Goal: Task Accomplishment & Management: Manage account settings

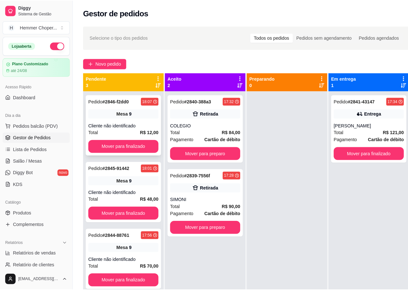
scroll to position [11, 0]
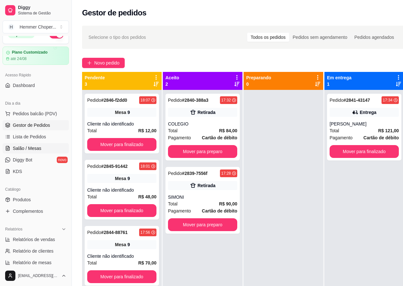
click at [38, 148] on span "Salão / Mesas" at bounding box center [27, 148] width 29 height 6
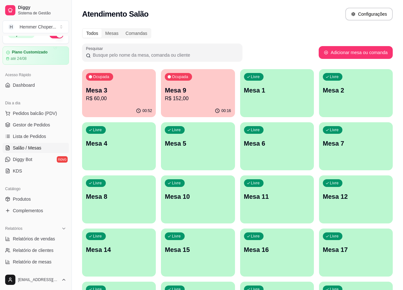
click at [117, 104] on div "Ocupada Mesa 3 R$ 60,00" at bounding box center [119, 87] width 74 height 36
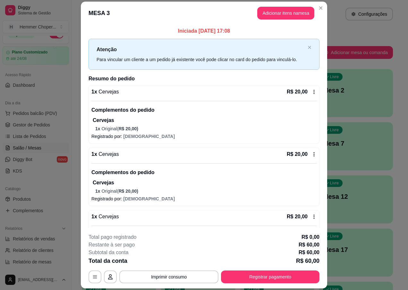
scroll to position [43, 0]
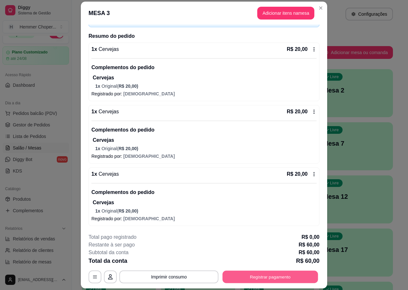
click at [252, 279] on button "Registrar pagamento" at bounding box center [271, 277] width 96 height 13
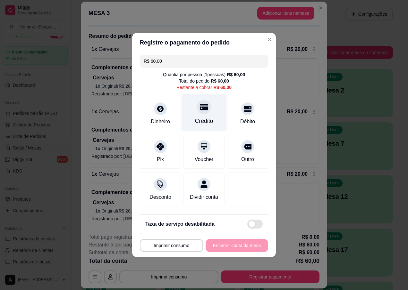
click at [200, 105] on icon at bounding box center [204, 107] width 8 height 6
type input "R$ 0,00"
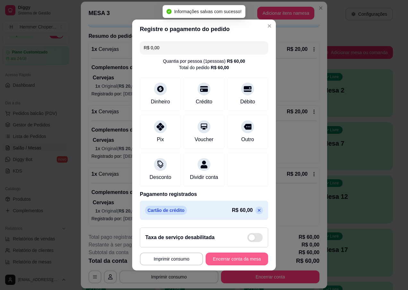
click at [218, 263] on button "Encerrar conta da mesa" at bounding box center [237, 259] width 63 height 13
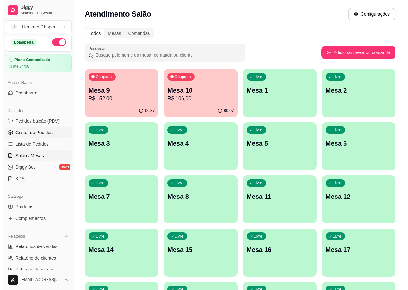
scroll to position [0, 0]
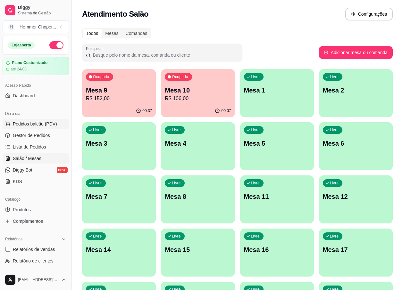
click at [35, 122] on span "Pedidos balcão (PDV)" at bounding box center [35, 124] width 44 height 6
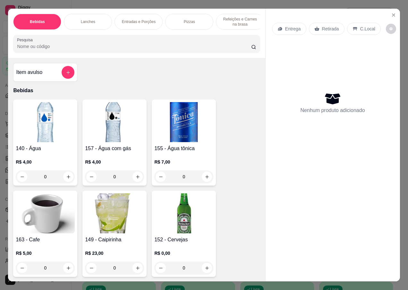
click at [328, 28] on p "Retirada" at bounding box center [330, 29] width 17 height 6
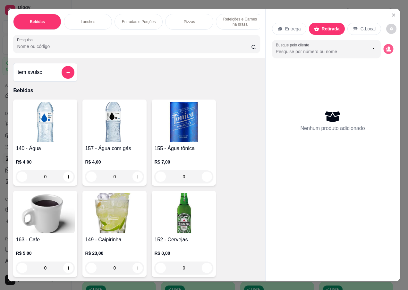
click at [386, 49] on icon "decrease-product-quantity" at bounding box center [388, 50] width 4 height 2
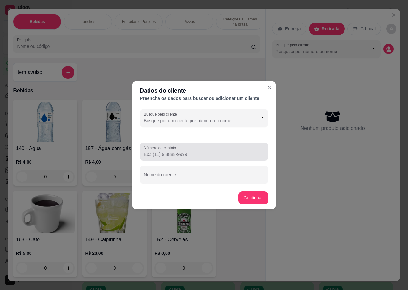
click at [171, 159] on div "Número de contato" at bounding box center [204, 152] width 128 height 18
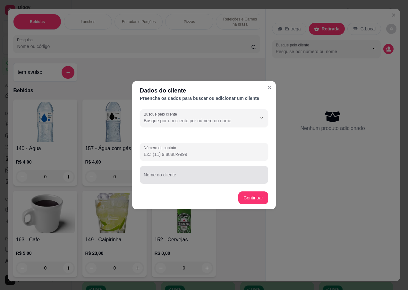
click at [175, 167] on div "Nome do cliente" at bounding box center [204, 175] width 128 height 18
type input "OSWALDO"
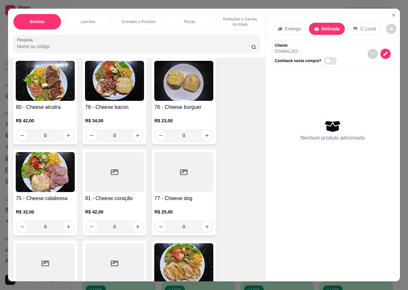
scroll to position [1186, 0]
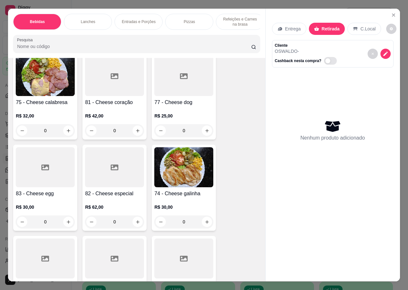
click at [178, 173] on img at bounding box center [183, 167] width 59 height 40
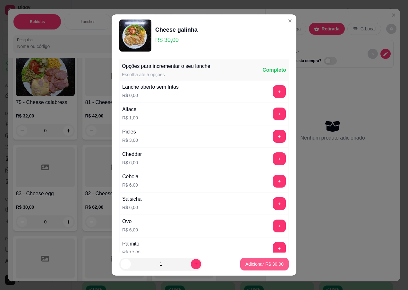
click at [245, 267] on p "Adicionar R$ 30,00" at bounding box center [264, 264] width 38 height 6
type input "1"
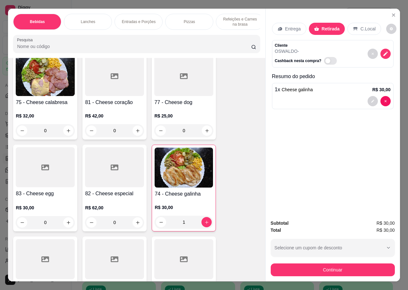
scroll to position [1090, 0]
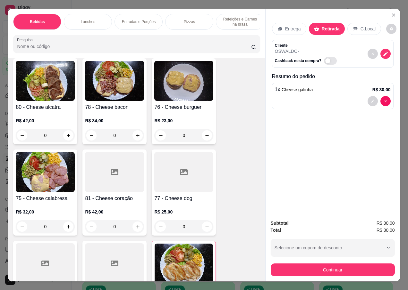
click at [51, 89] on img at bounding box center [45, 81] width 59 height 40
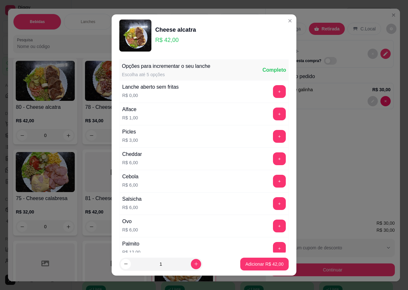
scroll to position [128, 0]
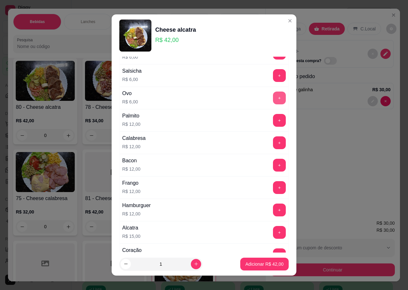
click at [273, 97] on button "+" at bounding box center [279, 98] width 13 height 13
click at [246, 265] on p "Adicionar R$ 48,00" at bounding box center [264, 264] width 38 height 6
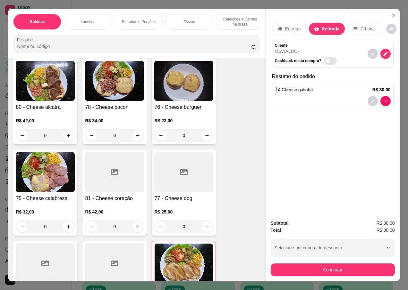
click at [37, 77] on img at bounding box center [45, 81] width 59 height 40
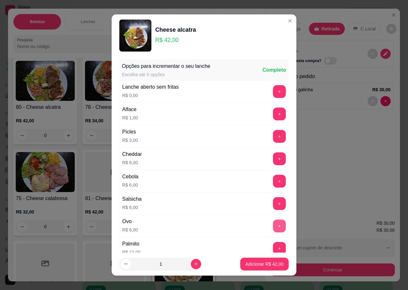
click at [273, 227] on button "+" at bounding box center [279, 226] width 13 height 13
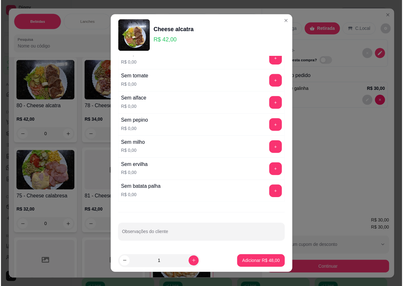
scroll to position [6, 0]
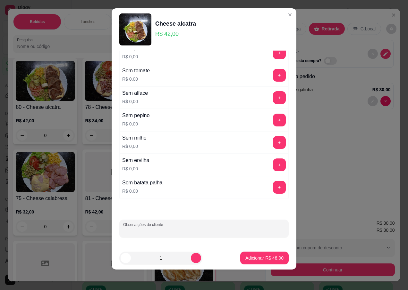
click at [148, 230] on div "Observações do cliente" at bounding box center [203, 229] width 169 height 18
type input "19;30"
click at [260, 259] on p "Adicionar R$ 48,00" at bounding box center [264, 258] width 38 height 6
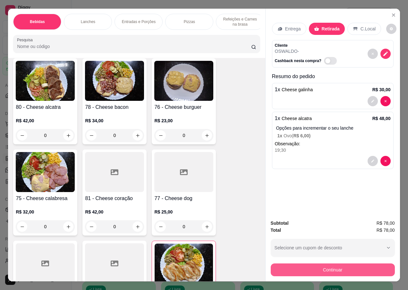
click at [314, 266] on button "Continuar" at bounding box center [333, 270] width 124 height 13
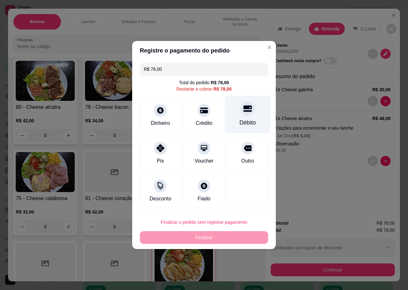
click at [248, 113] on div at bounding box center [247, 109] width 14 height 14
type input "R$ 0,00"
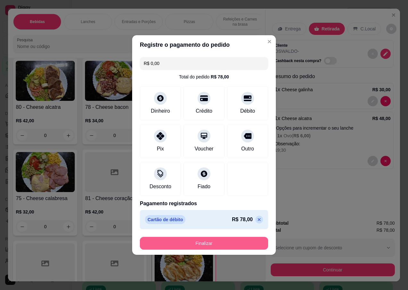
click at [189, 243] on button "Finalizar" at bounding box center [204, 243] width 128 height 13
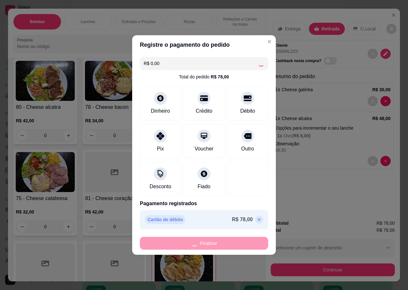
type input "0"
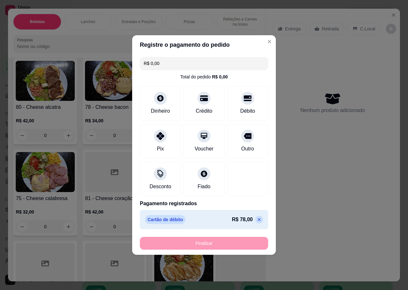
type input "-R$ 78,00"
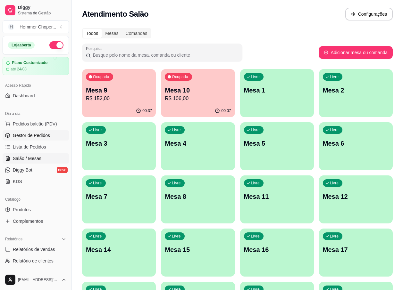
click at [33, 137] on span "Gestor de Pedidos" at bounding box center [31, 135] width 37 height 6
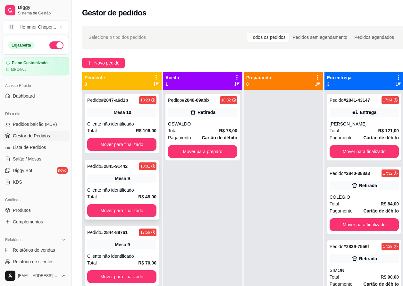
click at [113, 179] on div "Mesa 9" at bounding box center [121, 178] width 69 height 9
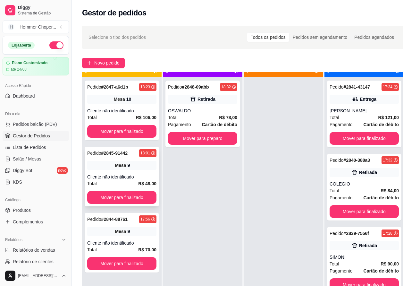
scroll to position [23, 0]
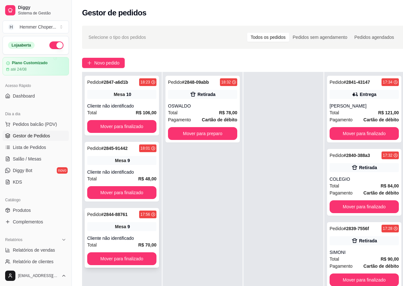
click at [121, 229] on div "Pedido # 2844-88761 17:56 Mesa 9 Cliente não identificado Total R$ 70,00 Mover …" at bounding box center [122, 238] width 74 height 60
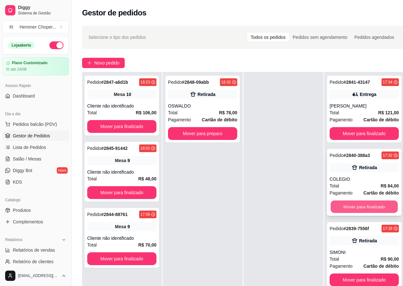
click at [360, 201] on button "Mover para finalizado" at bounding box center [364, 206] width 67 height 13
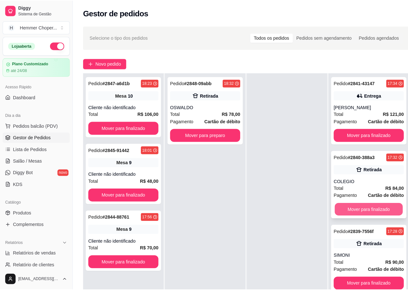
scroll to position [18, 0]
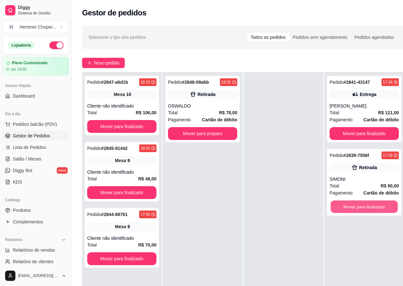
click at [360, 201] on button "Mover para finalizado" at bounding box center [364, 206] width 67 height 13
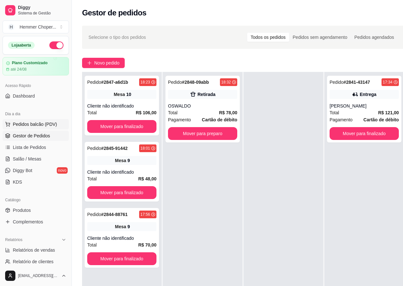
click at [37, 123] on span "Pedidos balcão (PDV)" at bounding box center [35, 124] width 44 height 6
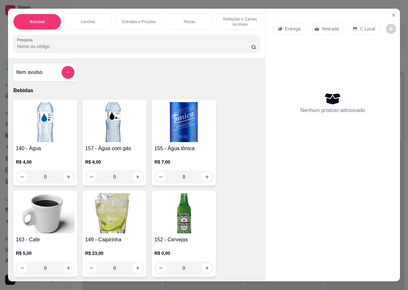
click at [326, 27] on p "Retirada" at bounding box center [330, 29] width 17 height 6
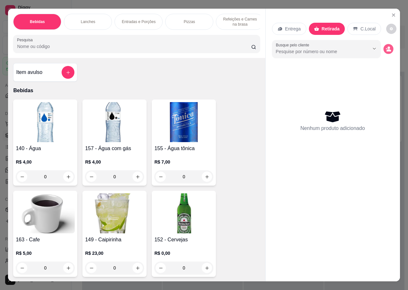
click at [386, 49] on icon "decrease-product-quantity" at bounding box center [388, 50] width 4 height 2
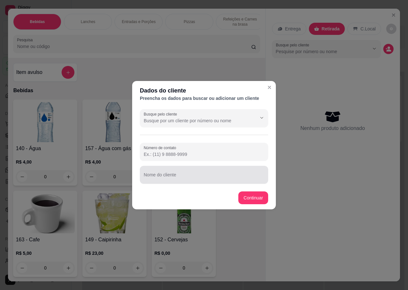
click at [163, 175] on div "Nome do cliente" at bounding box center [204, 175] width 128 height 18
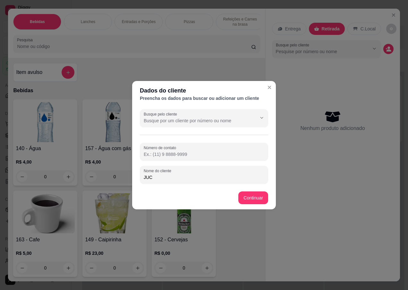
type input "JUCI"
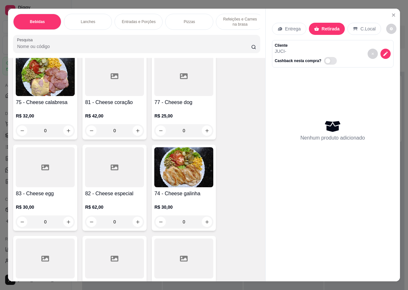
scroll to position [1282, 0]
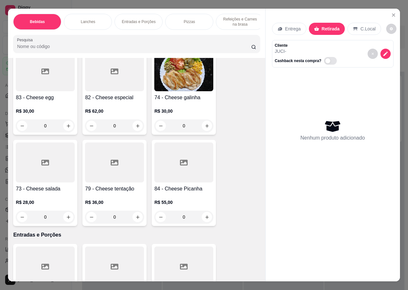
click at [39, 199] on p "R$ 28,00" at bounding box center [45, 202] width 59 height 6
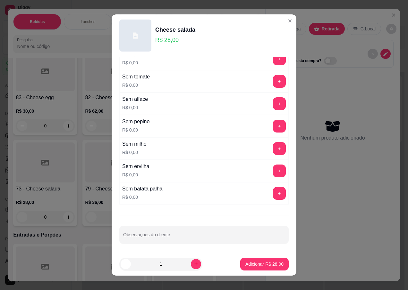
scroll to position [6, 0]
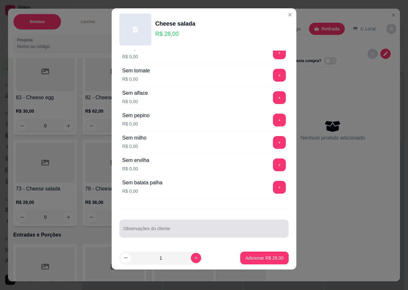
click at [151, 231] on div "Observações do cliente" at bounding box center [203, 229] width 169 height 18
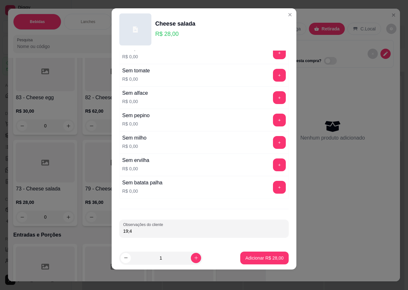
type input "19;45"
click at [246, 254] on button "Adicionar R$ 28,00" at bounding box center [264, 258] width 48 height 13
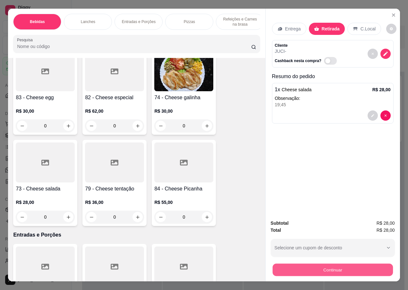
click at [313, 265] on button "Continuar" at bounding box center [332, 270] width 120 height 13
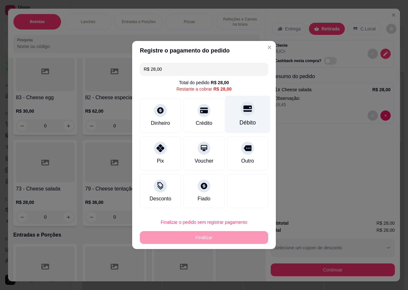
click at [243, 122] on div "Débito" at bounding box center [247, 123] width 16 height 8
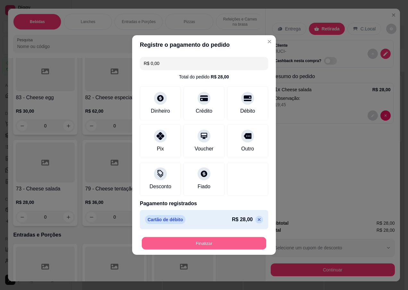
click at [190, 246] on button "Finalizar" at bounding box center [204, 244] width 124 height 13
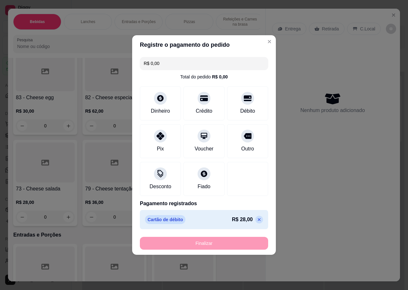
type input "-R$ 28,00"
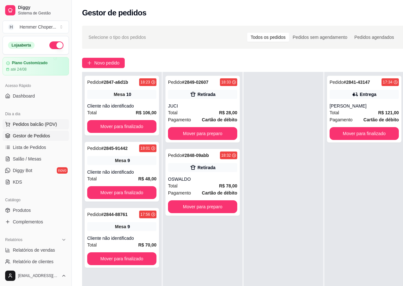
click at [38, 121] on span "Pedidos balcão (PDV)" at bounding box center [35, 124] width 44 height 6
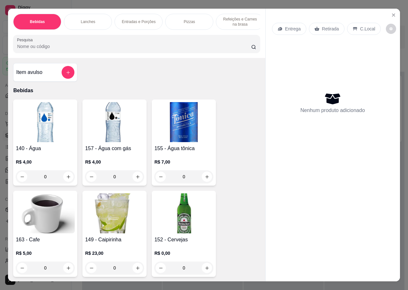
click at [330, 26] on p "Retirada" at bounding box center [330, 29] width 17 height 6
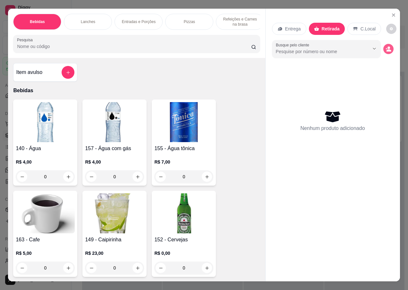
click at [385, 46] on icon "decrease-product-quantity" at bounding box center [388, 49] width 6 height 6
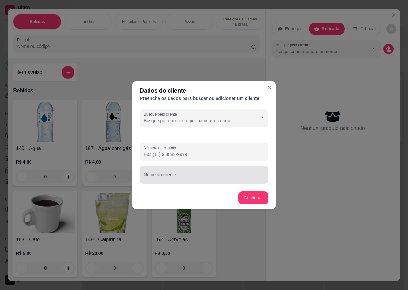
click at [165, 176] on div "Nome do cliente" at bounding box center [204, 175] width 128 height 18
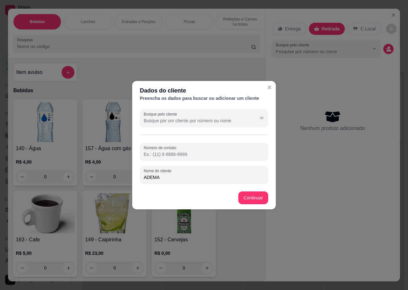
type input "ADEMAR"
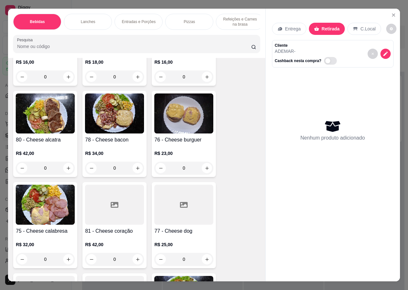
scroll to position [1058, 0]
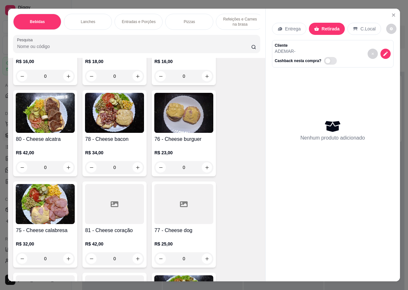
click at [183, 105] on img at bounding box center [183, 113] width 59 height 40
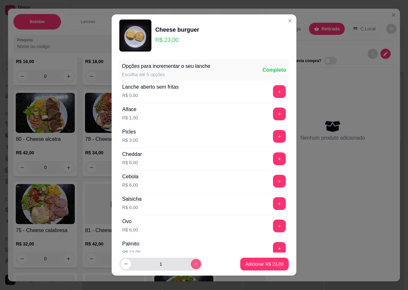
click at [191, 266] on button "increase-product-quantity" at bounding box center [196, 264] width 10 height 10
type input "2"
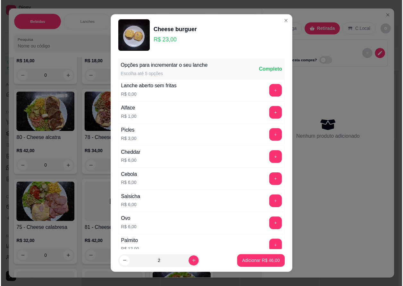
scroll to position [345, 0]
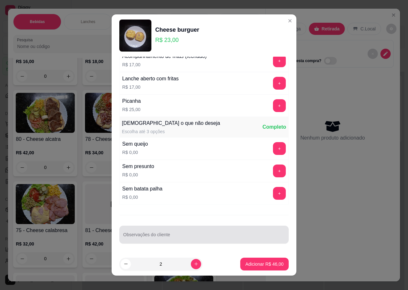
click at [131, 237] on div "Observações do cliente" at bounding box center [203, 235] width 169 height 18
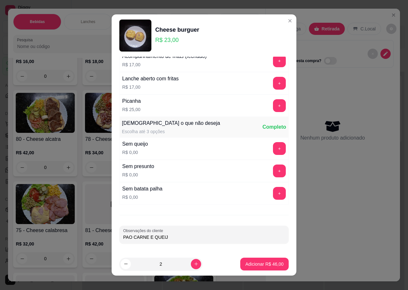
type input "PAO CARNE E QUEIJO"
click at [272, 264] on p "Adicionar R$ 46,00" at bounding box center [264, 264] width 38 height 6
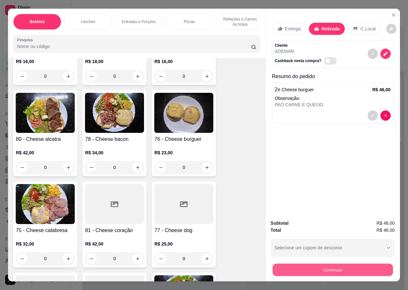
click at [317, 270] on button "Continuar" at bounding box center [332, 270] width 120 height 13
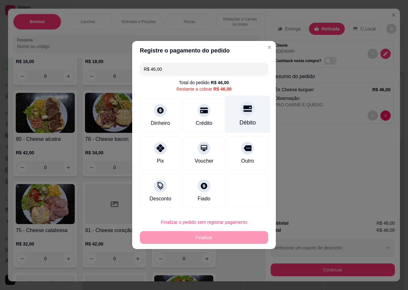
click at [241, 115] on div "Débito" at bounding box center [247, 115] width 45 height 38
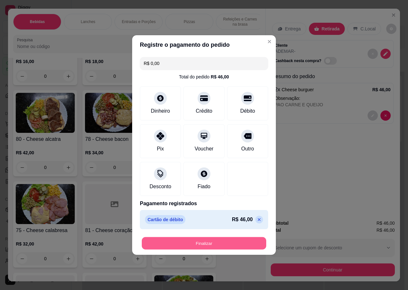
click at [202, 244] on button "Finalizar" at bounding box center [204, 244] width 124 height 13
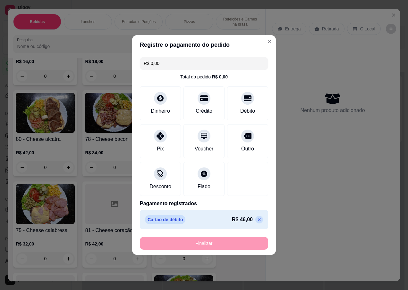
type input "-R$ 46,00"
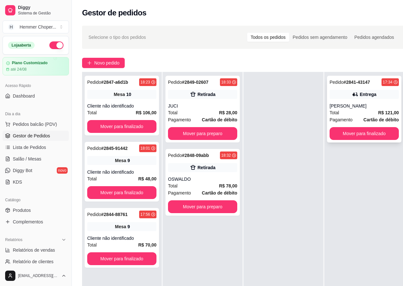
click at [364, 111] on div "Total R$ 121,00" at bounding box center [364, 112] width 69 height 7
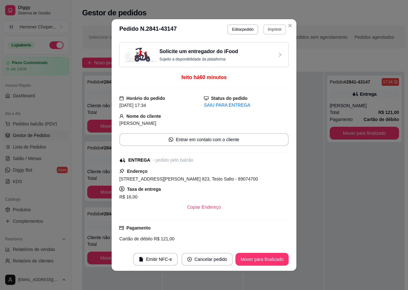
click at [268, 29] on button "Imprimir" at bounding box center [274, 29] width 23 height 10
click at [258, 54] on button "IMPRESSORA" at bounding box center [261, 52] width 45 height 10
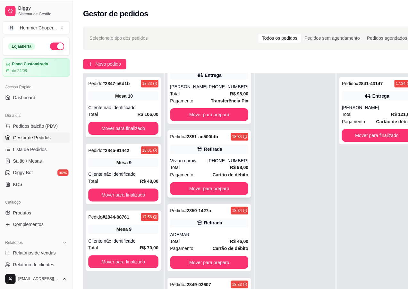
scroll to position [32, 0]
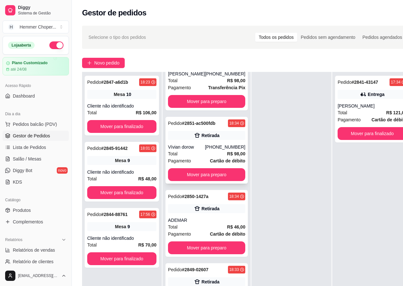
click at [190, 157] on div "Total R$ 98,00" at bounding box center [206, 153] width 77 height 7
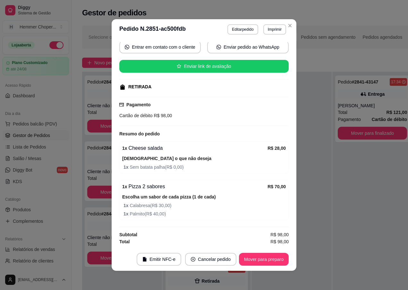
scroll to position [1, 0]
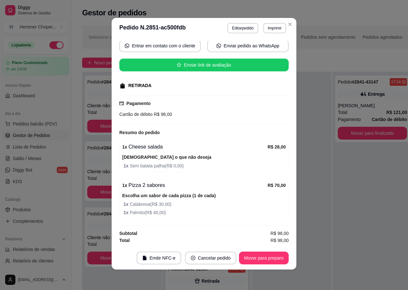
click at [222, 170] on div "1 x Cheese salada R$ 28,00 Remova o que não deseja 1 x Sem batata palha ( R$ 0,…" at bounding box center [203, 156] width 169 height 32
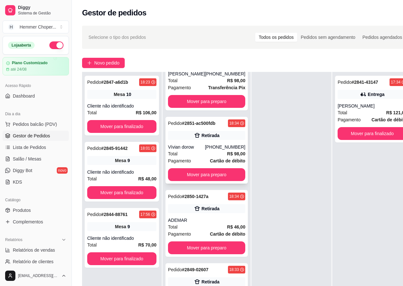
click at [205, 150] on div "[PHONE_NUMBER]" at bounding box center [225, 147] width 40 height 6
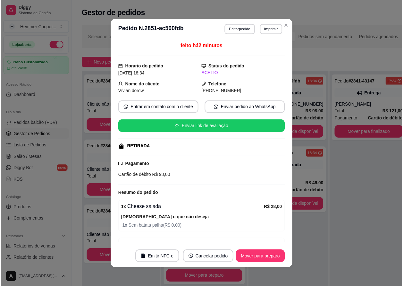
scroll to position [0, 0]
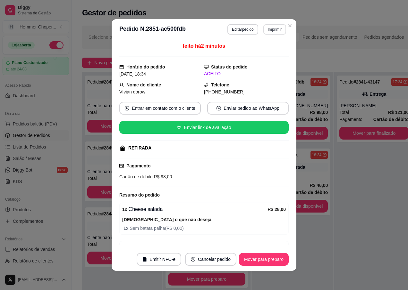
click at [276, 29] on button "Imprimir" at bounding box center [274, 29] width 23 height 10
click at [260, 53] on button "IMPRESSORA" at bounding box center [261, 52] width 46 height 10
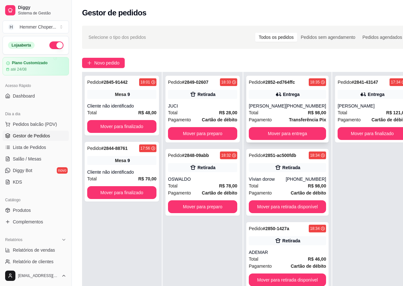
click at [280, 114] on div "Total R$ 98,00" at bounding box center [287, 112] width 77 height 7
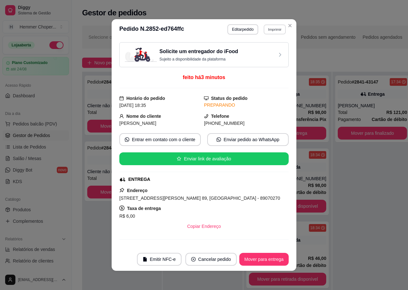
click at [269, 31] on button "Imprimir" at bounding box center [275, 29] width 22 height 10
click at [256, 51] on button "IMPRESSORA" at bounding box center [261, 52] width 46 height 10
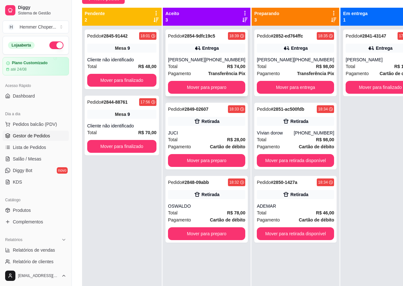
click at [203, 69] on div "Total R$ 74,00" at bounding box center [206, 66] width 77 height 7
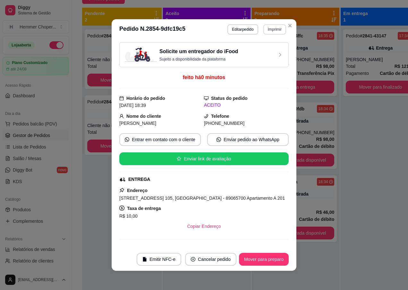
click at [269, 28] on button "Imprimir" at bounding box center [274, 29] width 23 height 10
click at [252, 53] on button "IMPRESSORA" at bounding box center [261, 52] width 45 height 10
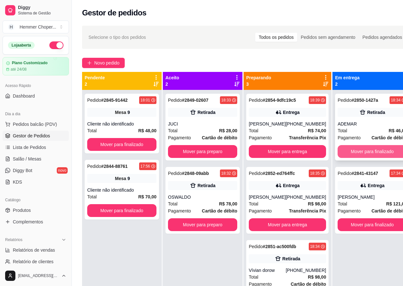
click at [352, 147] on button "Mover para finalizado" at bounding box center [372, 151] width 69 height 13
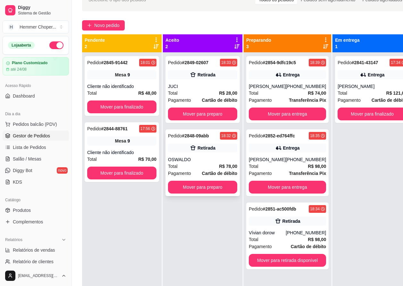
scroll to position [32, 0]
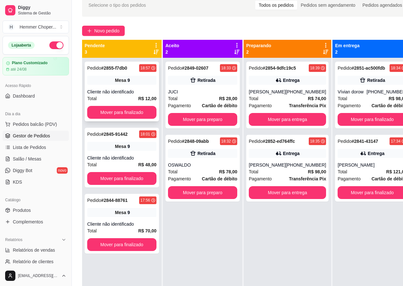
click at [127, 88] on div "Cliente não identificado" at bounding box center [121, 91] width 69 height 6
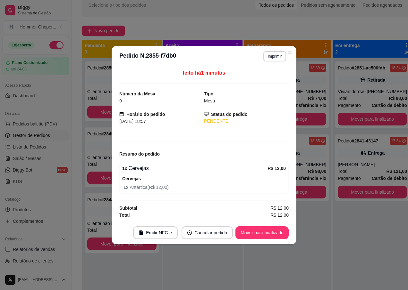
click at [115, 86] on div "feito há 1 minutos Número da Mesa 9 Tipo Mesa Horário do pedido [DATE] 18:57 St…" at bounding box center [204, 144] width 185 height 155
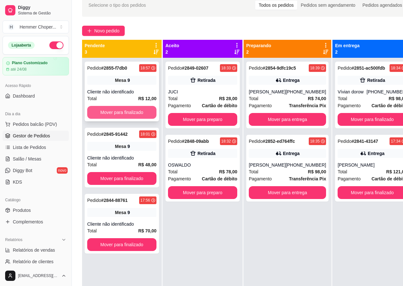
click at [109, 111] on button "Mover para finalizado" at bounding box center [121, 112] width 69 height 13
click at [130, 91] on div "Cliente não identificado" at bounding box center [121, 91] width 69 height 6
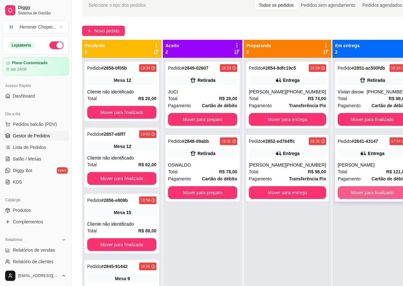
click at [361, 193] on button "Mover para finalizado" at bounding box center [372, 192] width 69 height 13
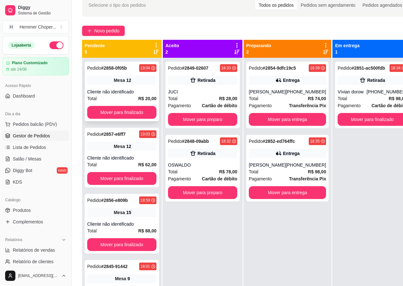
click at [119, 82] on span "Mesa" at bounding box center [119, 80] width 11 height 6
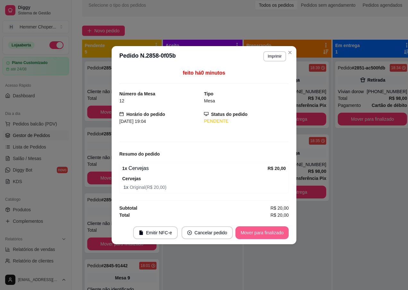
click at [263, 232] on button "Mover para finalizado" at bounding box center [261, 233] width 53 height 13
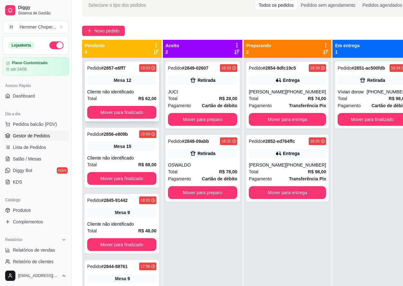
click at [121, 89] on div "Cliente não identificado" at bounding box center [121, 91] width 69 height 6
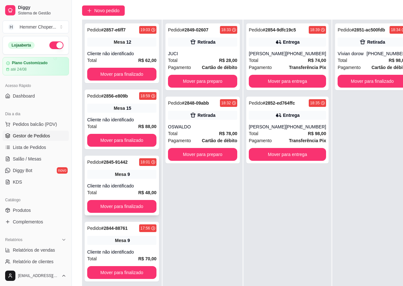
scroll to position [64, 0]
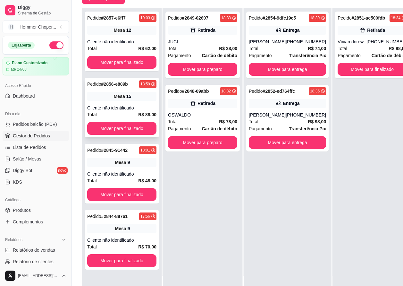
click at [116, 99] on span "Mesa" at bounding box center [119, 96] width 11 height 6
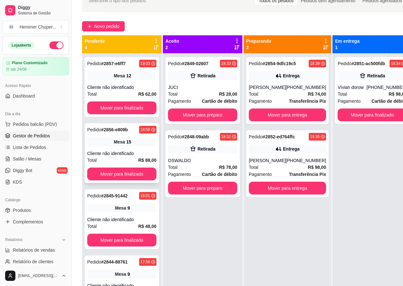
scroll to position [32, 0]
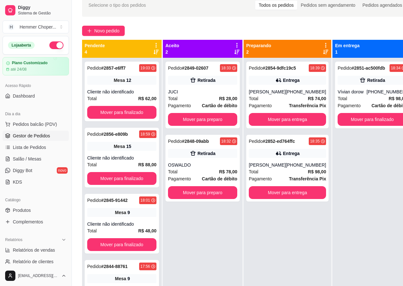
click at [191, 218] on div "Pedido # 2849-02607 18:33 Retirada JUCI Total R$ 28,00 Pagamento Cartão de débi…" at bounding box center [203, 201] width 80 height 286
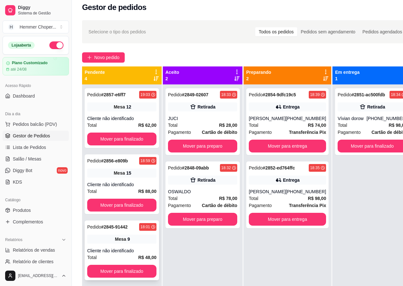
scroll to position [0, 0]
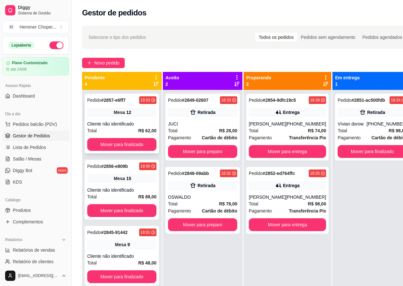
click at [126, 120] on div "Pedido # 2857-e6ff7 19:03 Mesa 12 Cliente não identificado Total R$ 62,00 Mover…" at bounding box center [122, 124] width 74 height 60
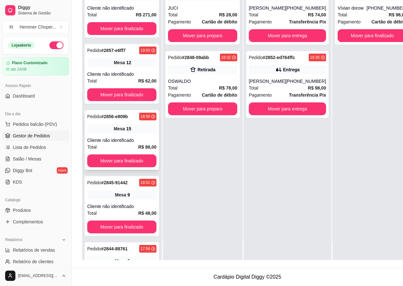
click at [130, 137] on div "Cliente não identificado" at bounding box center [121, 140] width 69 height 6
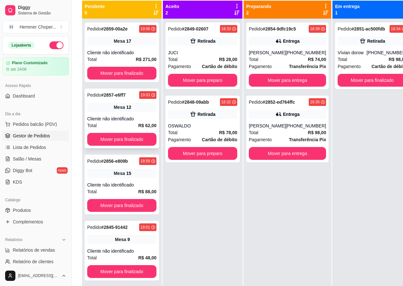
scroll to position [66, 0]
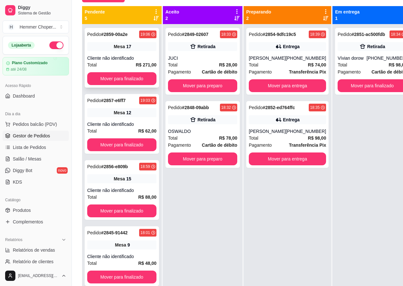
click at [112, 56] on div "Cliente não identificado" at bounding box center [121, 58] width 69 height 6
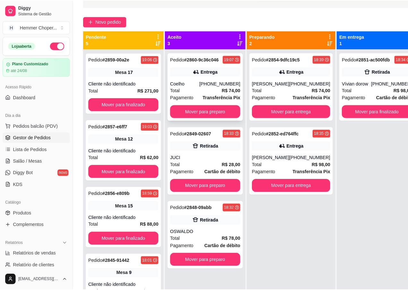
scroll to position [34, 0]
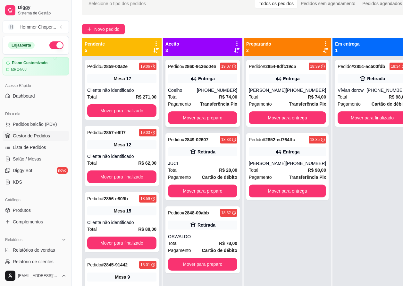
click at [194, 98] on div "Total R$ 74,00" at bounding box center [202, 96] width 69 height 7
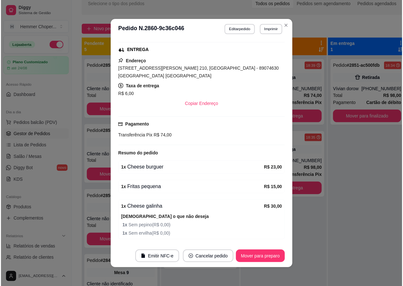
scroll to position [144, 0]
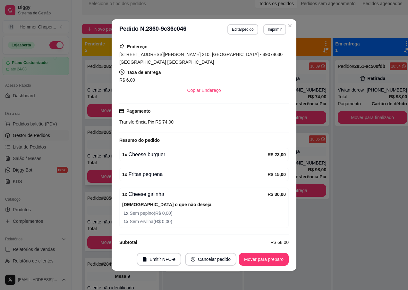
click at [99, 157] on div "Cliente não identificado" at bounding box center [121, 156] width 69 height 6
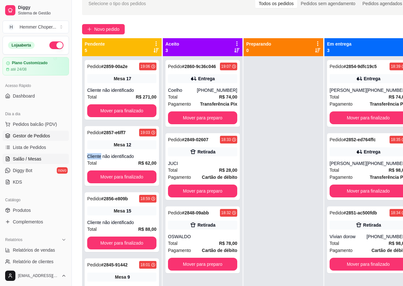
click at [39, 156] on span "Salão / Mesas" at bounding box center [27, 158] width 29 height 6
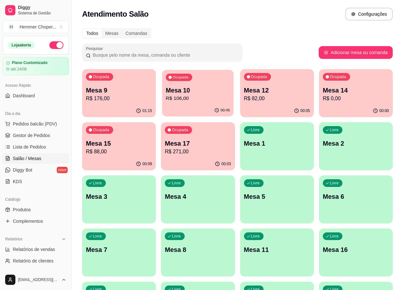
click at [195, 99] on p "R$ 106,00" at bounding box center [198, 98] width 64 height 7
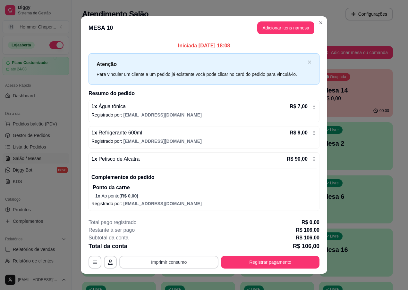
click at [163, 261] on button "Imprimir consumo" at bounding box center [168, 262] width 99 height 13
click at [167, 248] on button "IMPRESSORA" at bounding box center [168, 248] width 46 height 10
click at [240, 260] on button "Registrar pagamento" at bounding box center [271, 262] width 96 height 13
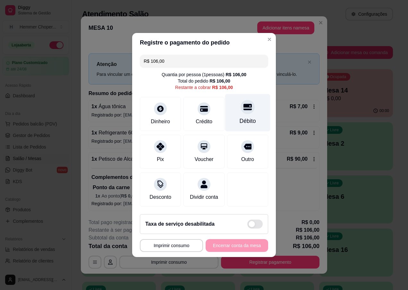
click at [243, 109] on icon at bounding box center [247, 107] width 8 height 8
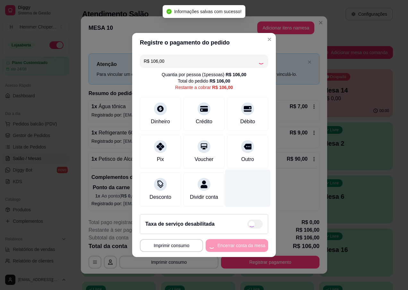
type input "R$ 0,00"
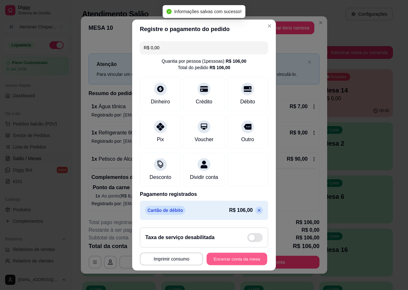
click at [217, 265] on button "Encerrar conta da mesa" at bounding box center [236, 259] width 61 height 13
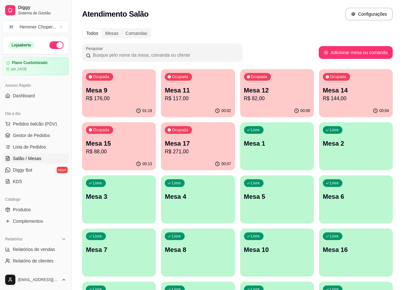
click at [32, 137] on span "Gestor de Pedidos" at bounding box center [31, 135] width 37 height 6
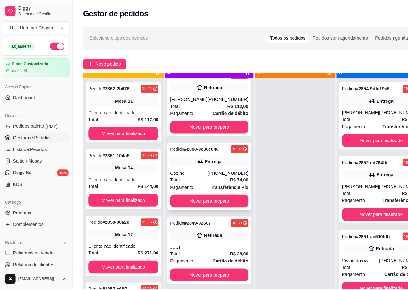
scroll to position [18, 0]
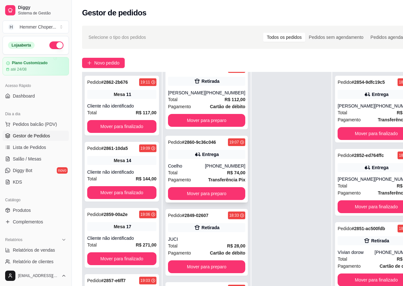
click at [195, 166] on div "Pedido # 2860-9c36c046 19:07 Entrega Coelho [PHONE_NUMBER] Total R$ 74,00 Pagam…" at bounding box center [206, 169] width 82 height 67
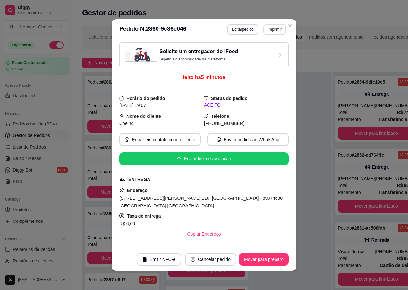
click at [269, 29] on button "Imprimir" at bounding box center [274, 29] width 23 height 10
click at [246, 53] on button "IMPRESSORA" at bounding box center [261, 52] width 45 height 10
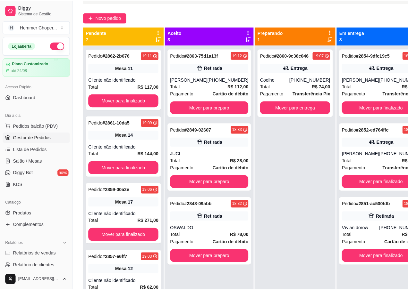
scroll to position [32, 0]
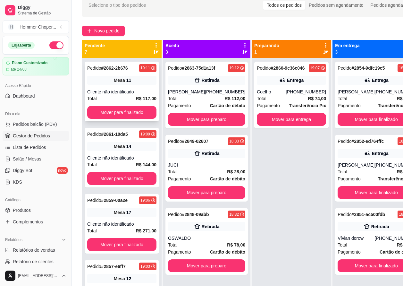
click at [122, 94] on div "Cliente não identificado" at bounding box center [121, 91] width 69 height 6
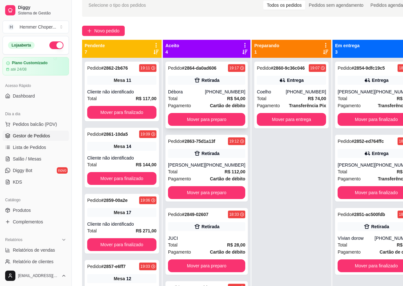
click at [198, 102] on div "Total R$ 54,00" at bounding box center [206, 98] width 77 height 7
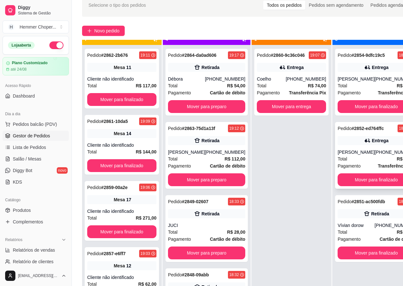
scroll to position [18, 0]
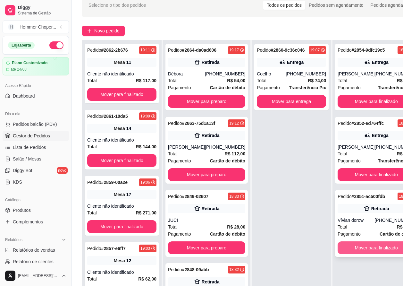
click at [353, 248] on button "Mover para finalizado" at bounding box center [376, 247] width 77 height 13
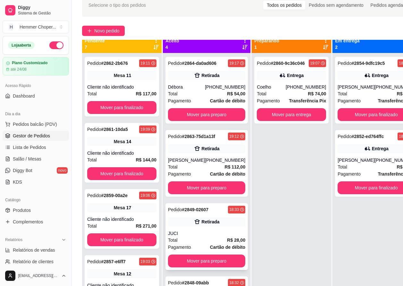
scroll to position [0, 0]
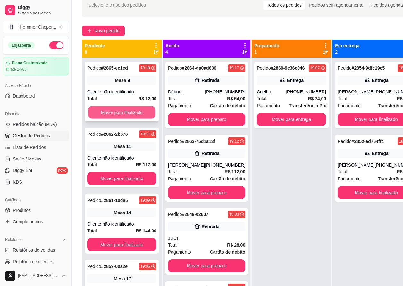
click at [108, 112] on button "Mover para finalizado" at bounding box center [121, 112] width 67 height 13
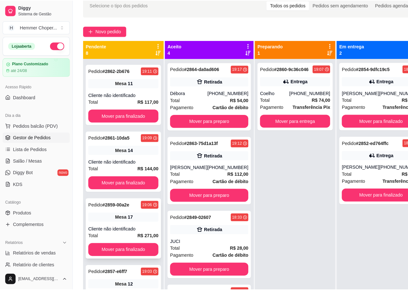
scroll to position [130, 0]
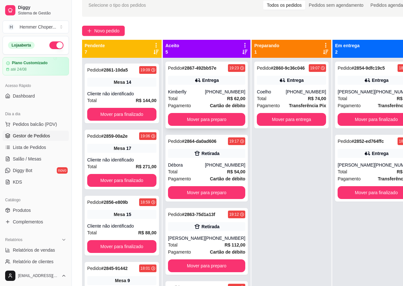
click at [208, 102] on div "Total R$ 62,00" at bounding box center [206, 98] width 77 height 7
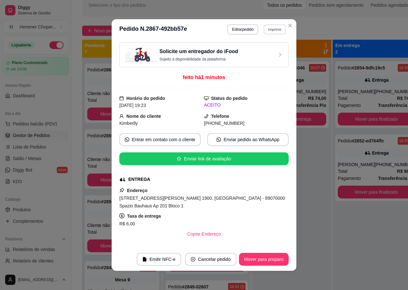
click at [269, 29] on button "Imprimir" at bounding box center [275, 29] width 22 height 10
click at [249, 54] on button "IMPRESSORA" at bounding box center [260, 52] width 45 height 10
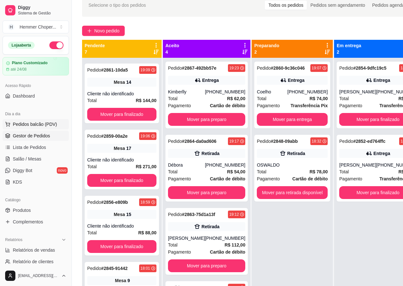
click at [22, 124] on span "Pedidos balcão (PDV)" at bounding box center [35, 124] width 44 height 6
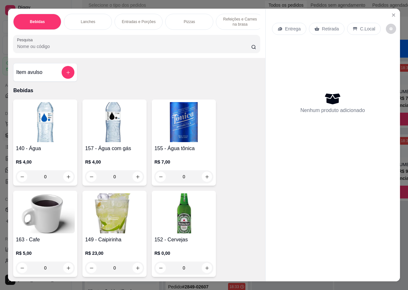
click at [291, 27] on p "Entrega" at bounding box center [293, 29] width 16 height 6
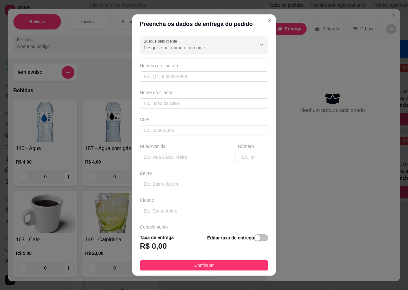
click at [175, 94] on div "Nome do cliente" at bounding box center [204, 92] width 128 height 6
click at [178, 102] on input "text" at bounding box center [204, 103] width 128 height 10
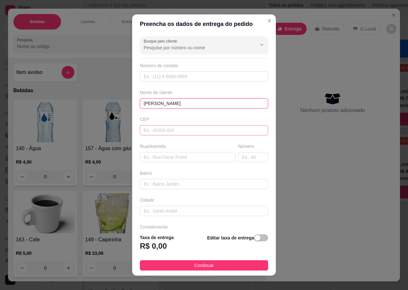
type input "[PERSON_NAME]"
click at [162, 129] on input "text" at bounding box center [204, 130] width 128 height 10
type input "89072214"
type input "Rua [PERSON_NAME]"
type input "[GEOGRAPHIC_DATA]"
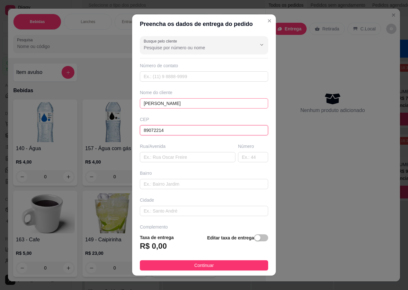
type input "Blumenau"
type input "89072214"
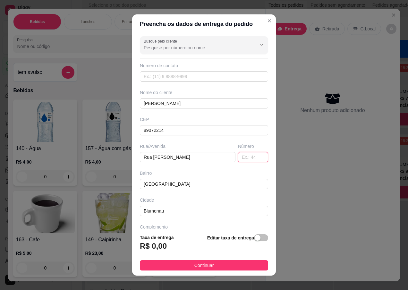
click at [240, 161] on input "text" at bounding box center [253, 157] width 30 height 10
type input "110"
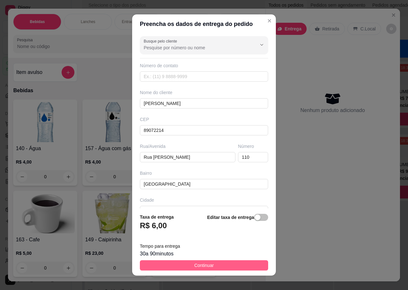
click at [187, 266] on button "Continuar" at bounding box center [204, 266] width 128 height 10
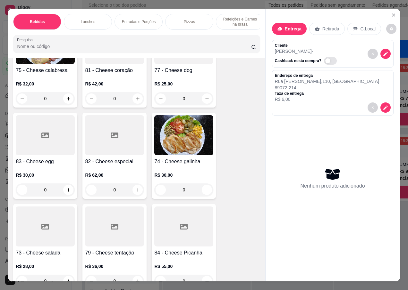
scroll to position [1314, 0]
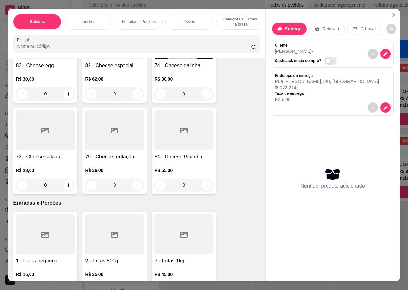
click at [40, 167] on p "R$ 28,00" at bounding box center [45, 170] width 59 height 6
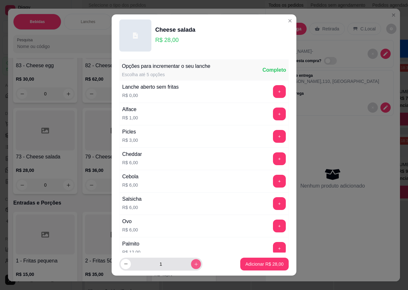
click at [194, 263] on icon "increase-product-quantity" at bounding box center [196, 264] width 5 height 5
type input "2"
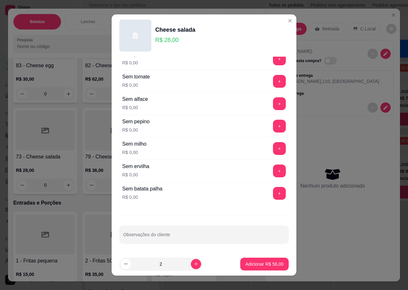
scroll to position [6, 0]
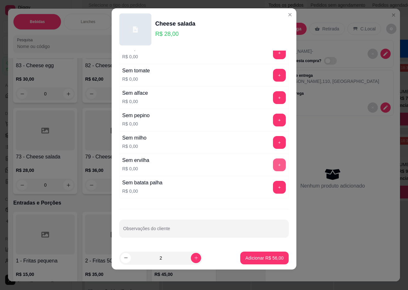
click at [273, 165] on button "+" at bounding box center [279, 165] width 13 height 13
click at [248, 257] on p "Adicionar R$ 56,00" at bounding box center [264, 258] width 37 height 6
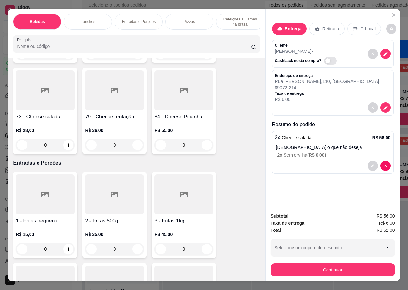
scroll to position [1443, 0]
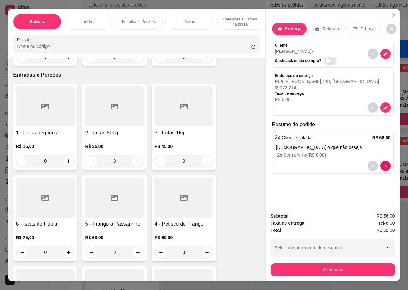
click at [41, 221] on h4 "6 - Iscas de tilápia" at bounding box center [45, 225] width 59 height 8
click at [41, 137] on div "R$ 15,00 0" at bounding box center [45, 152] width 59 height 31
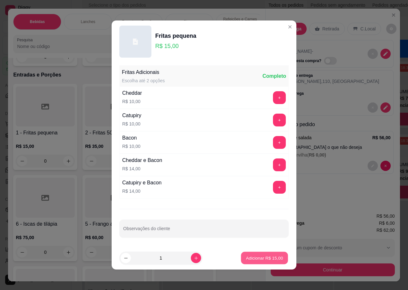
click at [261, 261] on p "Adicionar R$ 15,00" at bounding box center [264, 258] width 37 height 6
type input "1"
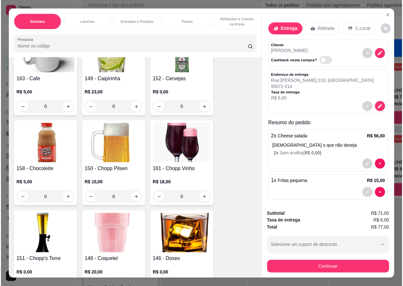
scroll to position [0, 0]
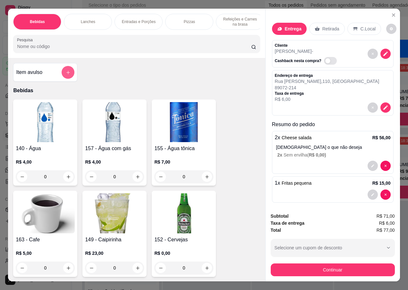
click at [66, 73] on icon "add-separate-item" at bounding box center [68, 73] width 4 height 4
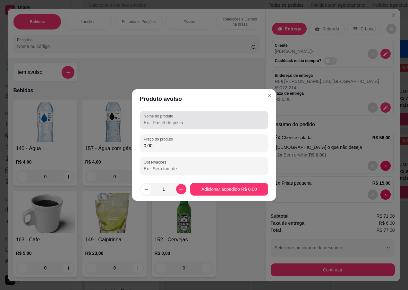
click at [163, 122] on input "Nome do produto" at bounding box center [204, 123] width 121 height 6
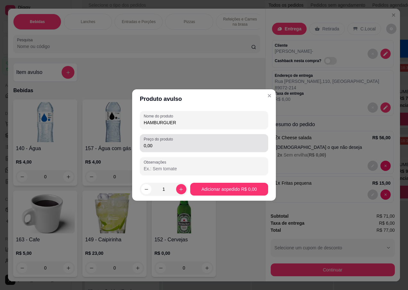
type input "HAMBURGUER"
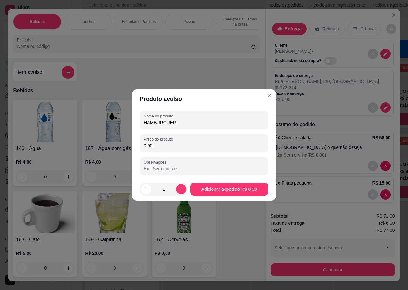
click at [157, 148] on input "0,00" at bounding box center [204, 146] width 121 height 6
type input "12,00"
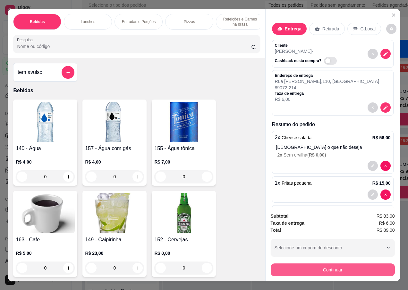
click at [305, 270] on button "Continuar" at bounding box center [333, 270] width 124 height 13
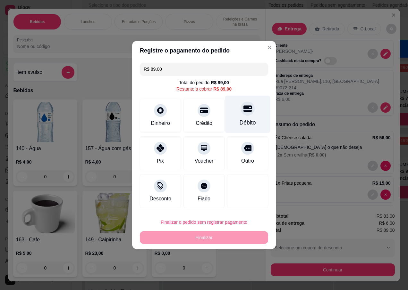
click at [241, 115] on div at bounding box center [247, 109] width 14 height 14
type input "R$ 0,00"
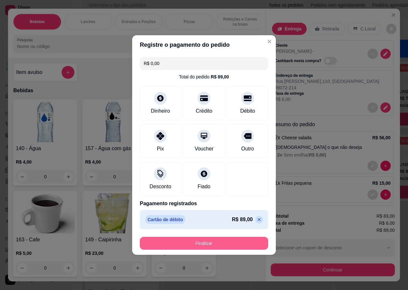
click at [196, 243] on button "Finalizar" at bounding box center [204, 243] width 128 height 13
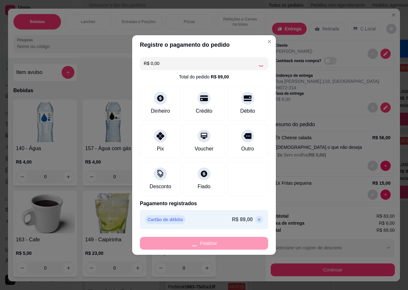
type input "0"
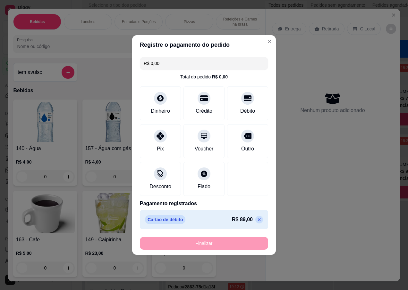
type input "-R$ 89,00"
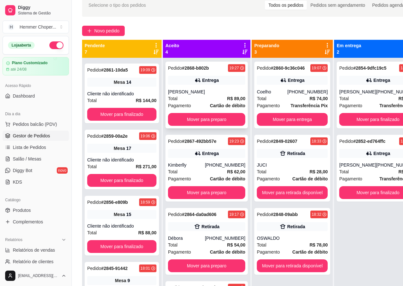
click at [197, 90] on div "[PERSON_NAME]" at bounding box center [206, 91] width 77 height 6
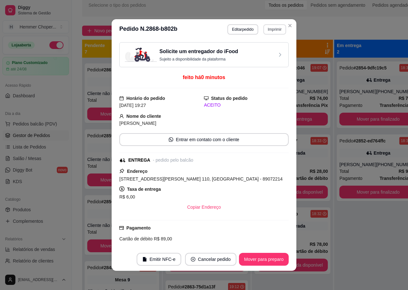
click at [268, 29] on button "Imprimir" at bounding box center [274, 29] width 23 height 10
click at [261, 51] on button "IMPRESSORA" at bounding box center [261, 52] width 45 height 10
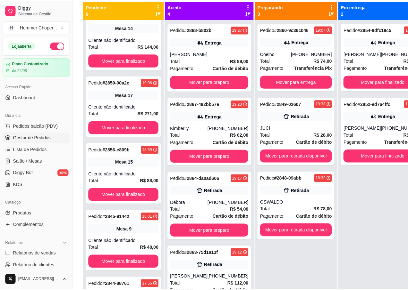
scroll to position [48, 0]
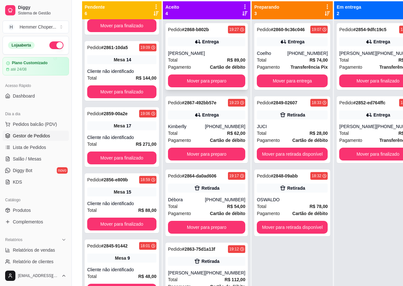
click at [205, 56] on div "[PERSON_NAME]" at bounding box center [206, 53] width 77 height 6
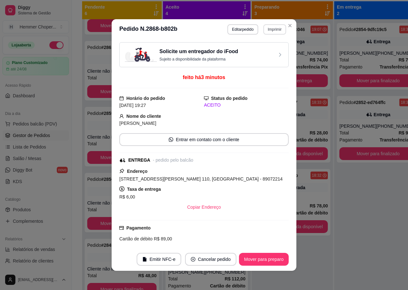
click at [272, 29] on button "Imprimir" at bounding box center [274, 29] width 23 height 10
click at [264, 52] on button "IMPRESSORA" at bounding box center [261, 52] width 46 height 10
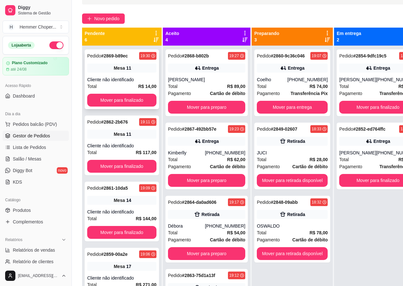
scroll to position [38, 0]
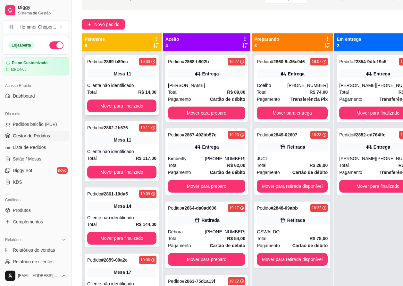
click at [121, 85] on div "Cliente não identificado" at bounding box center [121, 85] width 69 height 6
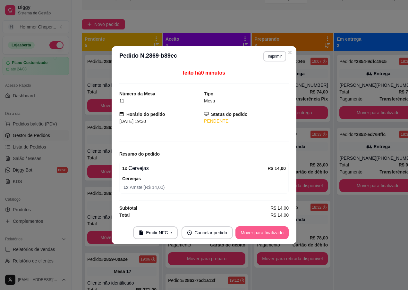
click at [250, 230] on button "Mover para finalizado" at bounding box center [261, 233] width 53 height 13
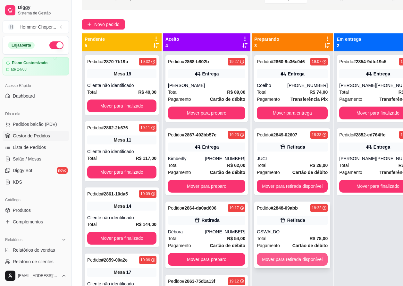
click at [268, 258] on button "Mover para retirada disponível" at bounding box center [292, 259] width 71 height 13
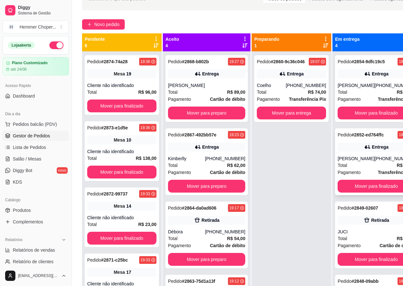
click at [353, 195] on div "Pedido # 2852-ed764ffc 18:35 Entrega [PERSON_NAME] [PHONE_NUMBER] Total R$ 98,0…" at bounding box center [376, 161] width 82 height 67
click at [352, 192] on button "Mover para finalizado" at bounding box center [376, 186] width 77 height 13
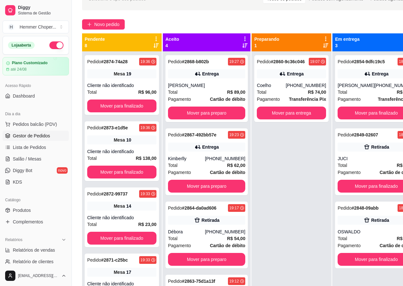
click at [352, 194] on div "Pedido # 2849-02607 18:33 Retirada JUCI Total R$ 28,00 Pagamento Cartão de débi…" at bounding box center [376, 161] width 82 height 67
click at [348, 187] on button "Mover para finalizado" at bounding box center [376, 186] width 77 height 13
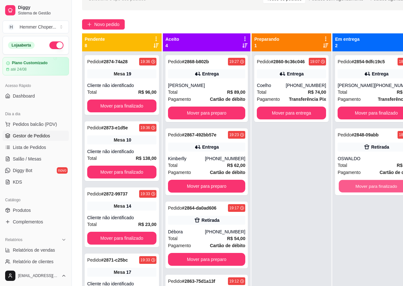
click at [348, 185] on button "Mover para finalizado" at bounding box center [376, 186] width 75 height 13
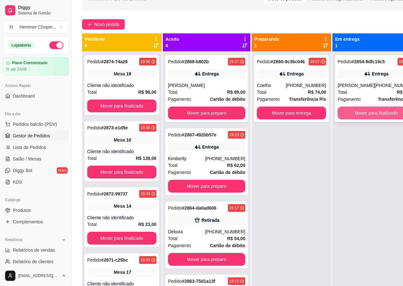
click at [348, 113] on button "Mover para finalizado" at bounding box center [376, 112] width 77 height 13
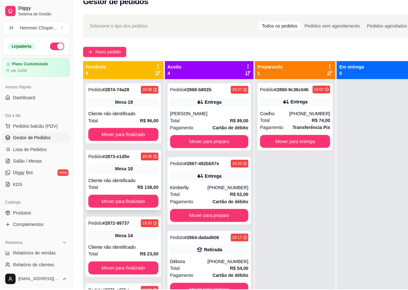
scroll to position [6, 0]
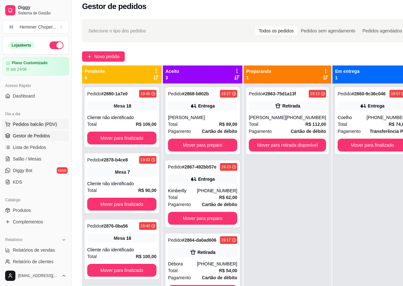
click at [34, 123] on span "Pedidos balcão (PDV)" at bounding box center [35, 124] width 44 height 6
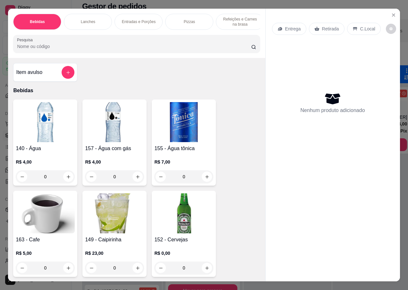
click at [332, 27] on p "Retirada" at bounding box center [330, 29] width 17 height 6
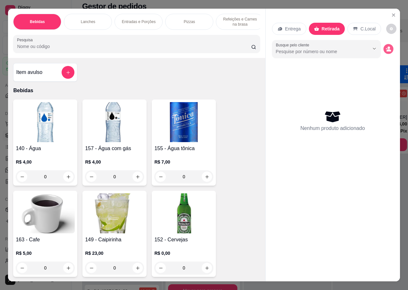
click at [385, 46] on icon "decrease-product-quantity" at bounding box center [387, 48] width 5 height 5
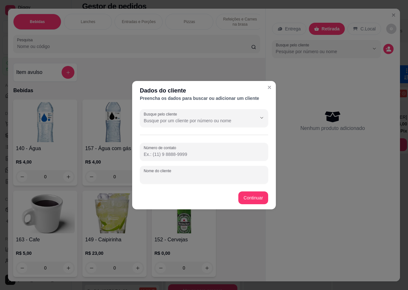
click at [155, 175] on div "Nome do cliente" at bounding box center [204, 175] width 128 height 18
type input "[PERSON_NAME]"
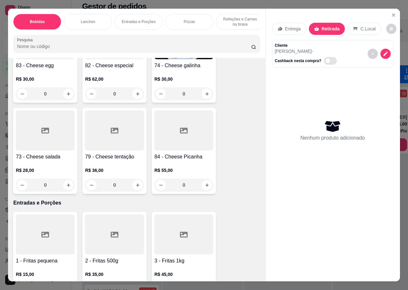
scroll to position [1282, 0]
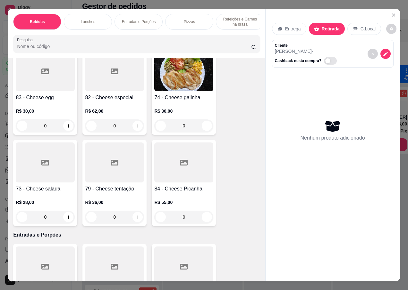
click at [105, 102] on div "R$ 62,00 0" at bounding box center [114, 117] width 59 height 31
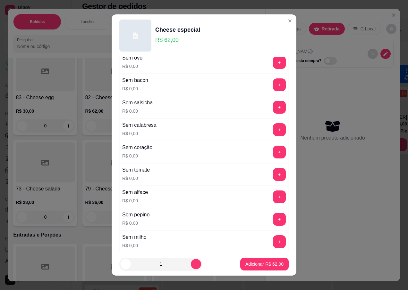
scroll to position [513, 0]
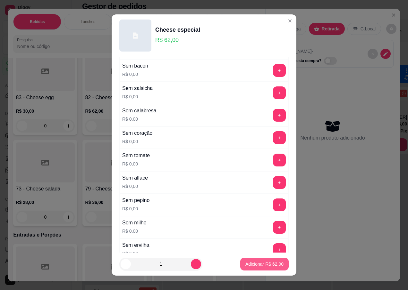
click at [259, 267] on p "Adicionar R$ 62,00" at bounding box center [264, 264] width 38 height 6
type input "1"
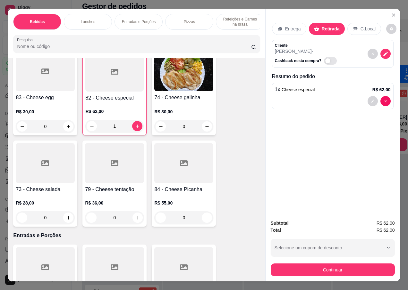
click at [110, 102] on div "R$ 62,00 1" at bounding box center [114, 117] width 58 height 31
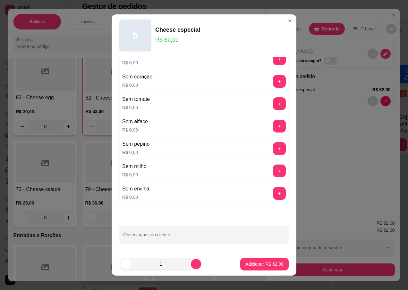
scroll to position [6, 0]
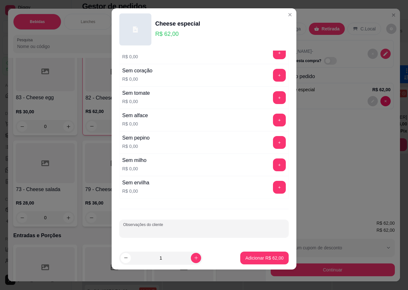
click at [151, 229] on input "Observações do cliente" at bounding box center [204, 231] width 162 height 6
type input "SEM SALADA E FRANGO NO LUGAR DO [GEOGRAPHIC_DATA]"
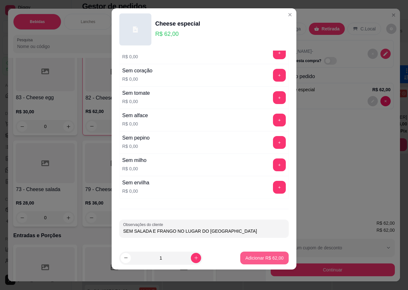
click at [244, 262] on button "Adicionar R$ 62,00" at bounding box center [264, 258] width 48 height 13
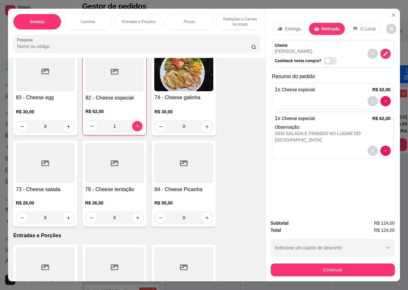
scroll to position [14, 0]
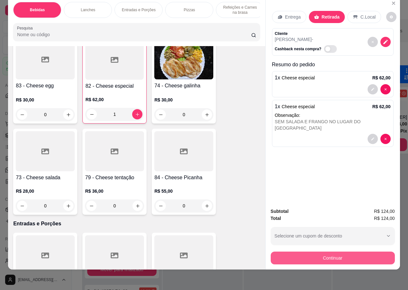
click at [313, 258] on button "Continuar" at bounding box center [333, 258] width 124 height 13
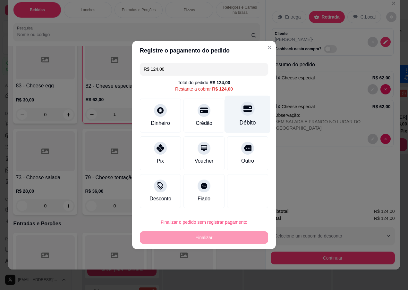
click at [244, 116] on div "Débito" at bounding box center [247, 115] width 45 height 38
type input "R$ 0,00"
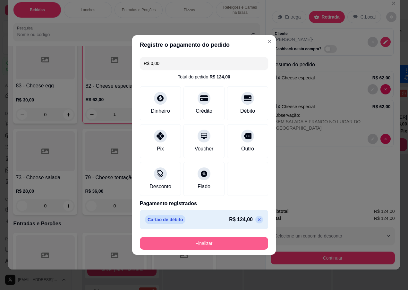
click at [196, 244] on button "Finalizar" at bounding box center [204, 243] width 128 height 13
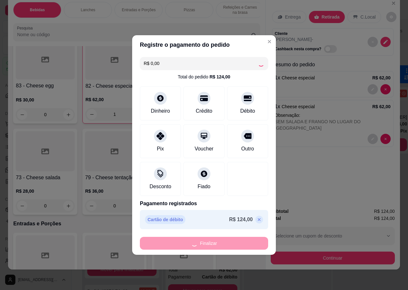
type input "0"
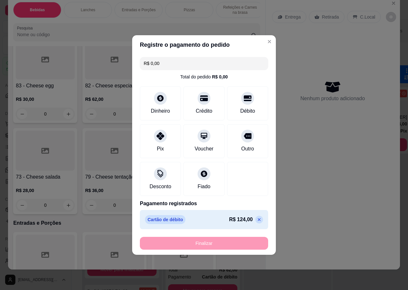
type input "-R$ 124,00"
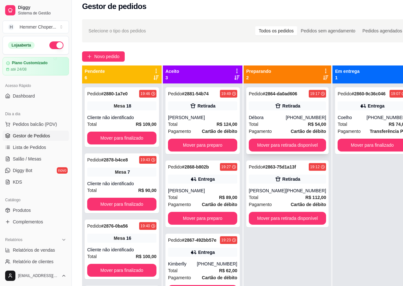
click at [280, 129] on div "Pagamento Cartão de débito" at bounding box center [287, 131] width 77 height 7
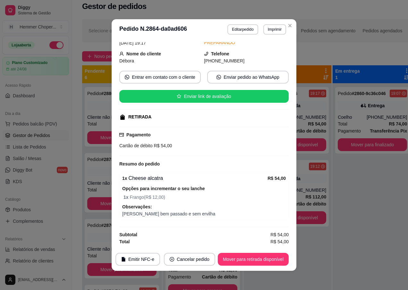
scroll to position [1, 0]
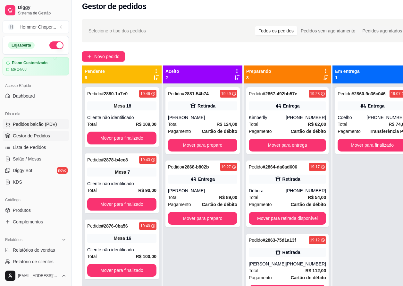
click at [33, 122] on span "Pedidos balcão (PDV)" at bounding box center [35, 124] width 44 height 6
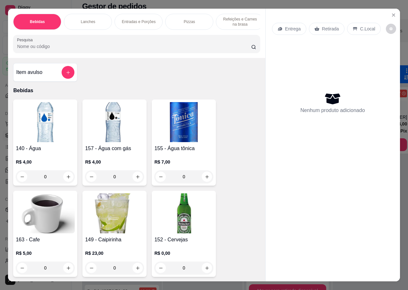
click at [292, 26] on p "Entrega" at bounding box center [293, 29] width 16 height 6
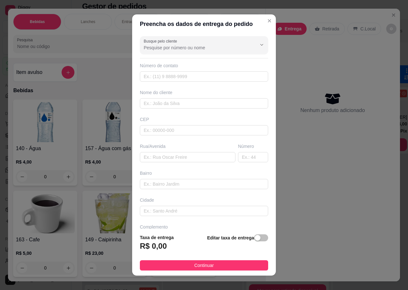
click at [159, 94] on div "Nome do cliente" at bounding box center [204, 92] width 128 height 6
click at [160, 99] on input "text" at bounding box center [204, 103] width 128 height 10
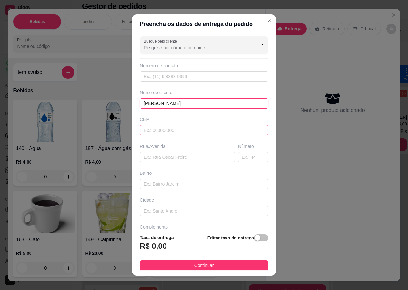
type input "[PERSON_NAME]"
click at [170, 131] on input "text" at bounding box center [204, 130] width 128 height 10
type input "89070351"
type input "Rua [PERSON_NAME]"
type input "[GEOGRAPHIC_DATA]"
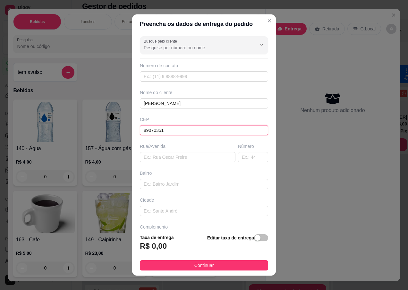
type input "Blumenau"
type input "89070351"
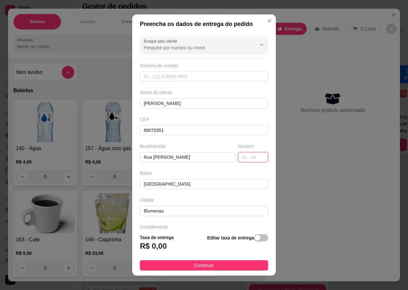
click at [240, 160] on input "text" at bounding box center [253, 157] width 30 height 10
type input "60"
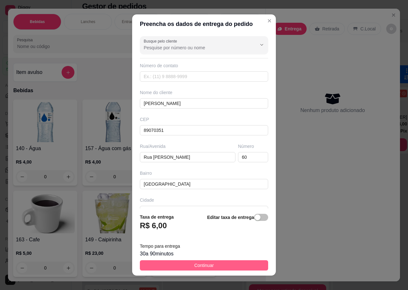
click at [184, 265] on button "Continuar" at bounding box center [204, 266] width 128 height 10
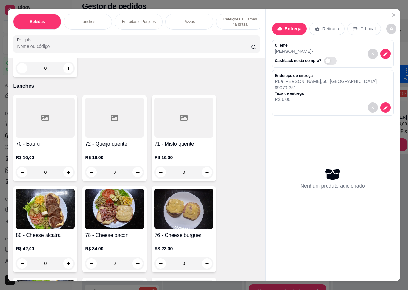
scroll to position [994, 0]
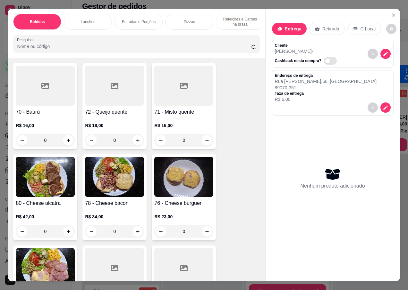
click at [53, 171] on img at bounding box center [45, 177] width 59 height 40
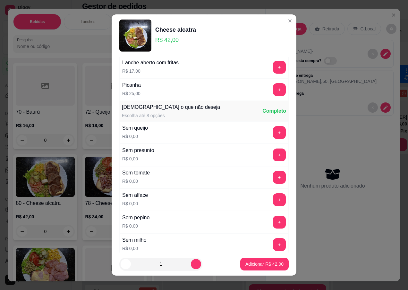
scroll to position [297, 0]
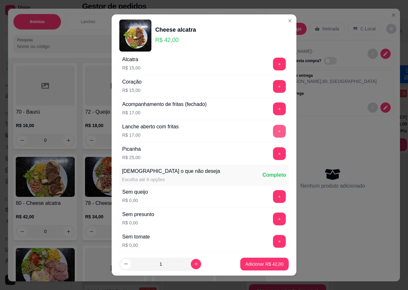
click at [273, 130] on button "+" at bounding box center [279, 131] width 13 height 13
click at [247, 266] on p "Adicionar R$ 59,00" at bounding box center [264, 264] width 37 height 6
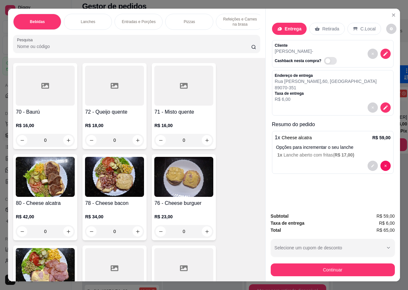
scroll to position [1122, 0]
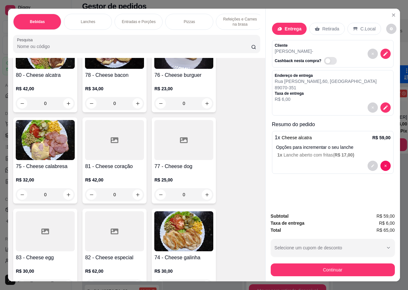
click at [186, 221] on img at bounding box center [183, 232] width 59 height 40
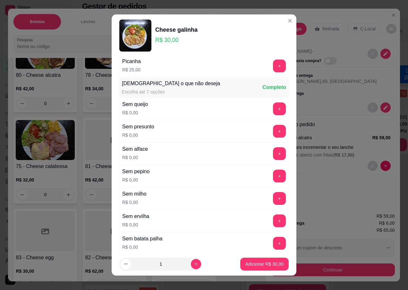
scroll to position [321, 0]
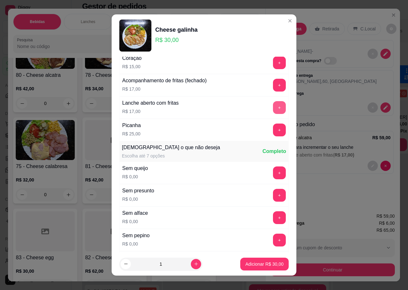
click at [273, 105] on button "+" at bounding box center [279, 107] width 13 height 13
click at [248, 263] on p "Adicionar R$ 47,00" at bounding box center [264, 264] width 37 height 6
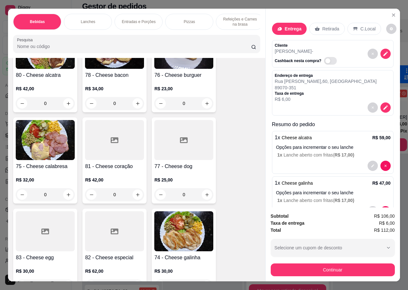
click at [179, 72] on h4 "76 - Cheese burguer" at bounding box center [183, 75] width 59 height 8
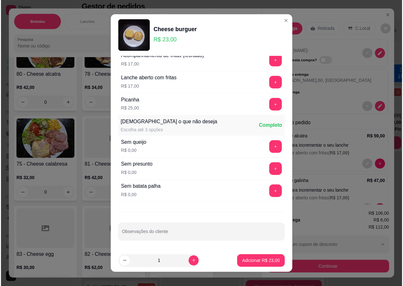
scroll to position [6, 0]
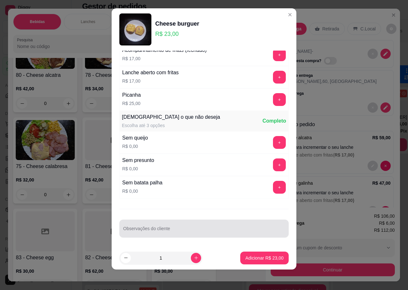
click at [140, 231] on div "Observações do cliente" at bounding box center [203, 229] width 169 height 18
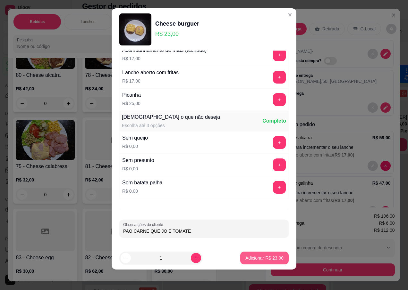
type input "PAO CARNE QUEIJO E TOMATE"
click at [246, 254] on button "Adicionar R$ 23,00" at bounding box center [264, 258] width 48 height 13
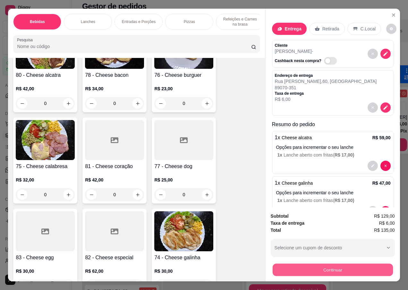
click at [336, 267] on button "Continuar" at bounding box center [332, 270] width 120 height 13
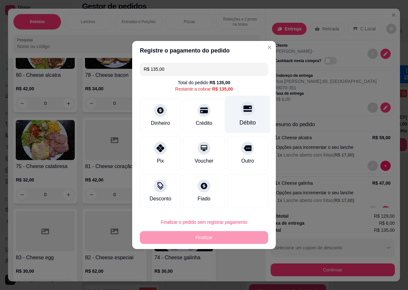
click at [247, 113] on icon at bounding box center [247, 109] width 8 height 8
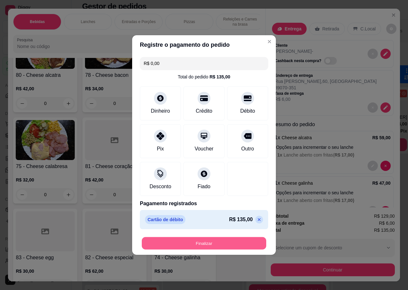
click at [196, 244] on button "Finalizar" at bounding box center [204, 244] width 124 height 13
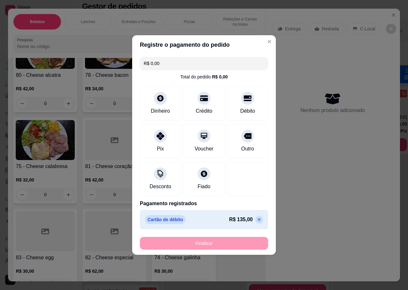
type input "-R$ 135,00"
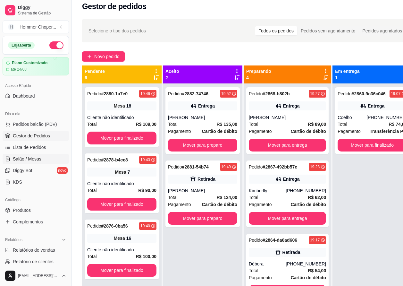
click at [30, 158] on span "Salão / Mesas" at bounding box center [27, 158] width 29 height 6
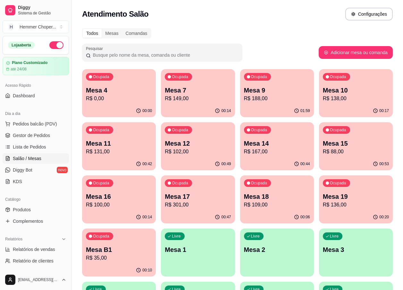
click at [270, 99] on p "R$ 188,00" at bounding box center [277, 99] width 66 height 8
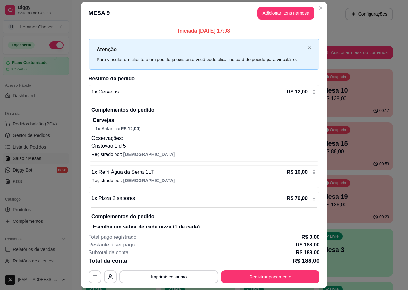
scroll to position [96, 0]
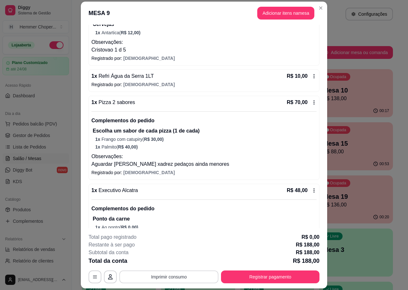
click at [155, 279] on button "Imprimir consumo" at bounding box center [168, 277] width 99 height 13
click at [159, 263] on button "IMPRESSORA" at bounding box center [168, 262] width 46 height 10
click at [273, 279] on button "Registrar pagamento" at bounding box center [270, 277] width 98 height 13
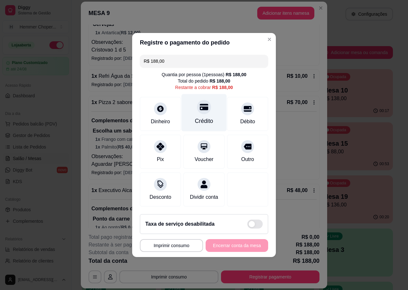
click at [204, 109] on div at bounding box center [204, 107] width 14 height 14
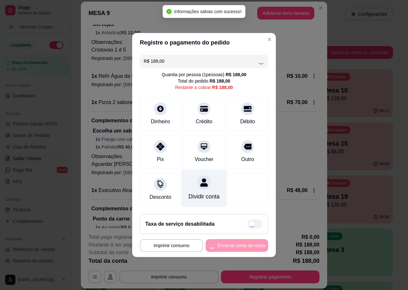
type input "R$ 0,00"
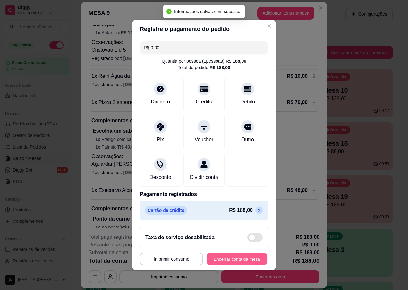
click at [223, 260] on button "Encerrar conta da mesa" at bounding box center [236, 259] width 61 height 13
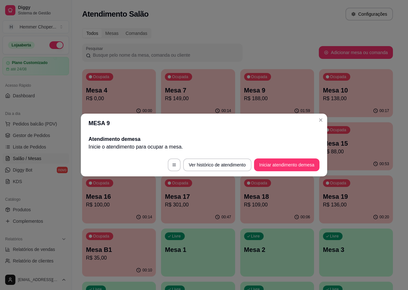
scroll to position [0, 0]
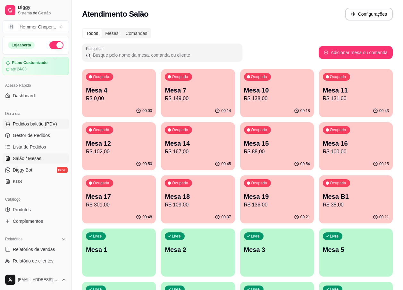
click at [35, 122] on span "Pedidos balcão (PDV)" at bounding box center [35, 124] width 44 height 6
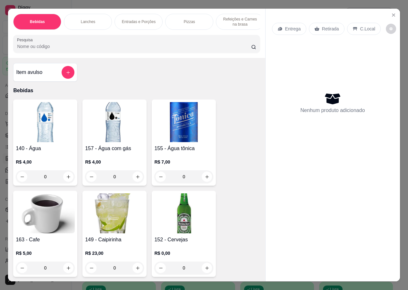
click at [290, 27] on p "Entrega" at bounding box center [293, 29] width 16 height 6
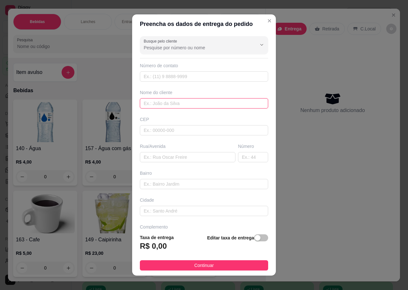
click at [166, 104] on input "text" at bounding box center [204, 103] width 128 height 10
type input "MARCIO"
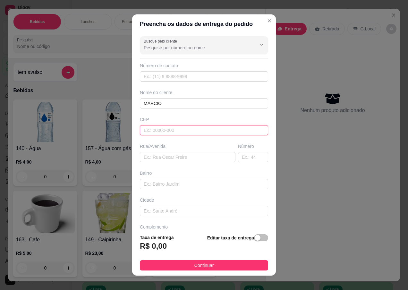
click at [150, 130] on input "text" at bounding box center [204, 130] width 128 height 10
type input "89070280"
type input "Rua [PERSON_NAME]"
type input "[GEOGRAPHIC_DATA]"
type input "Blumenau"
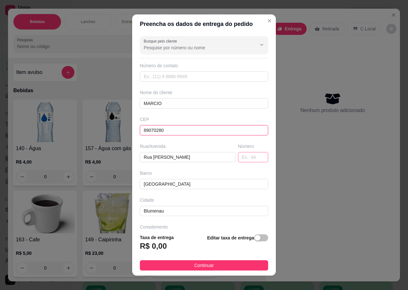
type input "89070280"
click at [239, 156] on input "text" at bounding box center [253, 157] width 30 height 10
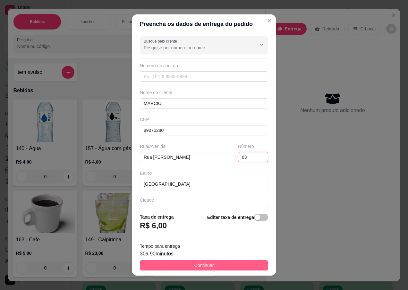
type input "63"
click at [198, 266] on span "Continuar" at bounding box center [204, 265] width 20 height 7
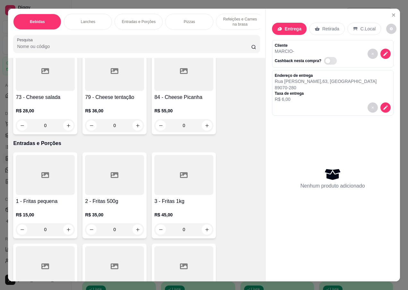
scroll to position [1379, 0]
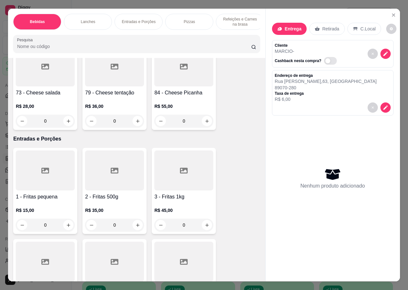
click at [46, 89] on h4 "73 - Cheese salada" at bounding box center [45, 93] width 59 height 8
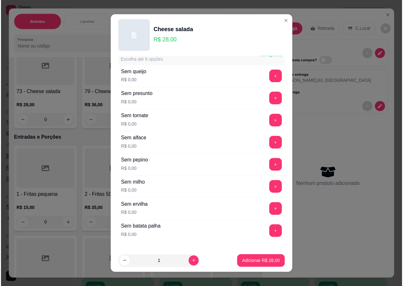
scroll to position [457, 0]
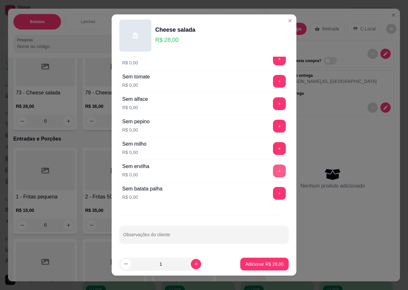
click at [273, 168] on button "+" at bounding box center [279, 171] width 13 height 13
click at [273, 193] on button "+" at bounding box center [279, 193] width 13 height 13
click at [247, 265] on p "Adicionar R$ 28,00" at bounding box center [264, 264] width 37 height 6
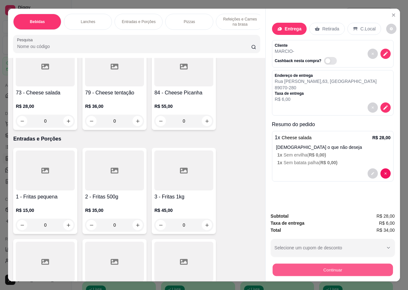
click at [293, 265] on button "Continuar" at bounding box center [332, 270] width 120 height 13
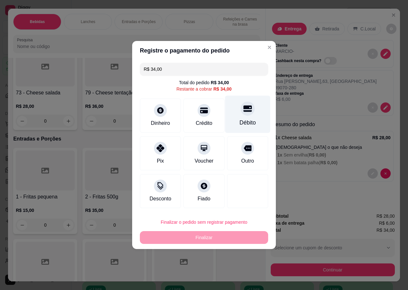
click at [242, 115] on div at bounding box center [247, 109] width 14 height 14
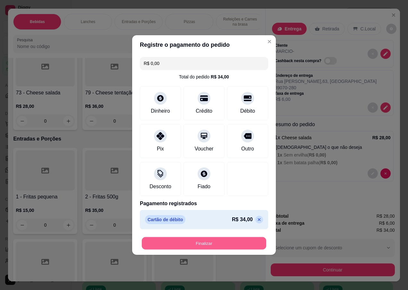
click at [184, 242] on button "Finalizar" at bounding box center [204, 244] width 124 height 13
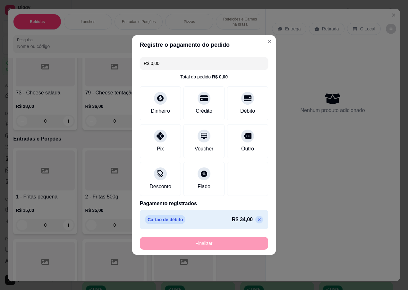
type input "-R$ 34,00"
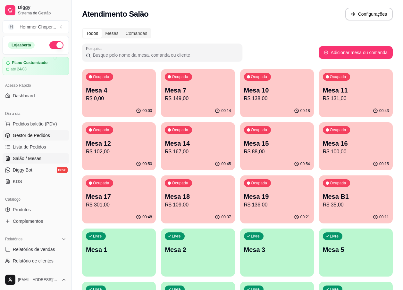
click at [38, 137] on span "Gestor de Pedidos" at bounding box center [31, 135] width 37 height 6
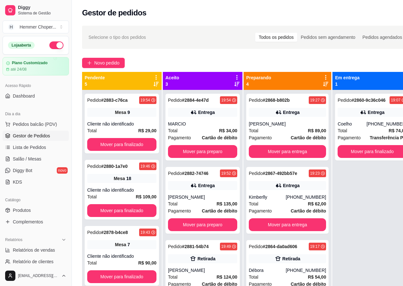
click at [383, 209] on div "Pedido # 2860-9c36c046 19:07 Entrega Coelho [PHONE_NUMBER] Total R$ 74,00 Pagam…" at bounding box center [372, 233] width 80 height 286
drag, startPoint x: 356, startPoint y: 206, endPoint x: 332, endPoint y: 207, distance: 24.1
click at [332, 207] on div "Pedido # 2860-9c36c046 19:07 Entrega Coelho [PHONE_NUMBER] Total R$ 74,00 Pagam…" at bounding box center [372, 233] width 80 height 286
click at [201, 42] on div "Selecione o tipo dos pedidos Todos os pedidos Pedidos sem agendamento Pedidos a…" at bounding box center [247, 37] width 318 height 10
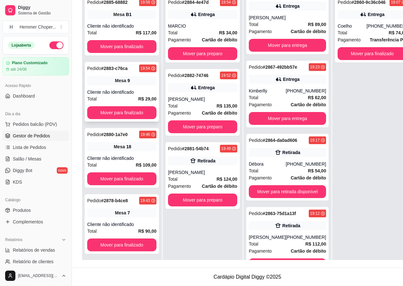
click at [129, 82] on div "Pedido # 2883-c76ca 19:54 Mesa 9 Cliente não identificado Total R$ 29,00 Mover …" at bounding box center [122, 92] width 74 height 60
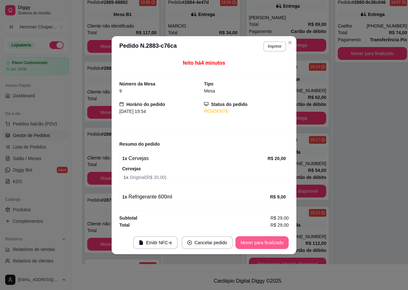
click at [260, 245] on button "Mover para finalizado" at bounding box center [261, 243] width 53 height 13
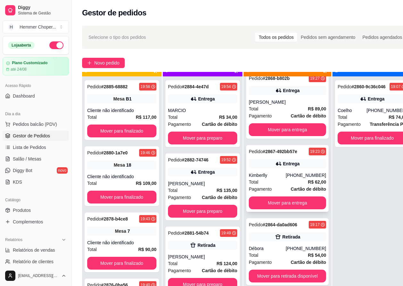
scroll to position [18, 0]
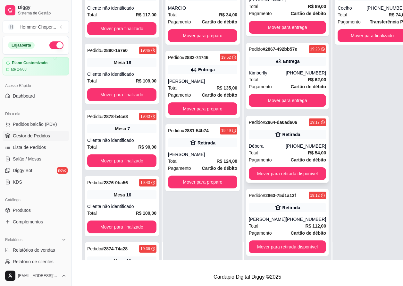
click at [280, 144] on div "Débora" at bounding box center [267, 146] width 37 height 6
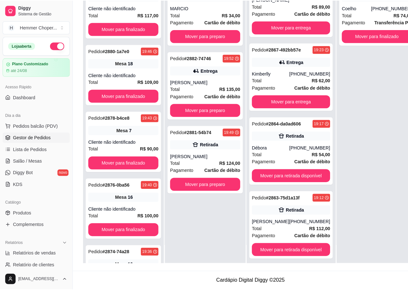
scroll to position [98, 0]
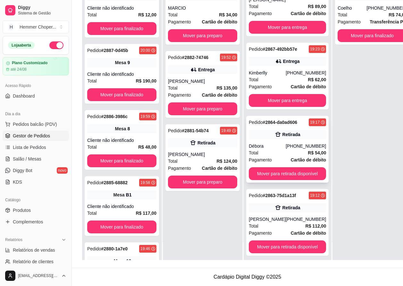
click at [272, 155] on div "Total R$ 54,00" at bounding box center [287, 152] width 77 height 7
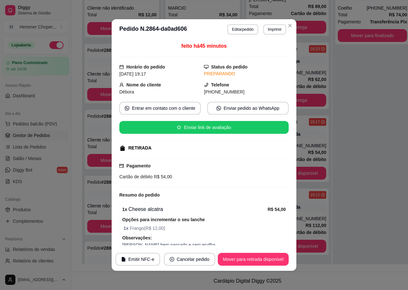
scroll to position [31, 0]
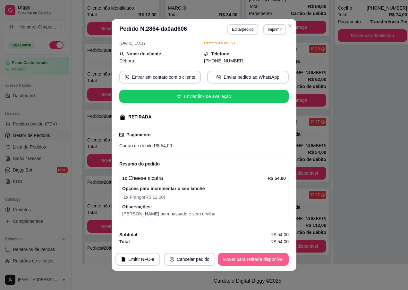
click at [243, 262] on button "Mover para retirada disponível" at bounding box center [253, 259] width 71 height 13
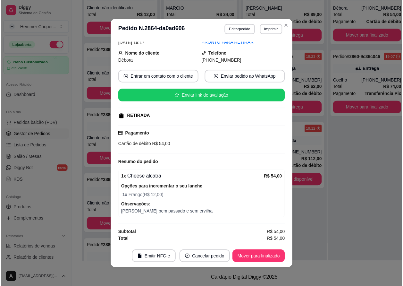
scroll to position [0, 0]
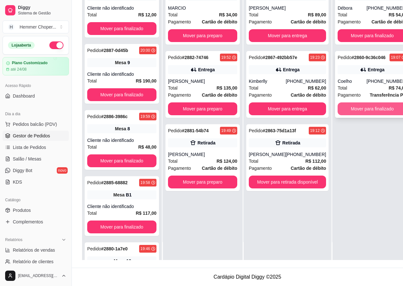
click at [351, 110] on button "Mover para finalizado" at bounding box center [372, 108] width 69 height 13
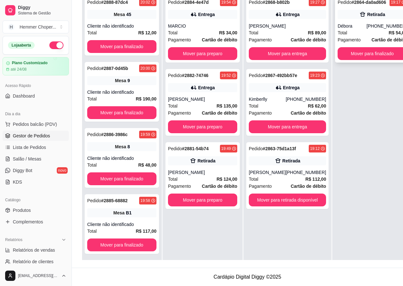
click at [361, 34] on div "Total R$ 54,00" at bounding box center [372, 32] width 69 height 7
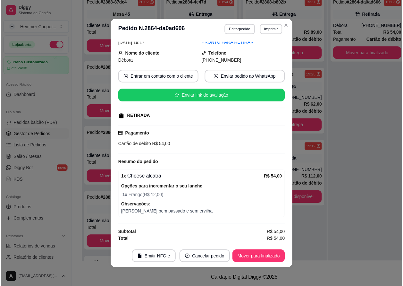
scroll to position [1, 0]
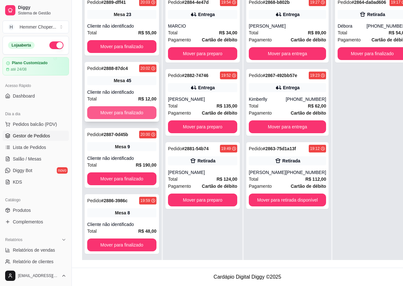
click at [112, 110] on button "Mover para finalizado" at bounding box center [121, 112] width 69 height 13
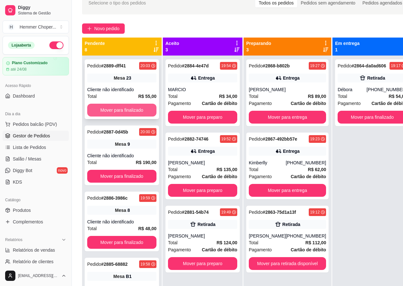
scroll to position [34, 0]
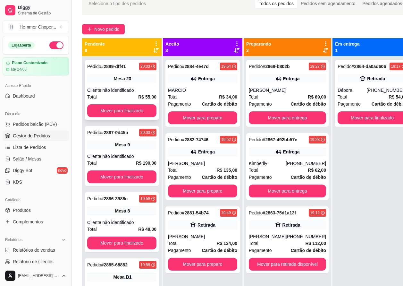
click at [125, 86] on div "Pedido # 2889-dff41 20:03 Mesa 23 Cliente não identificado Total R$ 55,00 Mover…" at bounding box center [122, 90] width 74 height 60
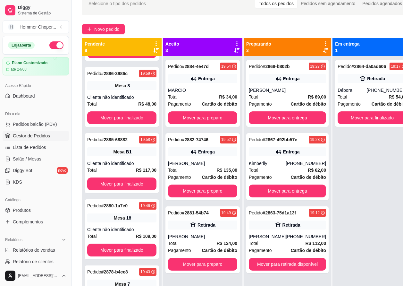
scroll to position [128, 0]
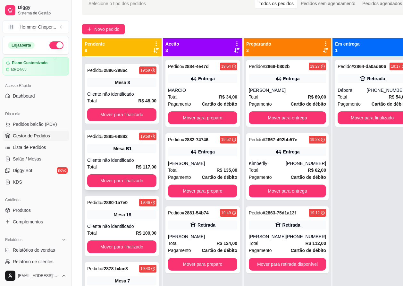
click at [126, 158] on div "Cliente não identificado" at bounding box center [121, 160] width 69 height 6
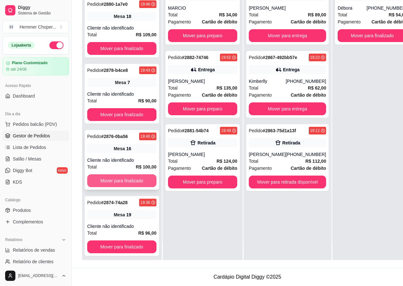
scroll to position [103, 0]
click at [357, 11] on div "Total R$ 54,00" at bounding box center [372, 14] width 69 height 7
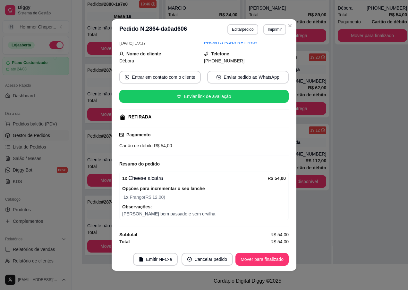
scroll to position [1, 0]
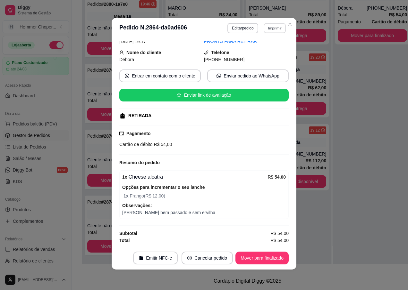
click at [272, 28] on button "Imprimir" at bounding box center [275, 28] width 22 height 10
click at [260, 53] on button "IMPRESSORA" at bounding box center [261, 51] width 46 height 10
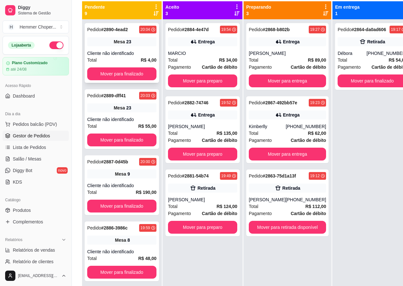
scroll to position [66, 0]
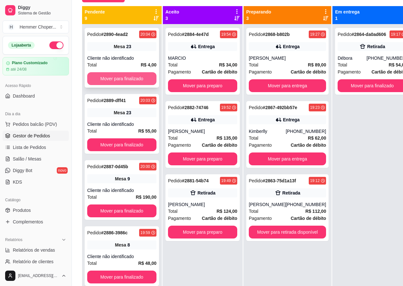
click at [118, 74] on button "Mover para finalizado" at bounding box center [121, 78] width 69 height 13
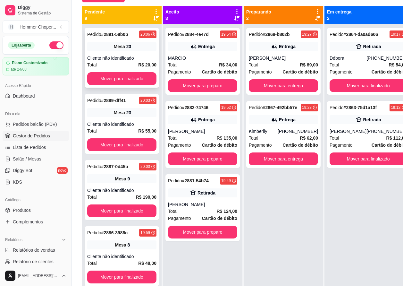
click at [120, 55] on div "Cliente não identificado" at bounding box center [121, 58] width 69 height 6
click at [116, 78] on button "Mover para finalizado" at bounding box center [121, 78] width 69 height 13
click at [26, 157] on span "Salão / Mesas" at bounding box center [27, 158] width 29 height 6
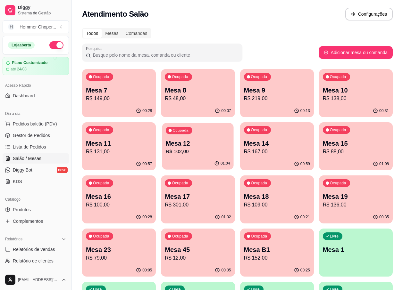
click at [198, 153] on p "R$ 102,00" at bounding box center [198, 151] width 64 height 7
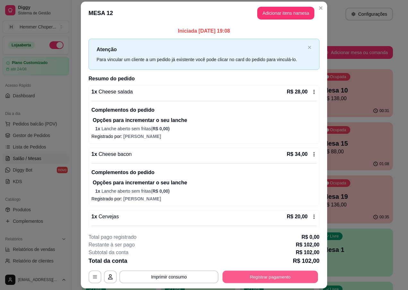
click at [256, 279] on button "Registrar pagamento" at bounding box center [271, 277] width 96 height 13
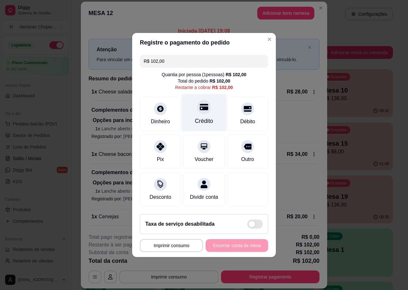
click at [204, 109] on div at bounding box center [204, 107] width 14 height 14
type input "R$ 0,00"
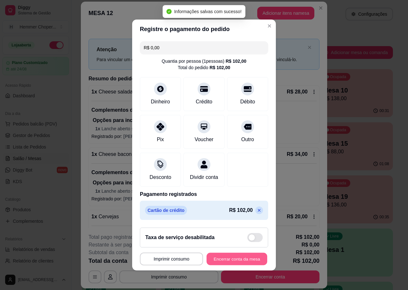
click at [230, 264] on button "Encerrar conta da mesa" at bounding box center [236, 259] width 61 height 13
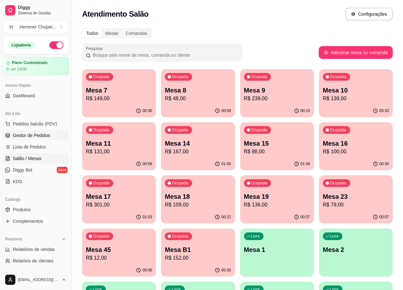
click at [38, 139] on link "Gestor de Pedidos" at bounding box center [36, 135] width 66 height 10
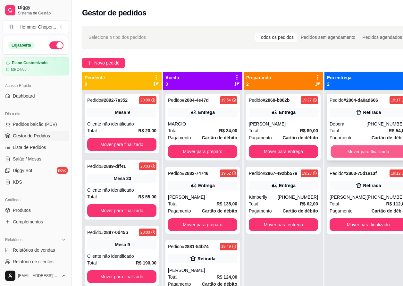
click at [366, 151] on button "Mover para finalizado" at bounding box center [368, 151] width 75 height 13
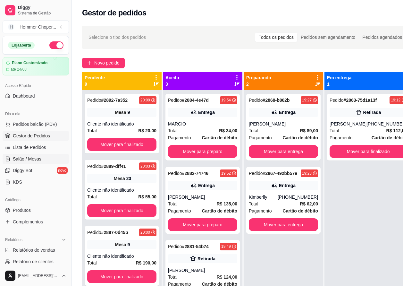
click at [41, 158] on link "Salão / Mesas" at bounding box center [36, 159] width 66 height 10
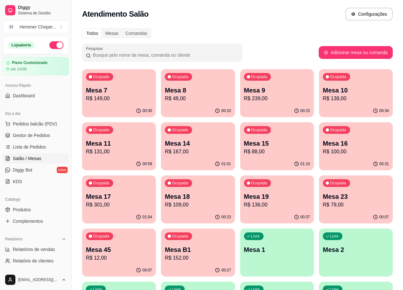
click at [133, 151] on p "R$ 131,00" at bounding box center [119, 152] width 66 height 8
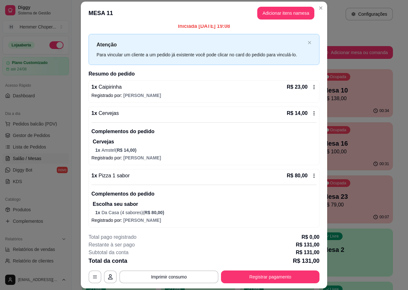
scroll to position [69, 0]
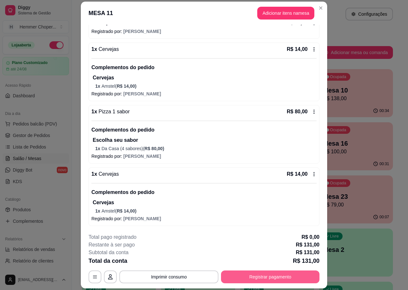
click at [274, 275] on button "Registrar pagamento" at bounding box center [270, 277] width 98 height 13
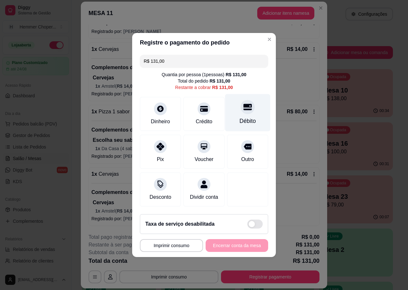
click at [251, 109] on div "Débito" at bounding box center [247, 113] width 45 height 38
click at [243, 110] on div at bounding box center [247, 107] width 14 height 14
type input "R$ 0,00"
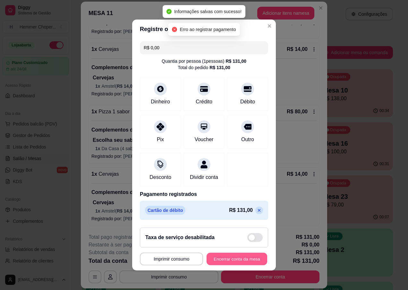
click at [227, 260] on button "Encerrar conta da mesa" at bounding box center [236, 259] width 61 height 13
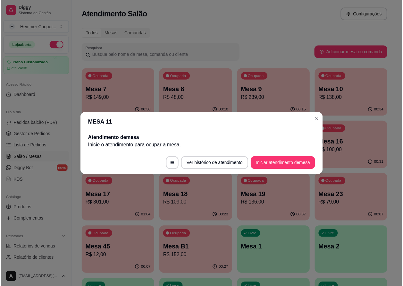
scroll to position [0, 0]
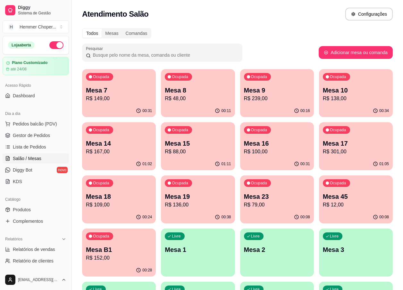
click at [200, 153] on p "R$ 88,00" at bounding box center [198, 152] width 66 height 8
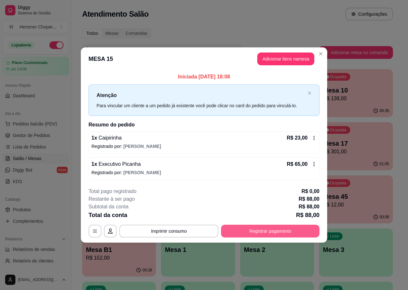
click at [254, 231] on button "Registrar pagamento" at bounding box center [270, 231] width 98 height 13
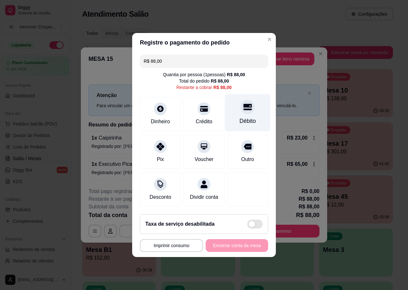
click at [243, 108] on div at bounding box center [247, 107] width 14 height 14
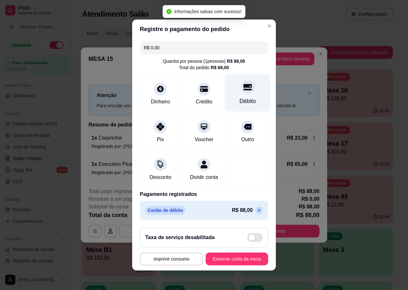
type input "R$ 0,00"
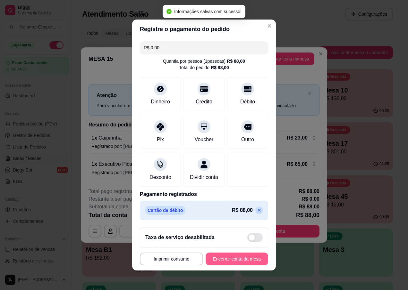
click at [212, 262] on button "Encerrar conta da mesa" at bounding box center [237, 259] width 63 height 13
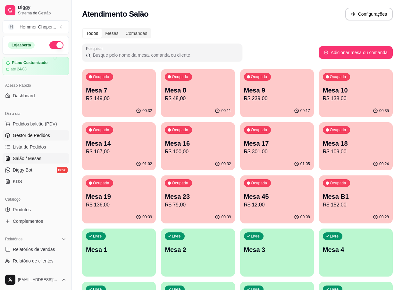
click at [32, 137] on span "Gestor de Pedidos" at bounding box center [31, 135] width 37 height 6
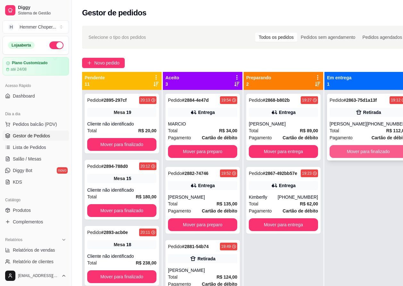
click at [368, 149] on button "Mover para finalizado" at bounding box center [368, 151] width 77 height 13
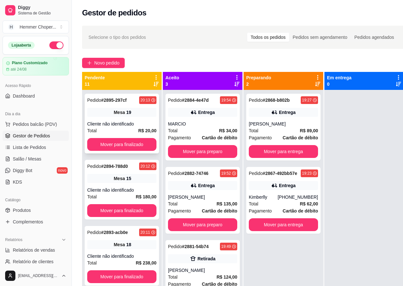
click at [113, 127] on div "Total R$ 20,00" at bounding box center [121, 130] width 69 height 7
click at [121, 143] on button "Mover para finalizado" at bounding box center [121, 144] width 67 height 13
click at [113, 118] on div "Pedido # 2894-788d0 20:12 Mesa 15 Cliente não identificado Total R$ 180,00 Move…" at bounding box center [122, 124] width 74 height 60
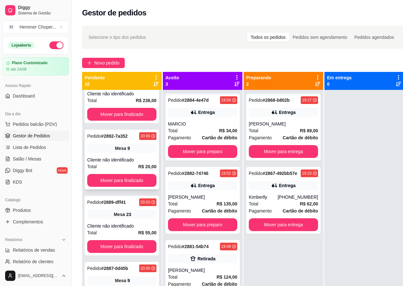
scroll to position [128, 0]
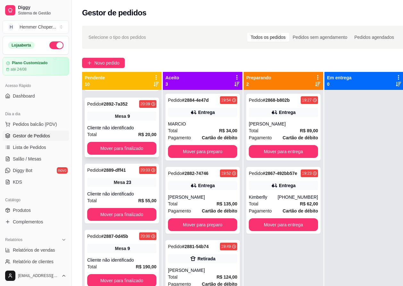
click at [128, 131] on div "Total R$ 20,00" at bounding box center [121, 134] width 69 height 7
click at [109, 145] on button "Mover para finalizado" at bounding box center [121, 148] width 69 height 13
click at [128, 129] on div "Cliente não identificado" at bounding box center [121, 127] width 69 height 6
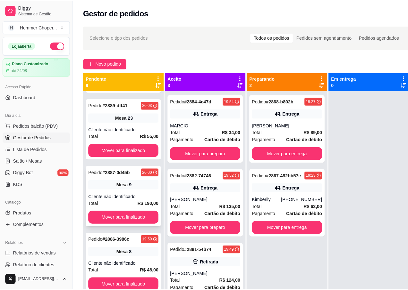
scroll to position [194, 0]
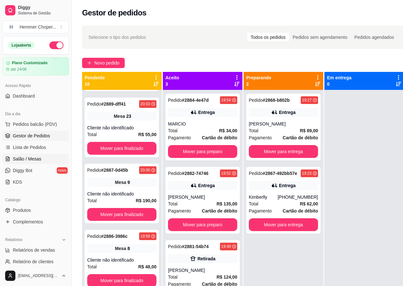
click at [30, 156] on span "Salão / Mesas" at bounding box center [27, 158] width 29 height 6
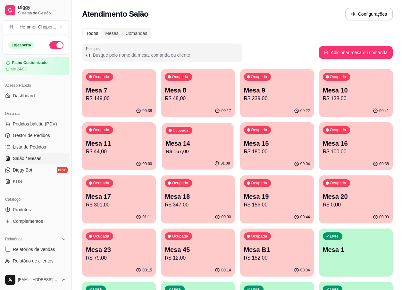
click at [203, 157] on div "Ocupada Mesa 14 R$ 167,00" at bounding box center [197, 140] width 71 height 35
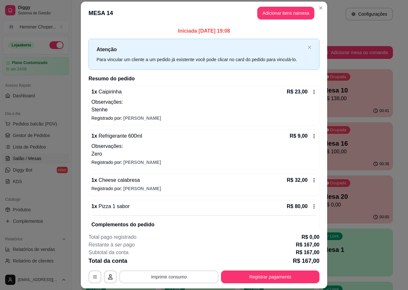
click at [174, 277] on button "Imprimir consumo" at bounding box center [168, 277] width 99 height 13
click at [174, 264] on button "IMPRESSORA" at bounding box center [168, 262] width 46 height 10
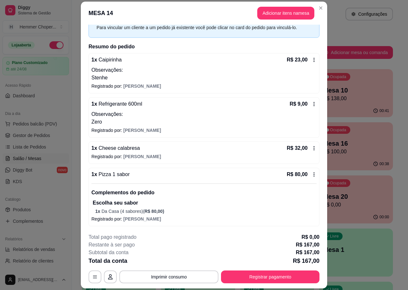
scroll to position [19, 0]
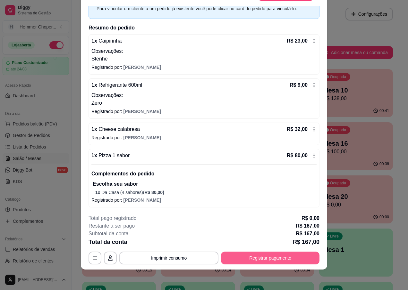
click at [246, 261] on button "Registrar pagamento" at bounding box center [270, 258] width 98 height 13
click at [132, 133] on div "1 x Cheese calabresa R$ 32,00 Registrado por: [PERSON_NAME]" at bounding box center [203, 134] width 231 height 22
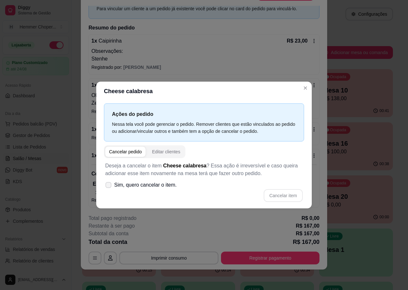
click at [145, 185] on span "Sim, quero cancelar o item." at bounding box center [145, 185] width 63 height 8
click at [109, 187] on input "Sim, quero cancelar o item." at bounding box center [107, 189] width 4 height 4
checkbox input "true"
click at [283, 196] on button "Cancelar item" at bounding box center [283, 195] width 39 height 13
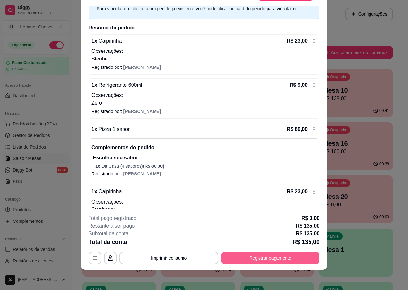
click at [266, 258] on button "Registrar pagamento" at bounding box center [270, 258] width 98 height 13
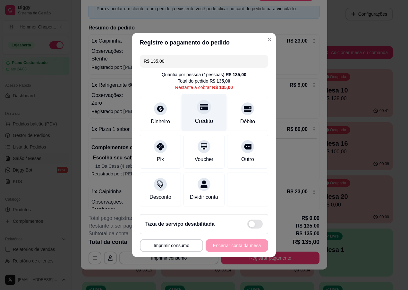
click at [201, 112] on div "Crédito" at bounding box center [203, 113] width 45 height 38
type input "R$ 0,00"
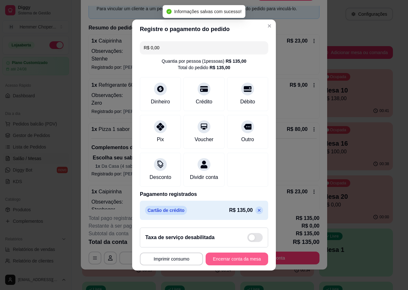
click at [219, 261] on button "Encerrar conta da mesa" at bounding box center [237, 259] width 63 height 13
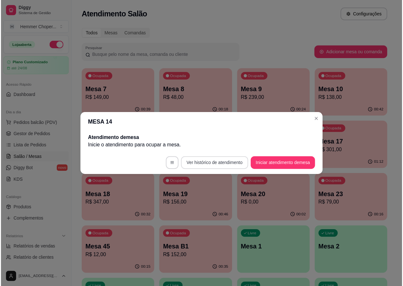
scroll to position [0, 0]
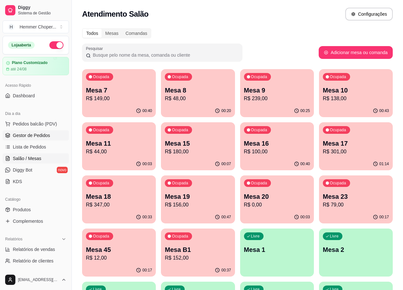
click at [35, 137] on span "Gestor de Pedidos" at bounding box center [31, 135] width 37 height 6
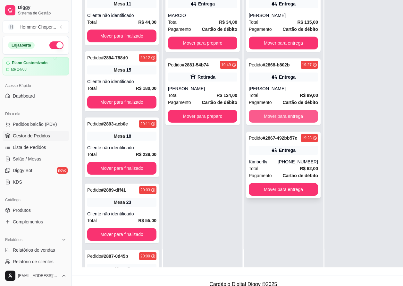
scroll to position [96, 0]
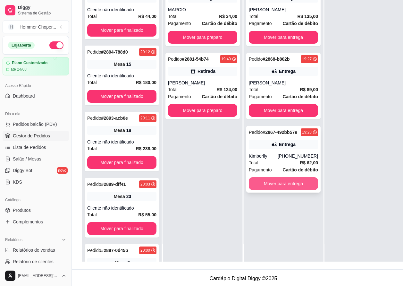
click at [275, 180] on button "Mover para entrega" at bounding box center [283, 183] width 69 height 13
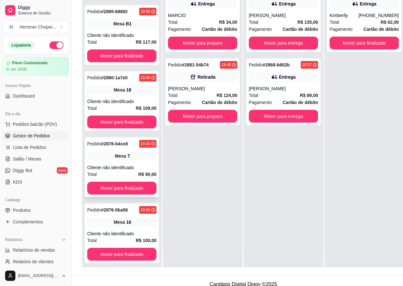
scroll to position [103, 0]
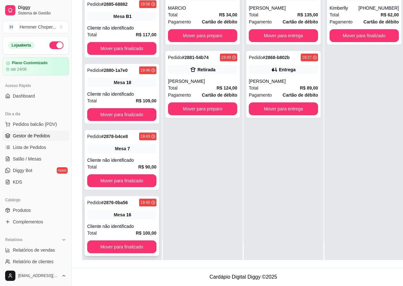
click at [128, 212] on div "16" at bounding box center [128, 214] width 5 height 6
click at [122, 155] on div "Pedido # 2878-b4ce8 19:43 Mesa 7 Cliente não identificado Total R$ 90,00 Mover …" at bounding box center [122, 160] width 74 height 60
click at [126, 217] on div "16" at bounding box center [128, 214] width 5 height 6
click at [109, 158] on div "Cliente não identificado" at bounding box center [121, 160] width 69 height 6
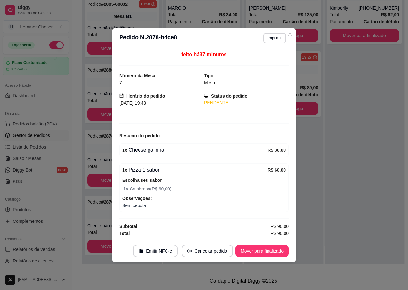
click at [112, 158] on div "feito há 37 minutos Número da Mesa 7 Tipo Mesa Horário do pedido [DATE] 19:43 S…" at bounding box center [204, 143] width 185 height 191
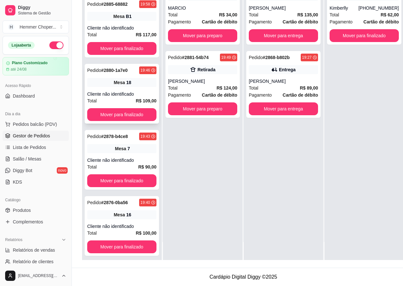
click at [117, 84] on span "Mesa" at bounding box center [119, 82] width 11 height 6
click at [110, 25] on div "Cliente não identificado" at bounding box center [121, 28] width 69 height 6
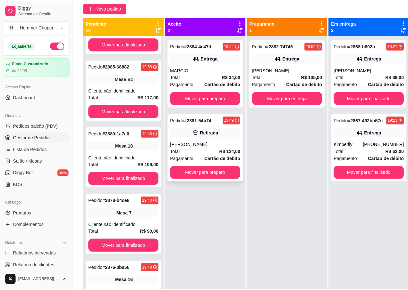
scroll to position [34, 0]
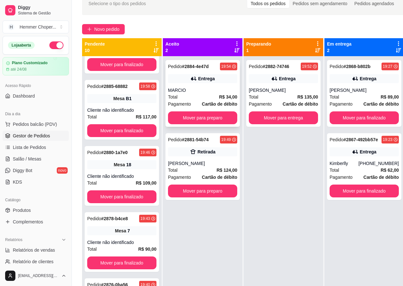
click at [195, 87] on div "MARCIO" at bounding box center [202, 90] width 69 height 6
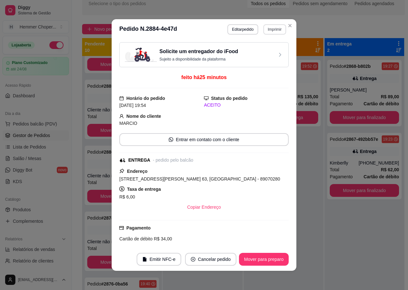
click at [266, 27] on button "Imprimir" at bounding box center [274, 29] width 23 height 10
click at [255, 54] on button "IMPRESSORA" at bounding box center [261, 52] width 45 height 10
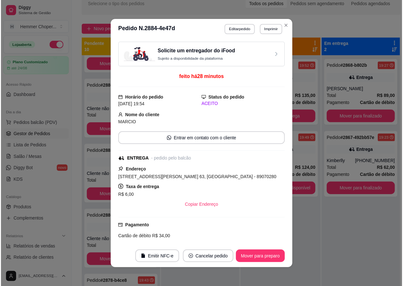
scroll to position [310, 0]
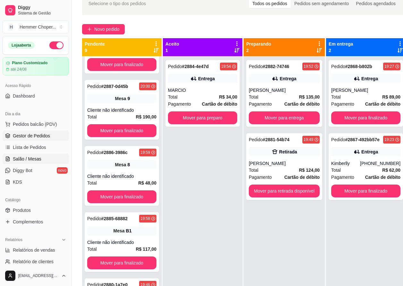
click at [31, 158] on span "Salão / Mesas" at bounding box center [27, 158] width 29 height 6
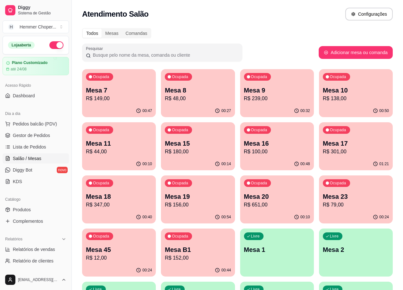
click at [356, 95] on p "R$ 138,00" at bounding box center [356, 99] width 66 height 8
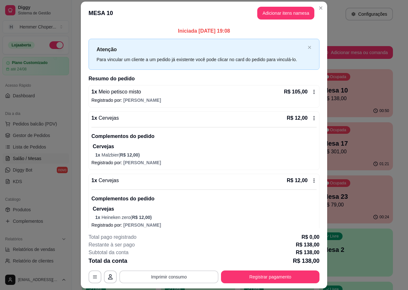
click at [162, 279] on button "Imprimir consumo" at bounding box center [168, 277] width 99 height 13
click at [165, 263] on button "IMPRESSORA" at bounding box center [168, 262] width 45 height 10
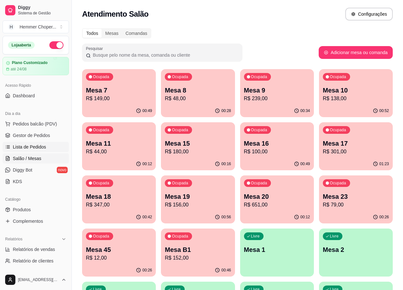
click at [25, 144] on span "Lista de Pedidos" at bounding box center [29, 147] width 33 height 6
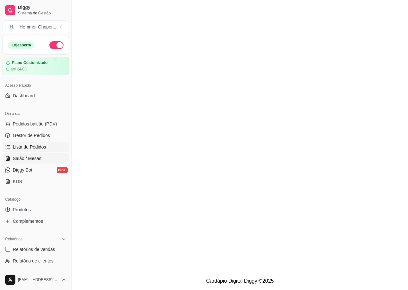
click at [30, 159] on span "Salão / Mesas" at bounding box center [27, 158] width 29 height 6
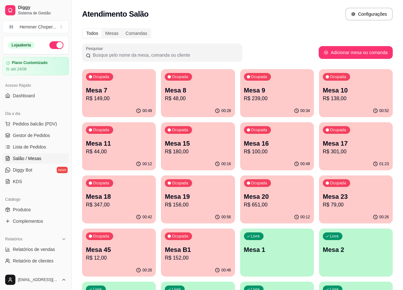
click at [103, 197] on p "Mesa 18" at bounding box center [119, 196] width 66 height 9
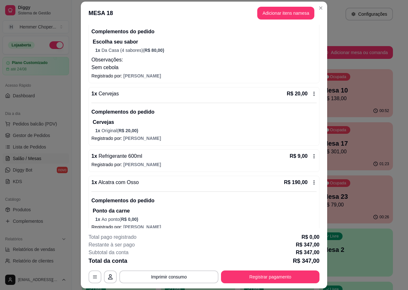
scroll to position [96, 0]
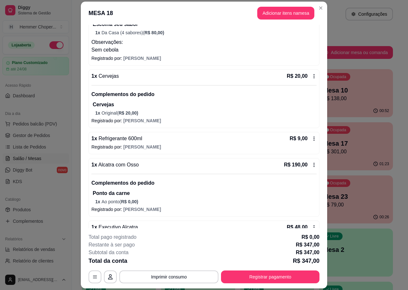
click at [119, 165] on span "Alcatra com Osso" at bounding box center [118, 164] width 42 height 5
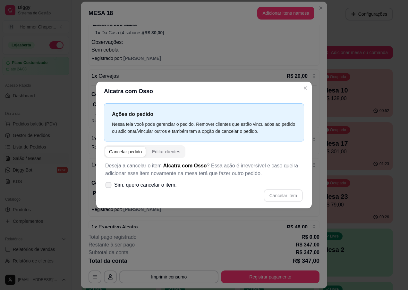
click at [148, 188] on span "Sim, quero cancelar o item." at bounding box center [145, 185] width 63 height 8
click at [109, 188] on input "Sim, quero cancelar o item." at bounding box center [107, 189] width 4 height 4
checkbox input "true"
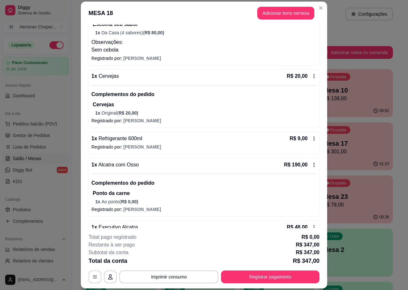
click at [119, 164] on span "Alcatra com Osso" at bounding box center [118, 164] width 42 height 5
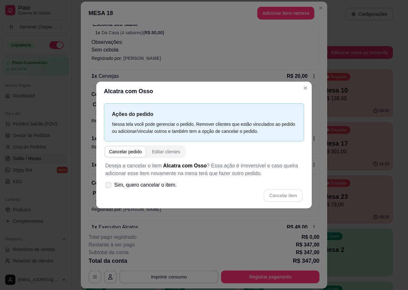
click at [108, 185] on icon at bounding box center [108, 185] width 5 height 4
click at [108, 187] on input "Sim, quero cancelar o item." at bounding box center [107, 189] width 4 height 4
checkbox input "true"
click at [275, 200] on button "Cancelar item" at bounding box center [283, 195] width 39 height 13
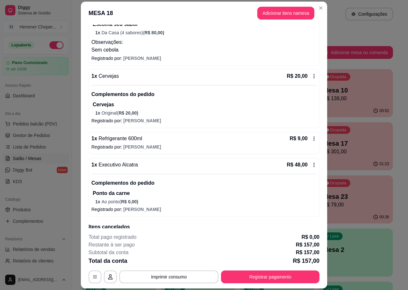
click at [302, 88] on div "Complementos do pedido Cervejas 1 x Original ( R$ 20,00 )" at bounding box center [203, 100] width 225 height 31
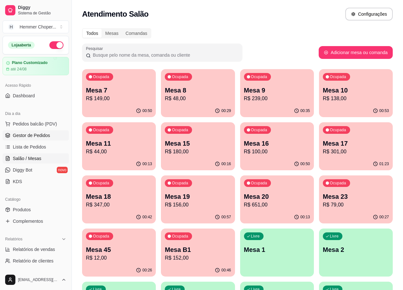
click at [25, 134] on span "Gestor de Pedidos" at bounding box center [31, 135] width 37 height 6
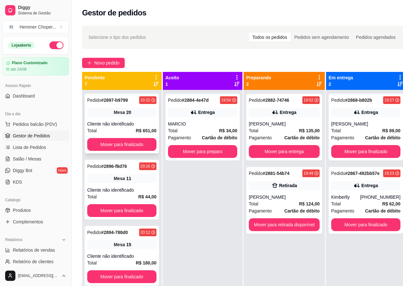
click at [111, 120] on div "Pedido # 2897-b9799 20:22 Mesa 20 Cliente não identificado Total R$ 651,00 Move…" at bounding box center [122, 124] width 74 height 60
click at [26, 123] on span "Pedidos balcão (PDV)" at bounding box center [35, 124] width 44 height 6
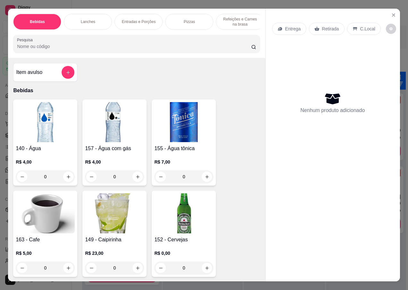
click at [328, 28] on p "Retirada" at bounding box center [330, 29] width 17 height 6
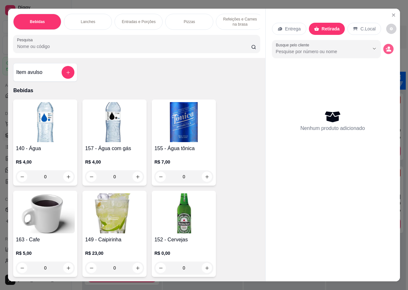
click at [385, 49] on icon "decrease-product-quantity" at bounding box center [388, 49] width 6 height 6
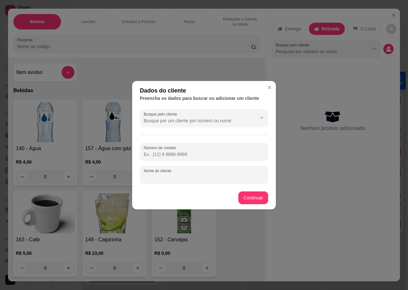
click at [154, 177] on div "Nome do cliente" at bounding box center [204, 175] width 128 height 18
type input "JC"
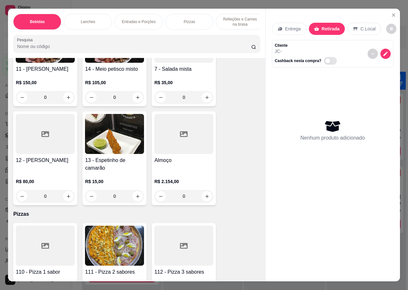
scroll to position [1860, 0]
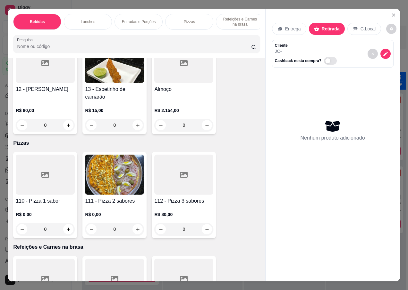
click at [108, 177] on img at bounding box center [114, 175] width 59 height 40
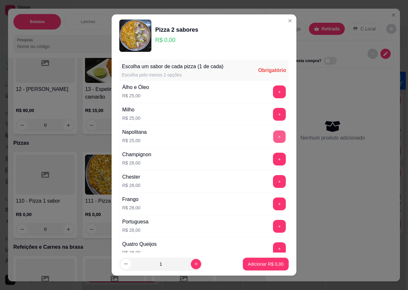
click at [273, 139] on button "+" at bounding box center [279, 136] width 13 height 13
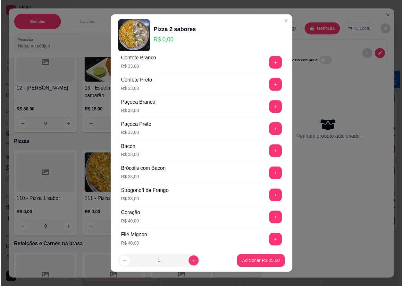
scroll to position [437, 0]
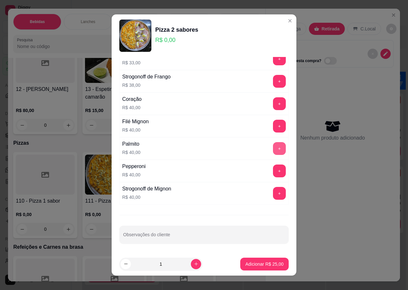
click at [273, 147] on button "+" at bounding box center [279, 148] width 13 height 13
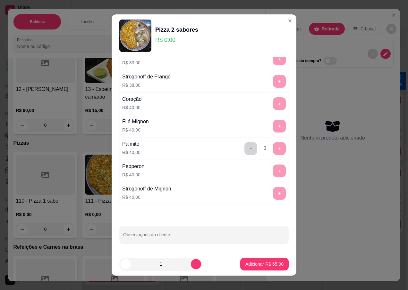
click at [257, 265] on p "Adicionar R$ 65,00" at bounding box center [264, 264] width 38 height 6
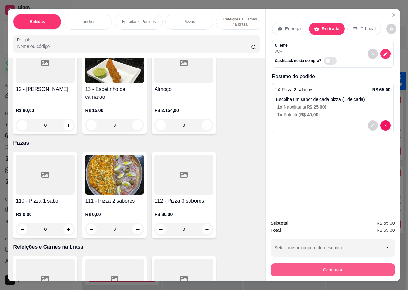
click at [310, 271] on button "Continuar" at bounding box center [333, 270] width 124 height 13
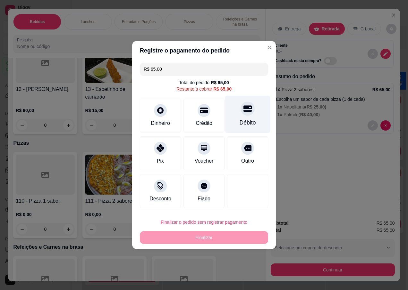
click at [243, 112] on icon at bounding box center [247, 109] width 8 height 6
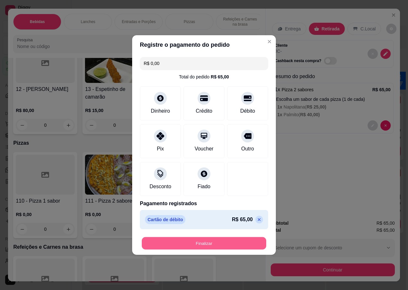
click at [201, 243] on button "Finalizar" at bounding box center [204, 244] width 124 height 13
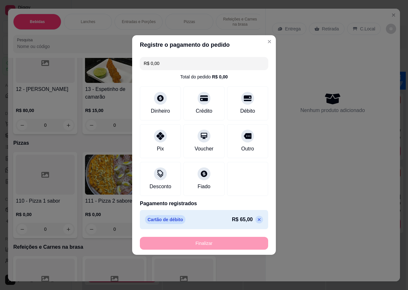
type input "-R$ 65,00"
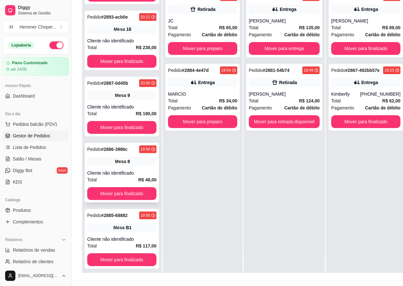
scroll to position [103, 0]
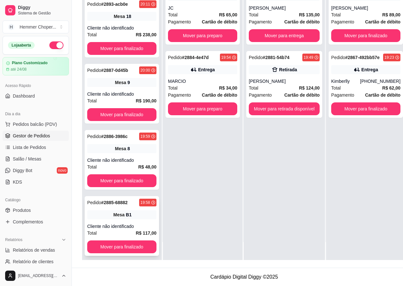
click at [123, 210] on div "Mesa B1" at bounding box center [121, 214] width 69 height 9
click at [136, 159] on div "Cliente não identificado" at bounding box center [121, 160] width 69 height 6
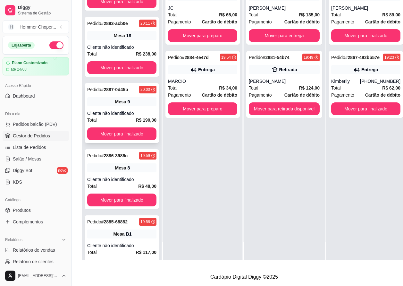
scroll to position [146, 0]
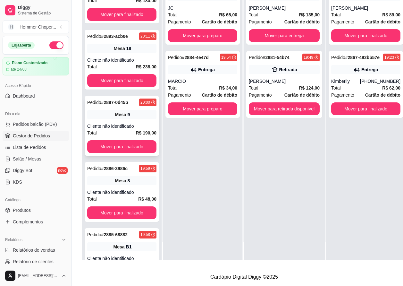
click at [105, 118] on div "Mesa 9" at bounding box center [121, 114] width 69 height 9
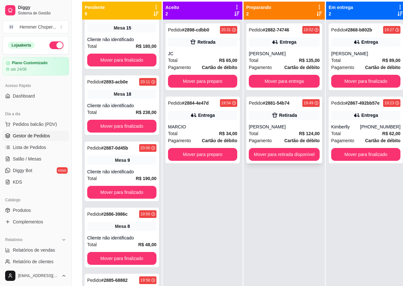
scroll to position [66, 0]
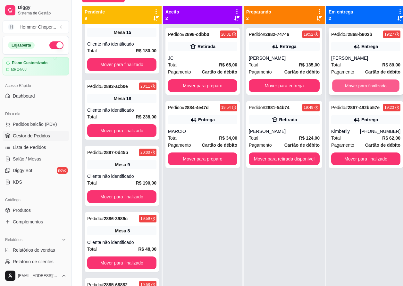
click at [367, 80] on button "Mover para finalizado" at bounding box center [365, 86] width 67 height 13
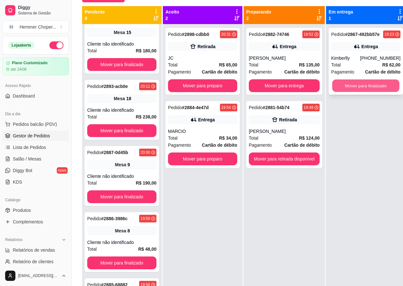
click at [361, 82] on button "Mover para finalizado" at bounding box center [365, 86] width 67 height 13
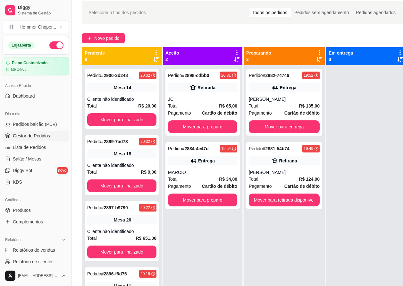
scroll to position [2, 0]
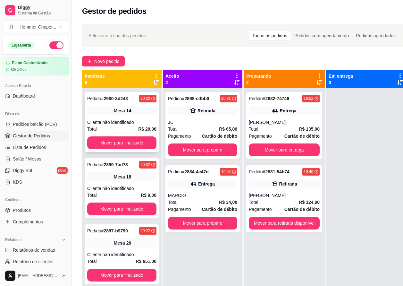
click at [127, 118] on div "Pedido # 2900-3d248 20:32 Mesa 14 Cliente não identificado Total R$ 20,00 Mover…" at bounding box center [122, 122] width 74 height 60
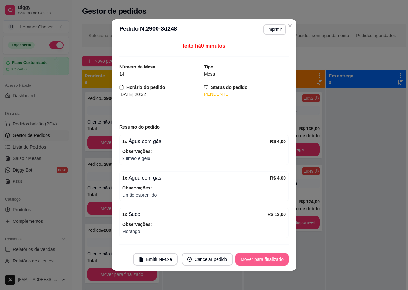
click at [254, 261] on button "Mover para finalizado" at bounding box center [261, 259] width 53 height 13
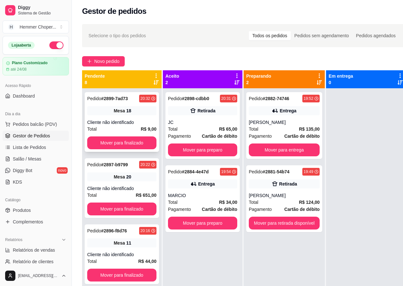
click at [119, 119] on div "Pedido # 2899-7ad73 20:32 Mesa 18 Cliente não identificado Total R$ 9,00 Mover …" at bounding box center [122, 122] width 74 height 60
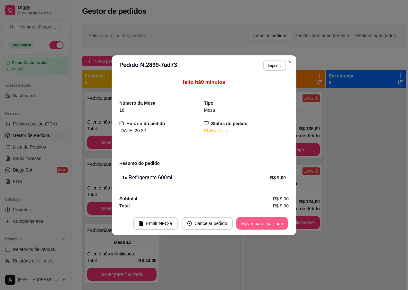
click at [245, 224] on button "Mover para finalizado" at bounding box center [262, 223] width 52 height 13
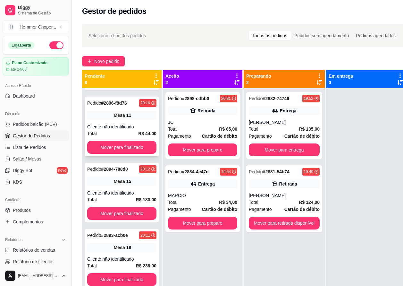
scroll to position [128, 0]
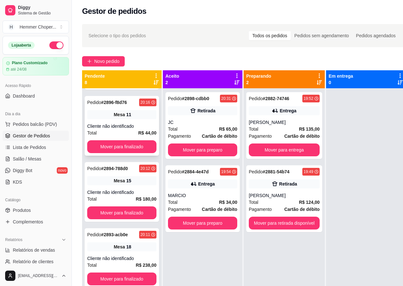
click at [117, 126] on div "Cliente não identificado" at bounding box center [121, 126] width 69 height 6
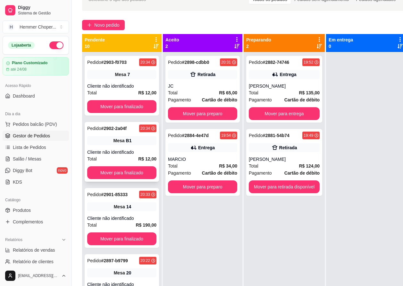
scroll to position [6, 0]
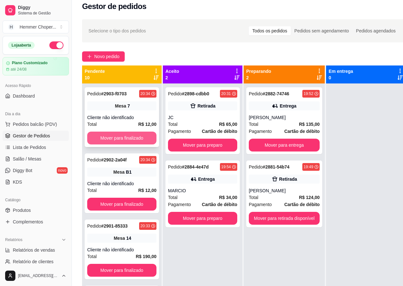
click at [117, 139] on button "Mover para finalizado" at bounding box center [121, 137] width 69 height 13
click at [111, 138] on button "Mover para finalizado" at bounding box center [121, 138] width 67 height 13
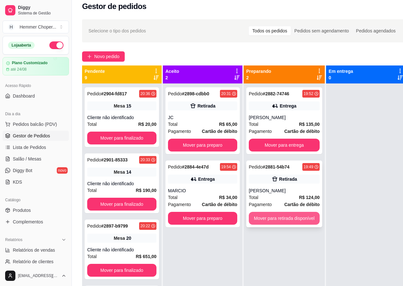
click at [281, 220] on button "Mover para retirada disponível" at bounding box center [284, 218] width 71 height 13
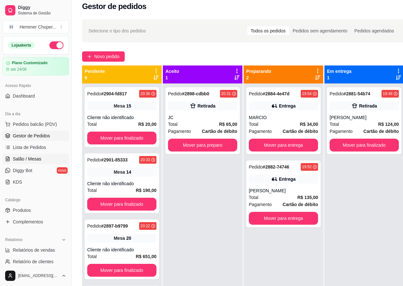
click at [35, 158] on span "Salão / Mesas" at bounding box center [27, 158] width 29 height 6
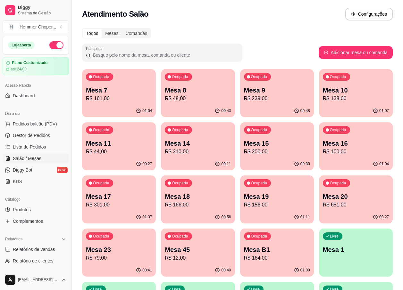
click at [118, 202] on p "R$ 301,00" at bounding box center [119, 205] width 66 height 8
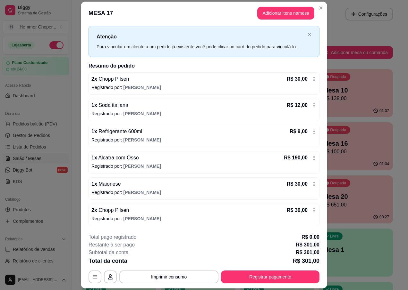
scroll to position [19, 0]
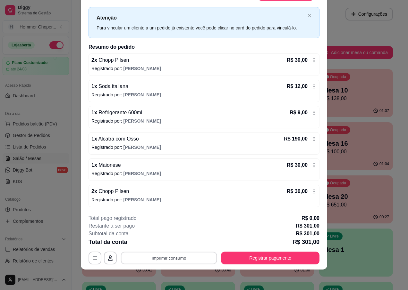
click at [153, 260] on button "Imprimir consumo" at bounding box center [169, 258] width 96 height 13
click at [162, 241] on button "IMPRESSORA" at bounding box center [168, 244] width 46 height 10
click at [257, 263] on button "Registrar pagamento" at bounding box center [271, 258] width 96 height 13
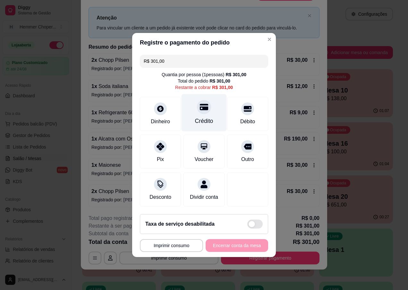
click at [202, 119] on div "Crédito" at bounding box center [204, 121] width 18 height 8
type input "R$ 0,00"
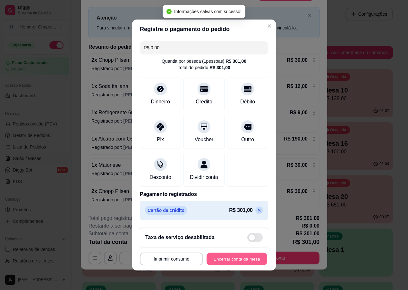
click at [220, 266] on button "Encerrar conta da mesa" at bounding box center [236, 259] width 61 height 13
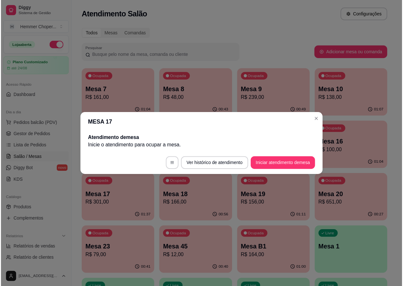
scroll to position [0, 0]
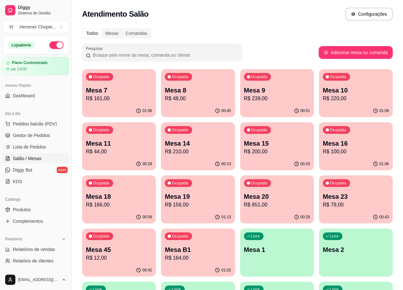
click at [41, 136] on span "Gestor de Pedidos" at bounding box center [31, 135] width 37 height 6
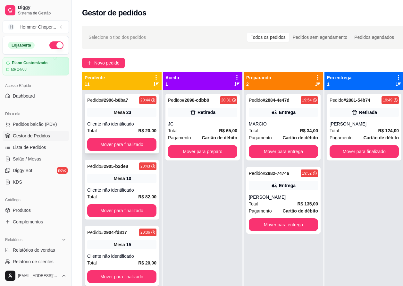
click at [130, 128] on div "Total R$ 20,00" at bounding box center [121, 130] width 69 height 7
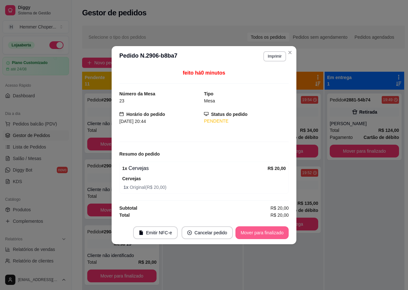
click at [251, 234] on button "Mover para finalizado" at bounding box center [261, 233] width 53 height 13
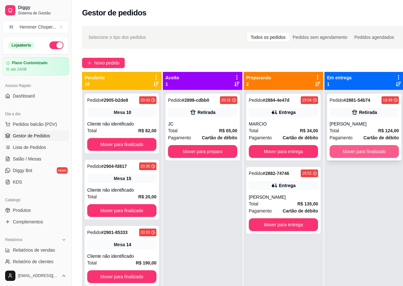
click at [358, 151] on button "Mover para finalizado" at bounding box center [364, 151] width 69 height 13
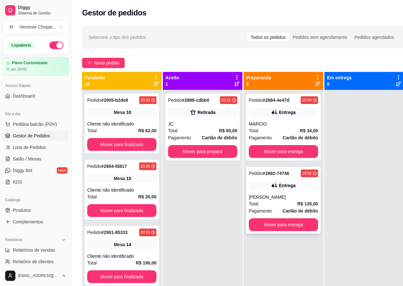
click at [273, 197] on div "[PERSON_NAME]" at bounding box center [283, 197] width 69 height 6
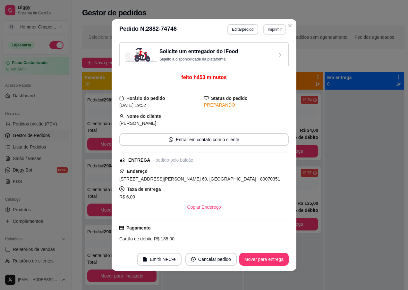
click at [267, 30] on button "Imprimir" at bounding box center [274, 29] width 23 height 10
click at [255, 52] on button "IMPRESSORA" at bounding box center [261, 52] width 46 height 10
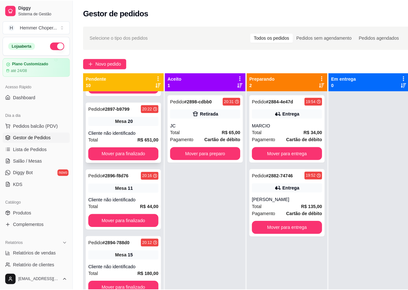
scroll to position [192, 0]
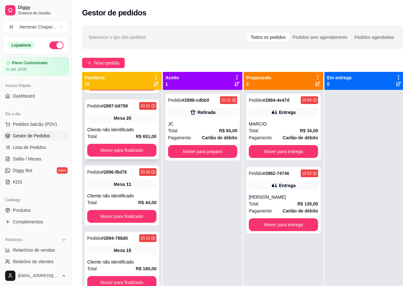
click at [128, 115] on div "20" at bounding box center [128, 118] width 5 height 6
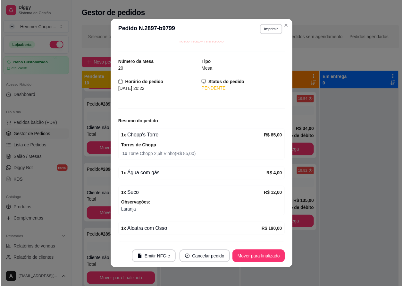
scroll to position [0, 0]
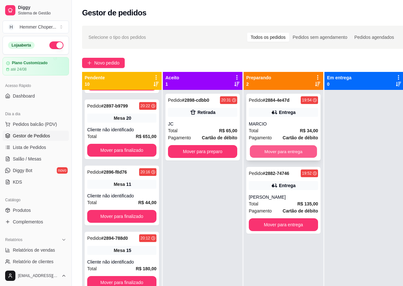
click at [286, 151] on button "Mover para entrega" at bounding box center [283, 151] width 67 height 13
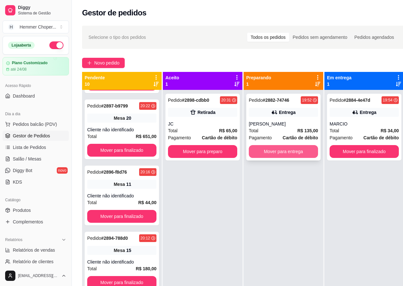
click at [285, 152] on button "Mover para entrega" at bounding box center [283, 151] width 69 height 13
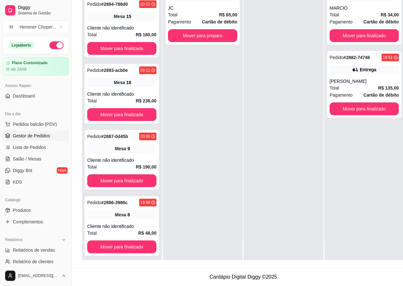
scroll to position [376, 0]
click at [31, 157] on span "Salão / Mesas" at bounding box center [27, 158] width 29 height 6
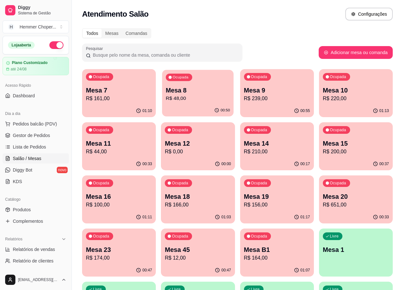
click at [183, 90] on p "Mesa 8" at bounding box center [198, 90] width 64 height 9
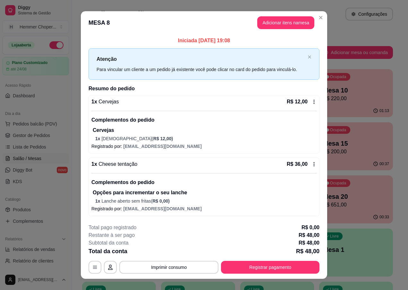
scroll to position [9, 0]
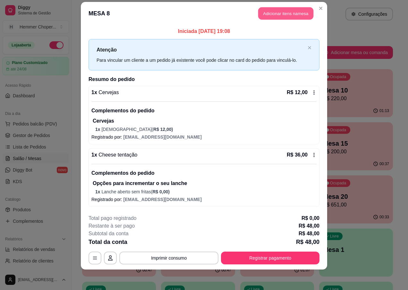
click at [279, 14] on button "Adicionar itens na mesa" at bounding box center [285, 13] width 55 height 13
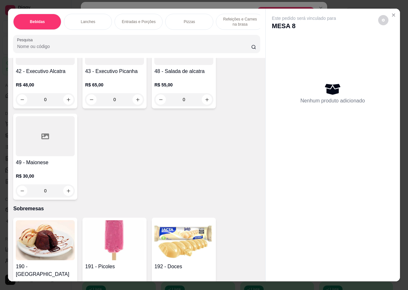
scroll to position [2301, 0]
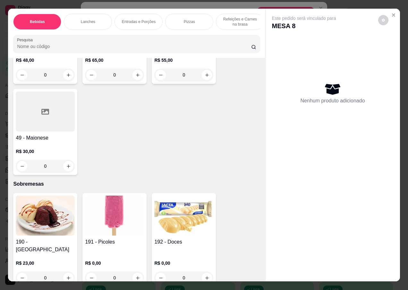
click at [103, 232] on div "191 - Picoles R$ 0,00 0" at bounding box center [114, 240] width 64 height 94
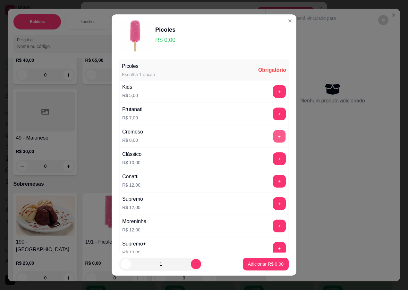
click at [273, 136] on button "+" at bounding box center [279, 136] width 13 height 13
click at [253, 264] on p "Adicionar R$ 8,00" at bounding box center [266, 264] width 36 height 6
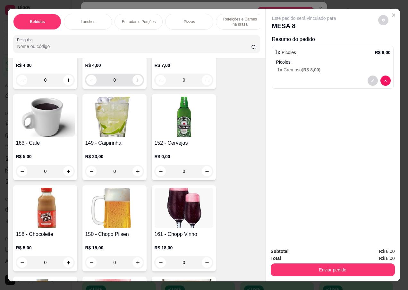
scroll to position [0, 0]
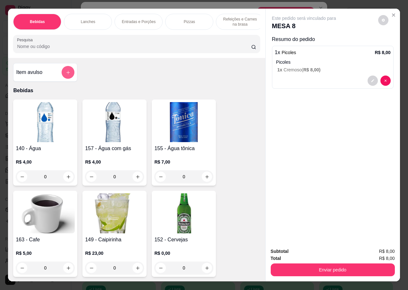
click at [66, 75] on icon "add-separate-item" at bounding box center [68, 72] width 5 height 5
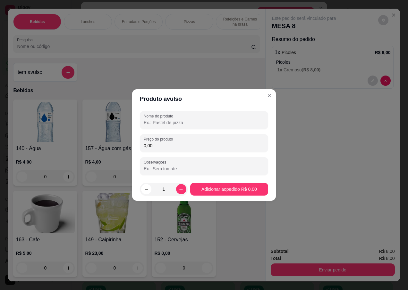
click at [163, 121] on input "Nome do produto" at bounding box center [204, 123] width 121 height 6
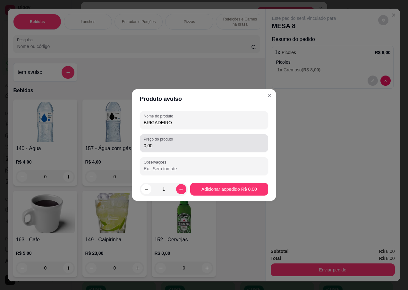
type input "BRIGADEIRO"
click at [164, 150] on div "Preço do produto 0,00" at bounding box center [204, 143] width 128 height 18
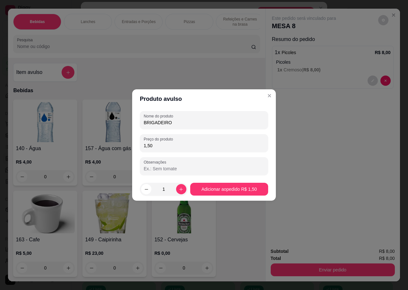
type input "15,00"
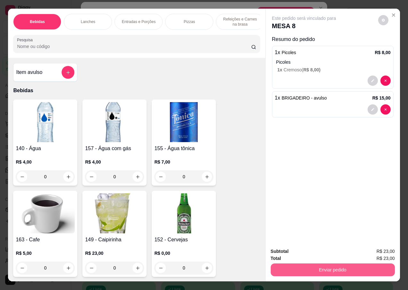
click at [304, 271] on button "Enviar pedido" at bounding box center [333, 270] width 124 height 13
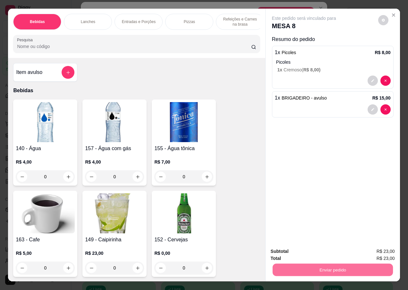
click at [284, 252] on button "Não registrar e enviar pedido" at bounding box center [311, 252] width 67 height 12
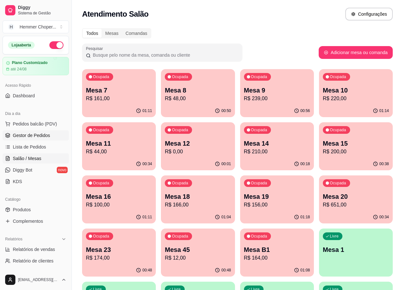
click at [41, 135] on span "Gestor de Pedidos" at bounding box center [31, 135] width 37 height 6
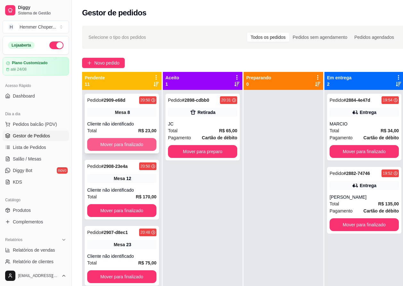
click at [122, 144] on button "Mover para finalizado" at bounding box center [121, 144] width 69 height 13
click at [38, 159] on span "Salão / Mesas" at bounding box center [27, 158] width 29 height 6
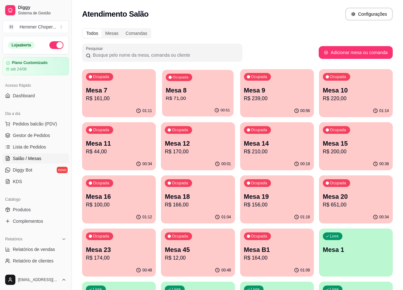
click at [193, 101] on p "R$ 71,00" at bounding box center [198, 98] width 64 height 7
click at [117, 97] on p "R$ 161,00" at bounding box center [119, 98] width 64 height 7
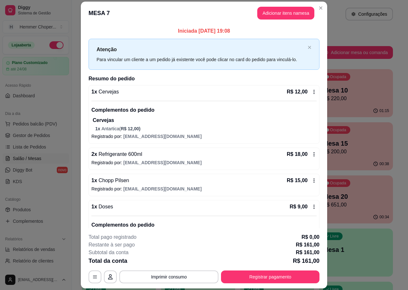
scroll to position [96, 0]
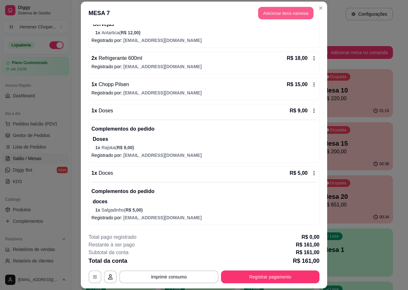
click at [292, 11] on button "Adicionar itens na mesa" at bounding box center [285, 13] width 55 height 13
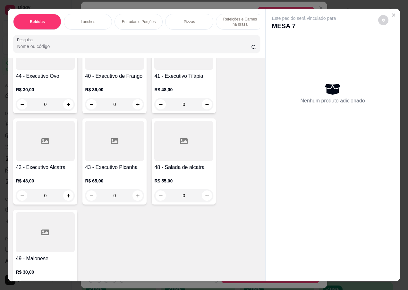
scroll to position [2301, 0]
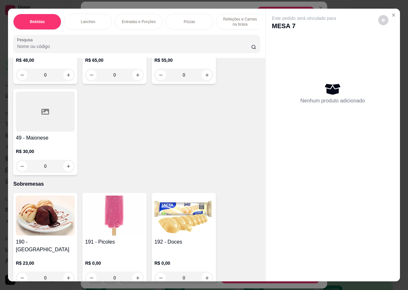
click at [108, 215] on img at bounding box center [114, 216] width 59 height 40
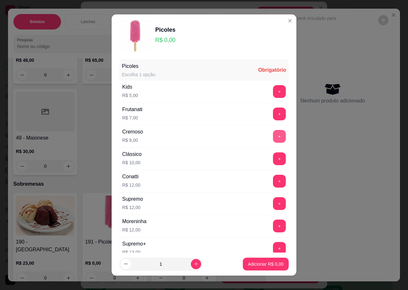
click at [273, 136] on button "+" at bounding box center [279, 136] width 13 height 13
click at [250, 262] on p "Adicionar R$ 8,00" at bounding box center [266, 264] width 36 height 6
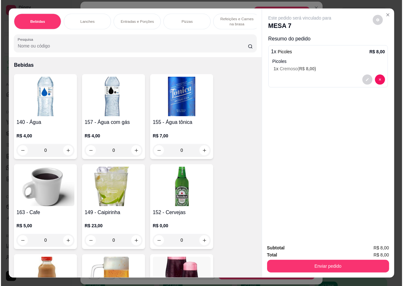
scroll to position [0, 0]
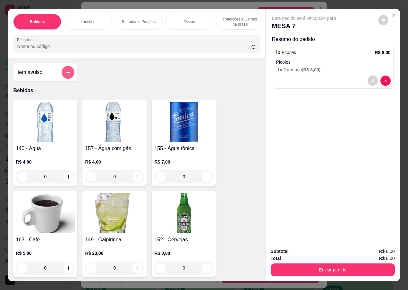
click at [66, 74] on icon "add-separate-item" at bounding box center [68, 73] width 4 height 4
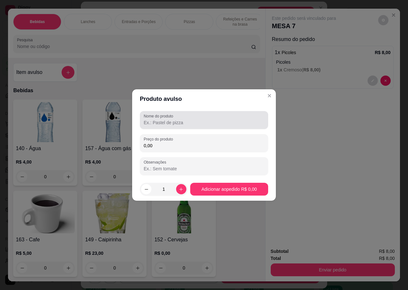
click at [164, 123] on input "Nome do produto" at bounding box center [204, 123] width 121 height 6
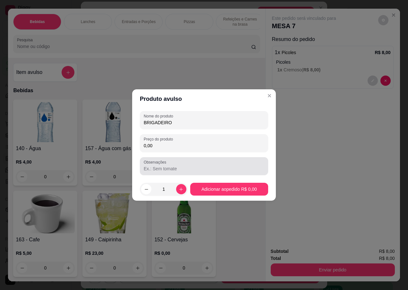
type input "BRIGADEIRO"
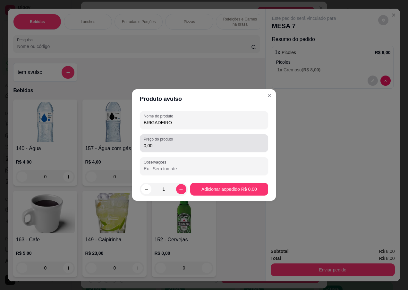
click at [173, 149] on div "0,00" at bounding box center [204, 143] width 121 height 13
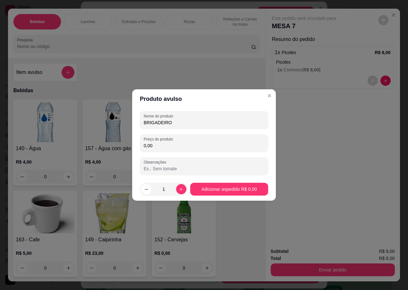
click at [162, 146] on input "0,00" at bounding box center [204, 146] width 121 height 6
type input "15,00"
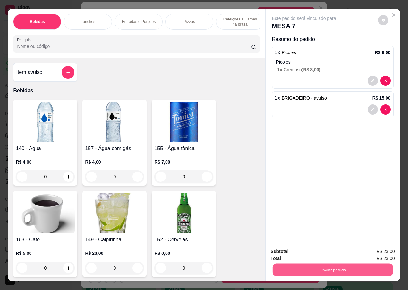
click at [295, 270] on button "Enviar pedido" at bounding box center [332, 270] width 120 height 13
click at [287, 252] on button "Não registrar e enviar pedido" at bounding box center [311, 252] width 67 height 12
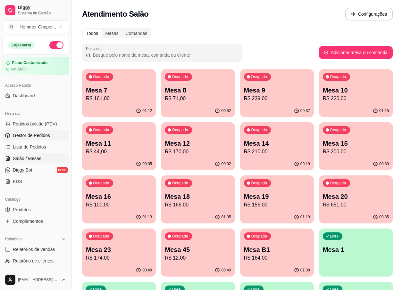
click at [34, 135] on span "Gestor de Pedidos" at bounding box center [31, 135] width 37 height 6
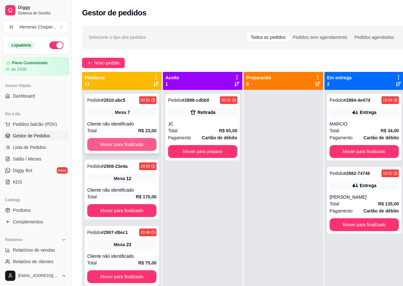
click at [115, 145] on button "Mover para finalizado" at bounding box center [121, 144] width 69 height 13
click at [29, 162] on link "Salão / Mesas" at bounding box center [36, 159] width 66 height 10
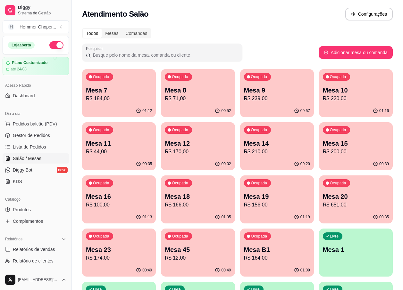
click at [122, 94] on p "Mesa 7" at bounding box center [119, 90] width 66 height 9
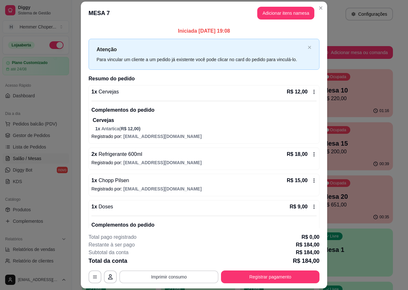
click at [186, 272] on button "Imprimir consumo" at bounding box center [168, 277] width 99 height 13
click at [166, 260] on button "IMPRESSORA" at bounding box center [168, 262] width 45 height 10
click at [253, 275] on button "Registrar pagamento" at bounding box center [270, 277] width 98 height 13
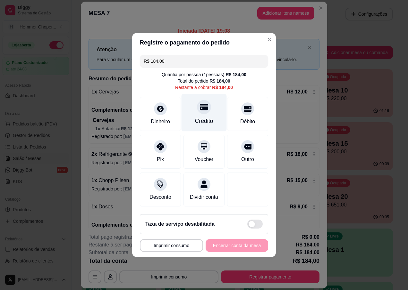
click at [200, 112] on div "Crédito" at bounding box center [203, 113] width 45 height 38
type input "R$ 0,00"
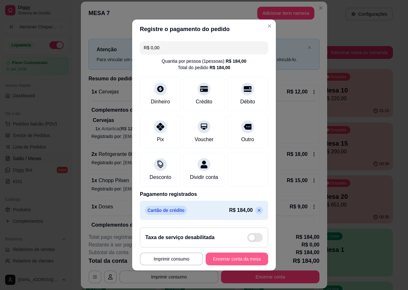
click at [224, 263] on button "Encerrar conta da mesa" at bounding box center [237, 259] width 63 height 13
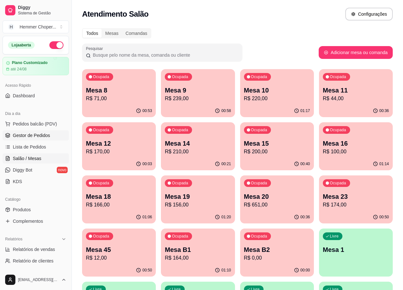
click at [29, 135] on span "Gestor de Pedidos" at bounding box center [31, 135] width 37 height 6
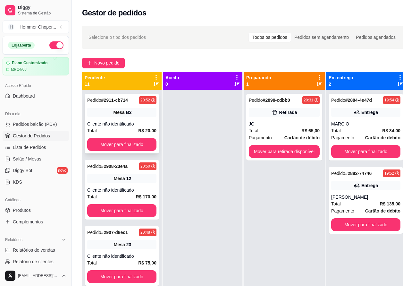
click at [127, 120] on div "Pedido # 2911-cb714 20:52 Mesa B2 Cliente não identificado Total R$ 20,00 Mover…" at bounding box center [122, 124] width 74 height 60
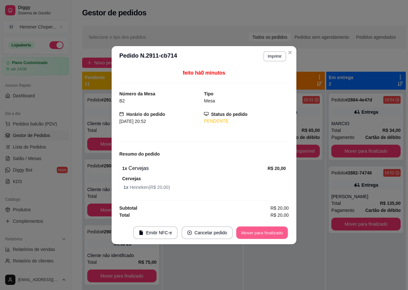
click at [247, 234] on button "Mover para finalizado" at bounding box center [262, 233] width 52 height 13
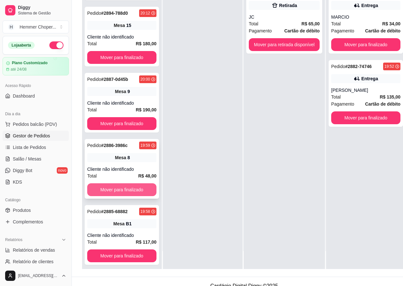
scroll to position [103, 0]
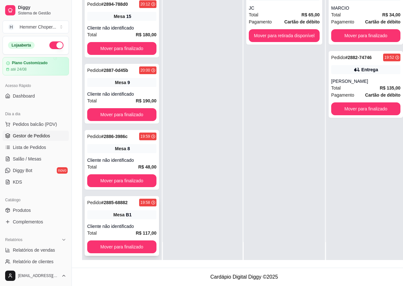
click at [125, 223] on div "Cliente não identificado" at bounding box center [121, 226] width 69 height 6
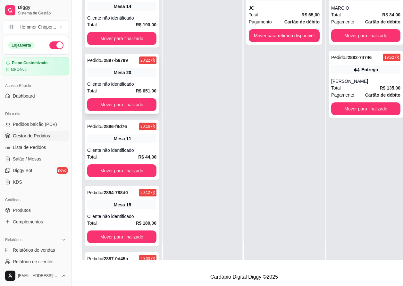
scroll to position [216, 0]
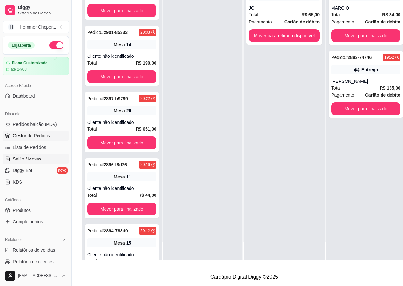
click at [29, 159] on span "Salão / Mesas" at bounding box center [27, 158] width 29 height 6
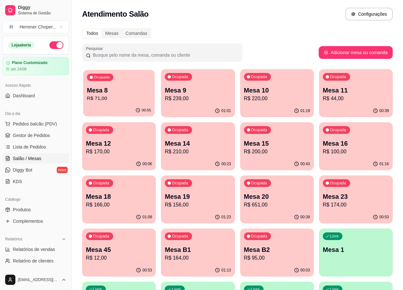
click at [128, 96] on p "R$ 71,00" at bounding box center [119, 98] width 64 height 7
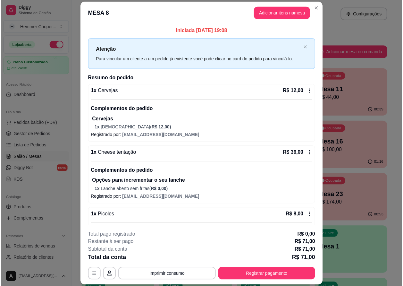
scroll to position [69, 0]
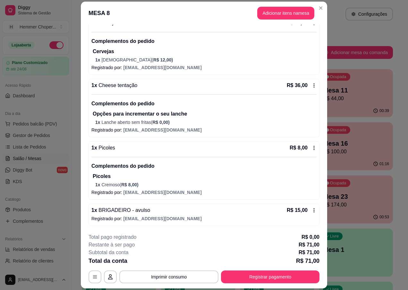
click at [126, 184] on span "R$ 8,00 )" at bounding box center [129, 184] width 17 height 5
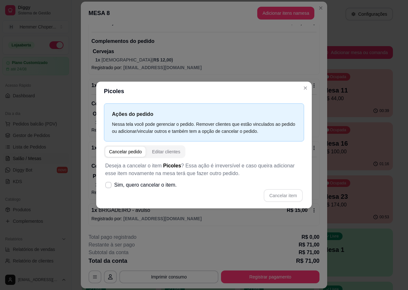
click at [128, 154] on div "Cancelar pedido" at bounding box center [125, 152] width 33 height 6
click at [122, 186] on span "Sim, quero cancelar o item." at bounding box center [145, 185] width 63 height 8
click at [109, 187] on input "Sim, quero cancelar o item." at bounding box center [107, 189] width 4 height 4
checkbox input "true"
click at [276, 197] on button "Cancelar item" at bounding box center [283, 195] width 39 height 13
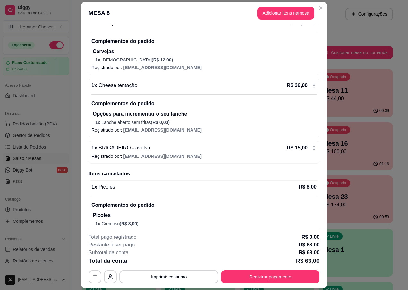
click at [107, 223] on p "1 x Cremoso ( R$ 8,00 )" at bounding box center [205, 224] width 221 height 6
click at [125, 154] on span "[EMAIL_ADDRESS][DOMAIN_NAME]" at bounding box center [162, 156] width 78 height 5
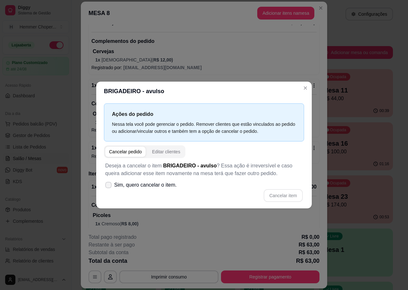
click at [155, 188] on span "Sim, quero cancelar o item." at bounding box center [145, 185] width 63 height 8
click at [109, 188] on input "Sim, quero cancelar o item." at bounding box center [107, 189] width 4 height 4
checkbox input "true"
click at [278, 194] on button "Cancelar item" at bounding box center [283, 196] width 38 height 13
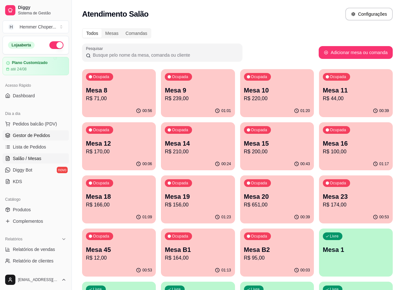
click at [30, 133] on span "Gestor de Pedidos" at bounding box center [31, 135] width 37 height 6
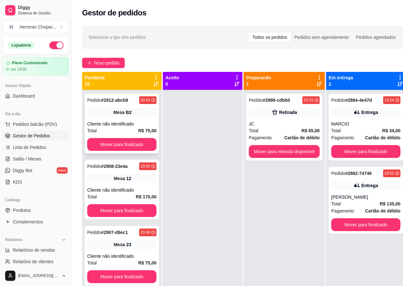
click at [114, 113] on span "Mesa" at bounding box center [118, 112] width 11 height 6
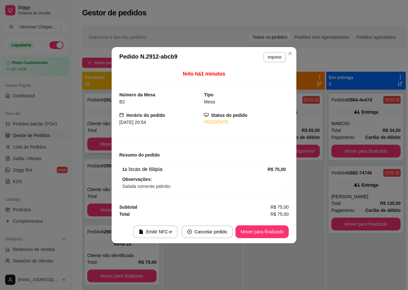
click at [115, 113] on div "feito há 1 minutos Número da Mesa B2 Tipo Mesa Horário do pedido [DATE] 20:54 S…" at bounding box center [204, 144] width 185 height 153
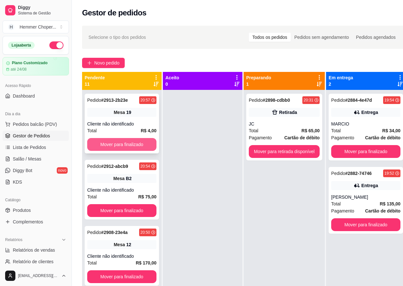
click at [122, 140] on button "Mover para finalizado" at bounding box center [121, 144] width 69 height 13
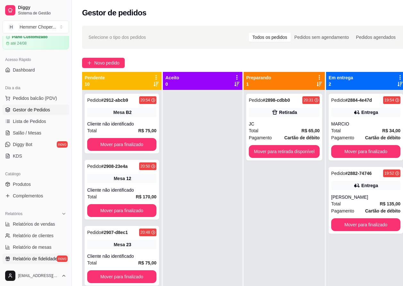
scroll to position [96, 0]
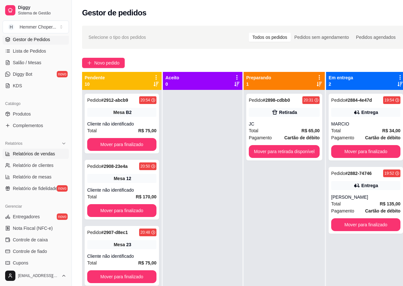
click at [44, 153] on span "Relatórios de vendas" at bounding box center [34, 153] width 42 height 6
select select "ALL"
select select "0"
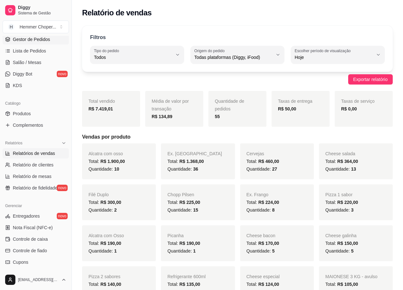
click at [38, 41] on span "Gestor de Pedidos" at bounding box center [31, 39] width 37 height 6
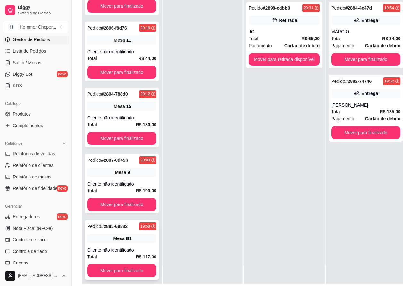
scroll to position [96, 0]
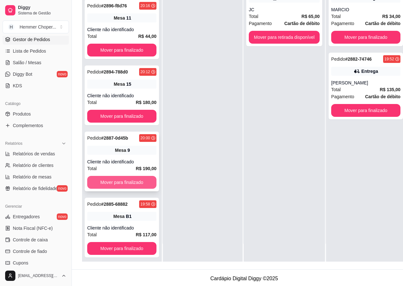
click at [119, 177] on button "Mover para finalizado" at bounding box center [121, 182] width 69 height 13
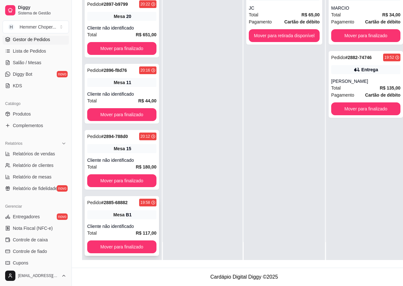
click at [117, 212] on span "Mesa" at bounding box center [118, 214] width 11 height 6
click at [126, 157] on div "Cliente não identificado" at bounding box center [121, 160] width 69 height 6
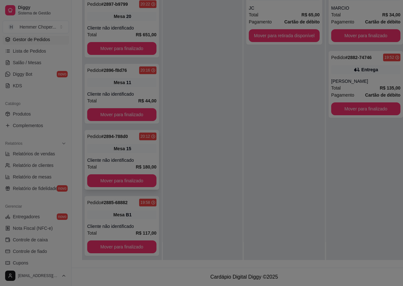
scroll to position [98, 0]
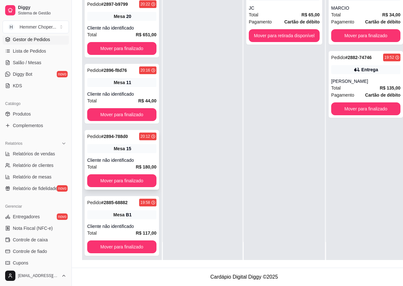
click at [117, 151] on span "Mesa" at bounding box center [119, 148] width 11 height 6
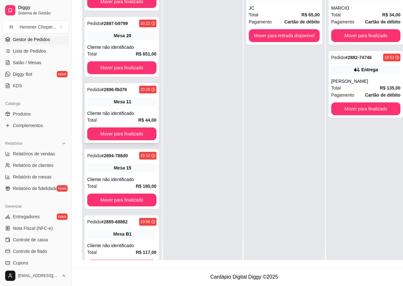
scroll to position [278, 0]
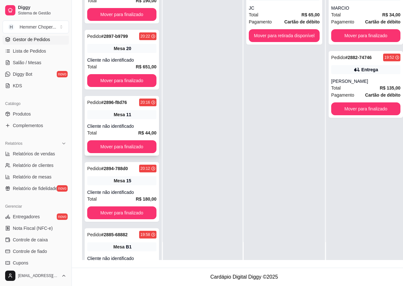
click at [123, 124] on div "Cliente não identificado" at bounding box center [121, 126] width 69 height 6
click at [108, 52] on div "Mesa 20" at bounding box center [121, 48] width 69 height 9
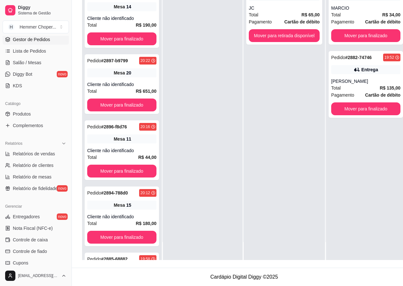
scroll to position [214, 0]
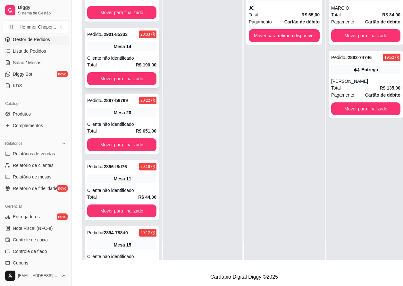
click at [122, 58] on div "Cliente não identificado" at bounding box center [121, 58] width 69 height 6
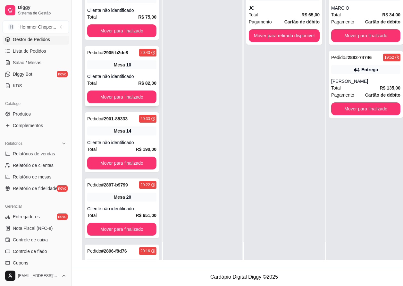
scroll to position [118, 0]
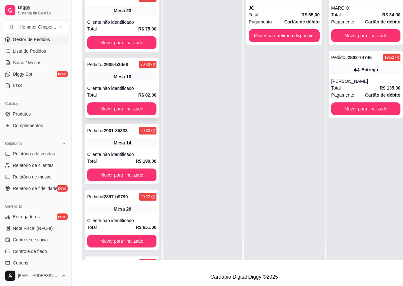
click at [114, 88] on div "Cliente não identificado" at bounding box center [121, 88] width 69 height 6
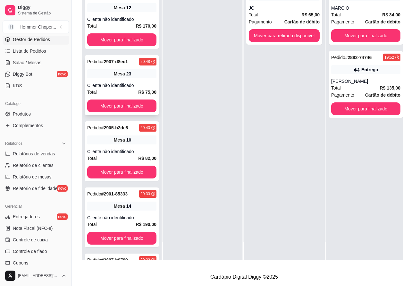
scroll to position [54, 0]
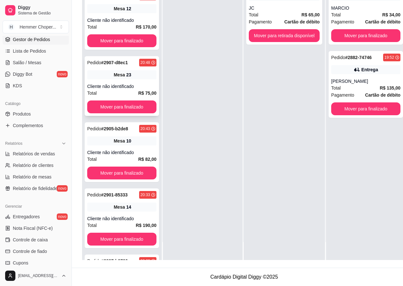
click at [117, 84] on div "Cliente não identificado" at bounding box center [121, 86] width 69 height 6
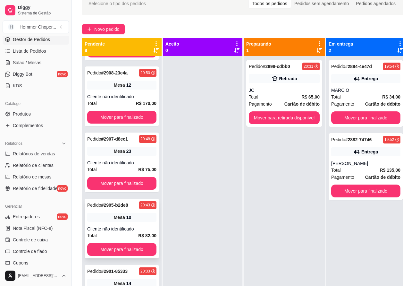
scroll to position [0, 0]
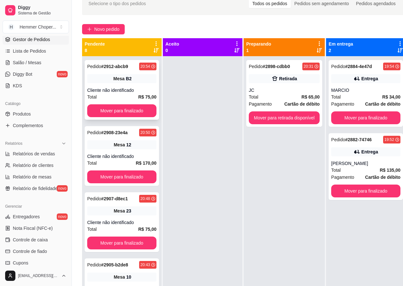
click at [114, 86] on div "Pedido # 2912-abcb9 20:54 Mesa B2 Cliente não identificado Total R$ 75,00 Mover…" at bounding box center [122, 90] width 74 height 60
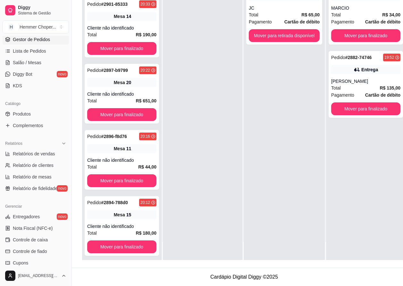
scroll to position [64, 0]
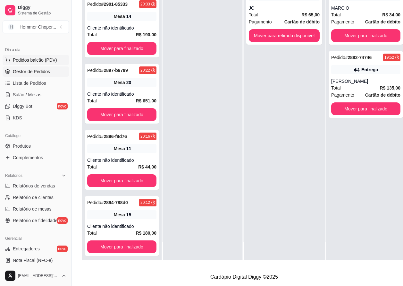
click at [35, 57] on span "Pedidos balcão (PDV)" at bounding box center [35, 60] width 44 height 6
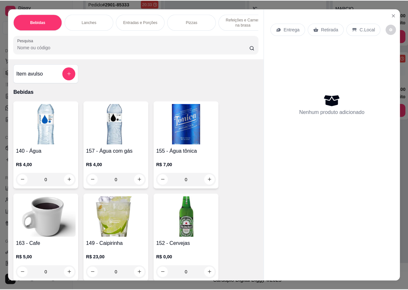
scroll to position [98, 0]
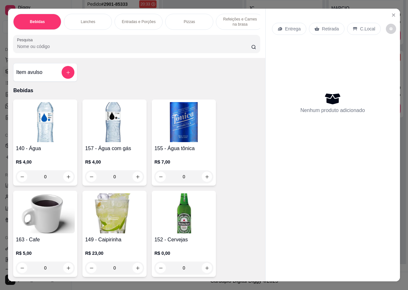
click at [323, 26] on p "Retirada" at bounding box center [330, 29] width 17 height 6
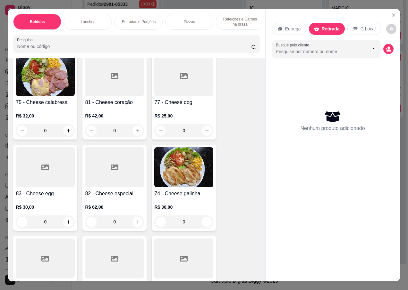
scroll to position [1250, 0]
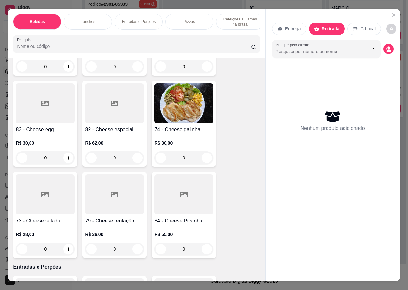
click at [112, 217] on h4 "79 - Cheese tentação" at bounding box center [114, 221] width 59 height 8
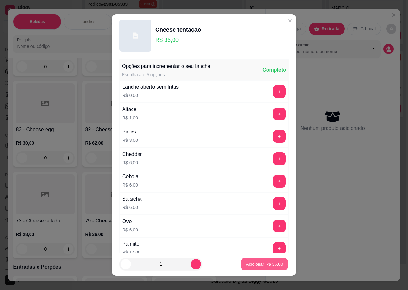
click at [251, 264] on p "Adicionar R$ 36,00" at bounding box center [264, 264] width 37 height 6
type input "1"
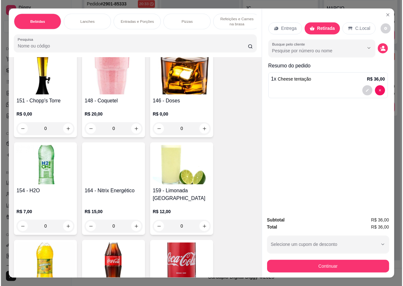
scroll to position [224, 0]
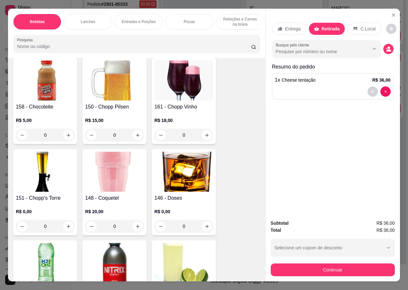
click at [119, 101] on img at bounding box center [114, 81] width 59 height 40
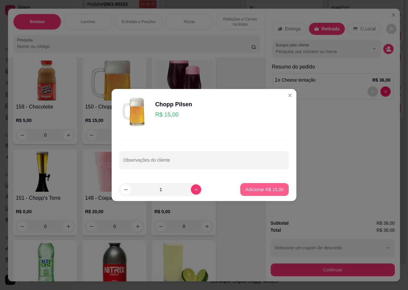
click at [251, 189] on p "Adicionar R$ 15,00" at bounding box center [264, 190] width 38 height 6
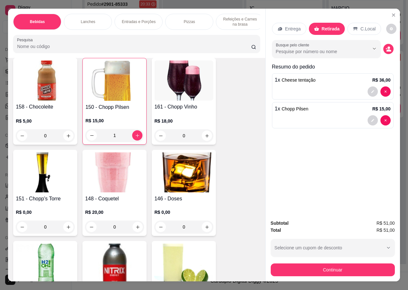
type input "1"
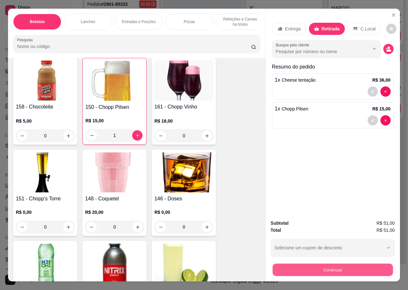
click at [312, 271] on button "Continuar" at bounding box center [332, 270] width 120 height 13
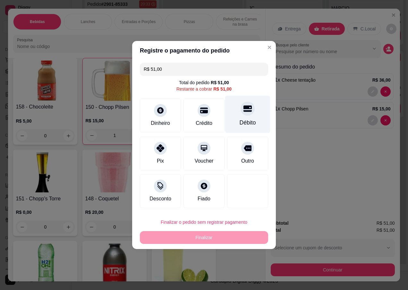
click at [241, 118] on div "Débito" at bounding box center [247, 115] width 45 height 38
type input "R$ 0,00"
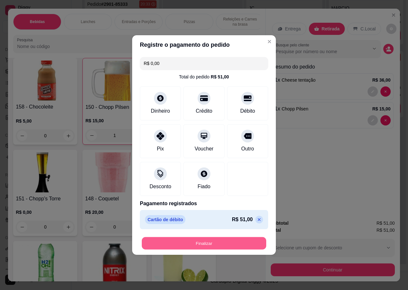
click at [204, 243] on button "Finalizar" at bounding box center [204, 244] width 124 height 13
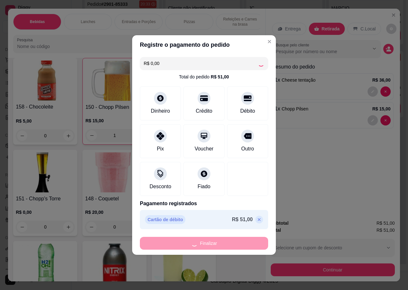
type input "0"
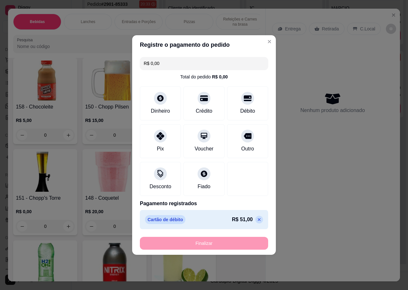
type input "-R$ 51,00"
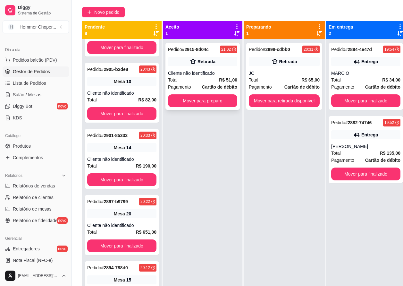
scroll to position [2, 0]
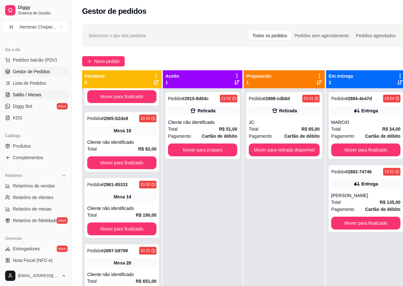
click at [37, 95] on span "Salão / Mesas" at bounding box center [27, 94] width 29 height 6
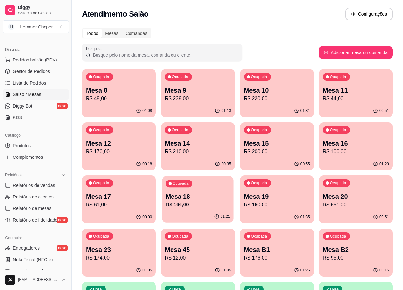
click at [201, 200] on p "Mesa 18" at bounding box center [198, 197] width 64 height 9
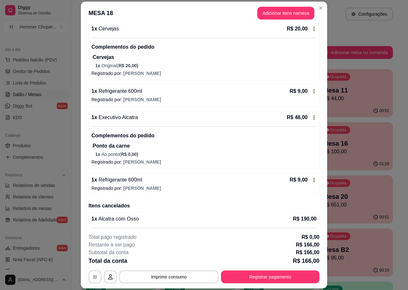
scroll to position [160, 0]
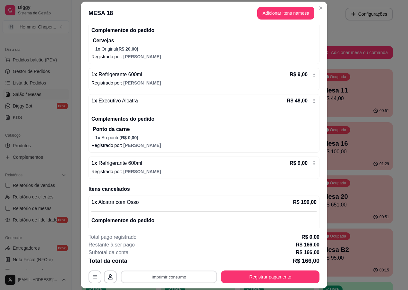
click at [171, 279] on button "Imprimir consumo" at bounding box center [169, 277] width 96 height 13
click at [171, 262] on button "IMPRESSORA" at bounding box center [168, 262] width 46 height 10
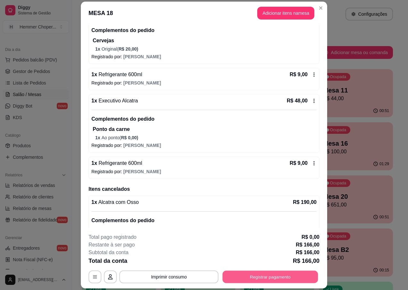
click at [272, 275] on button "Registrar pagamento" at bounding box center [271, 277] width 96 height 13
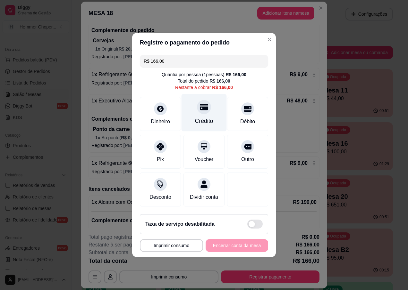
click at [200, 105] on icon at bounding box center [204, 107] width 8 height 8
type input "R$ 0,00"
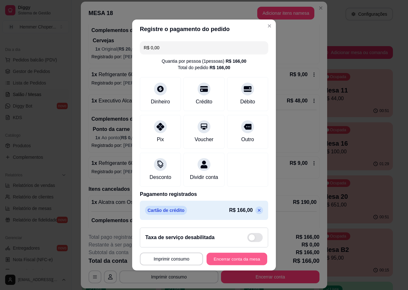
click at [212, 265] on button "Encerrar conta da mesa" at bounding box center [236, 259] width 61 height 13
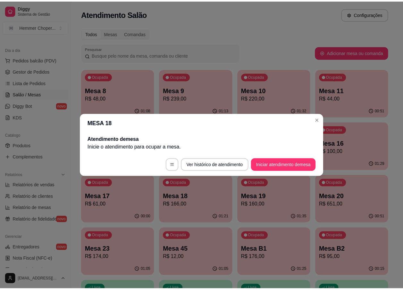
scroll to position [0, 0]
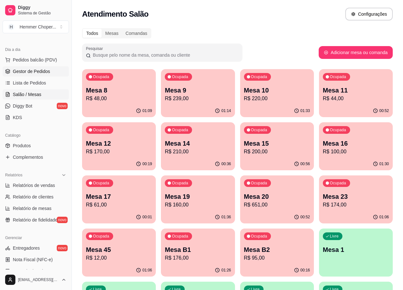
click at [43, 71] on span "Gestor de Pedidos" at bounding box center [31, 71] width 37 height 6
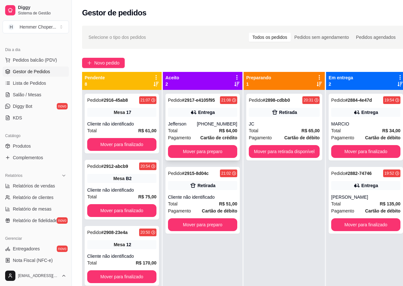
click at [196, 132] on div "Total R$ 64,00" at bounding box center [202, 130] width 69 height 7
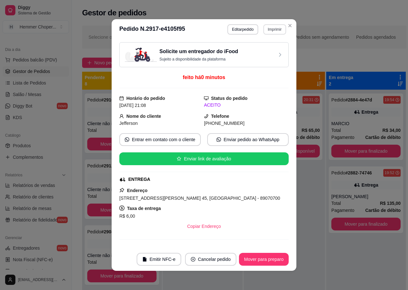
click at [273, 29] on button "Imprimir" at bounding box center [274, 29] width 23 height 10
click at [258, 53] on button "IMPRESSORA" at bounding box center [261, 52] width 46 height 10
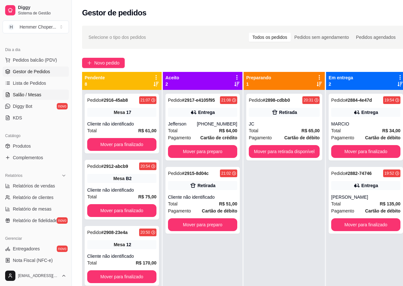
click at [21, 92] on span "Salão / Mesas" at bounding box center [27, 94] width 29 height 6
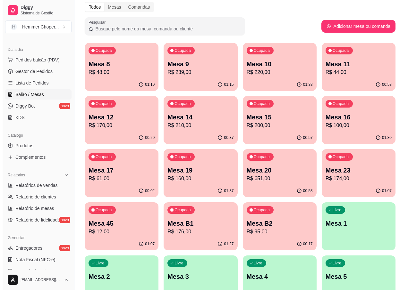
scroll to position [32, 0]
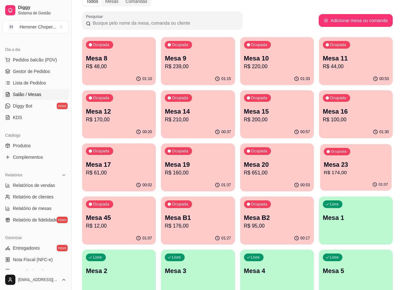
click at [337, 169] on p "Mesa 23" at bounding box center [356, 165] width 64 height 9
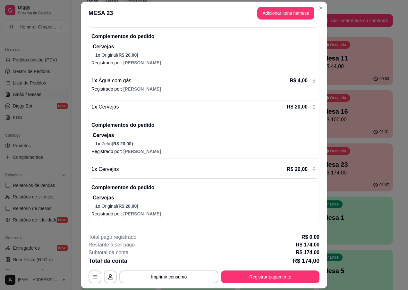
scroll to position [122, 0]
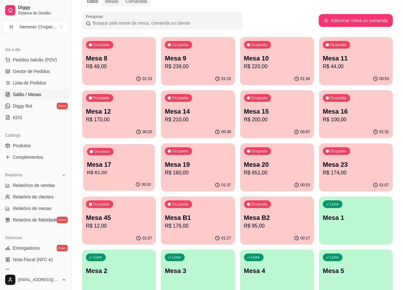
click at [135, 165] on p "Mesa 17" at bounding box center [119, 165] width 64 height 9
click at [350, 116] on p "R$ 100,00" at bounding box center [356, 120] width 66 height 8
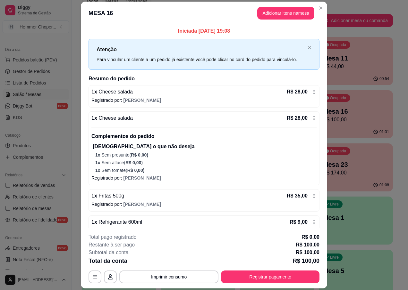
scroll to position [12, 0]
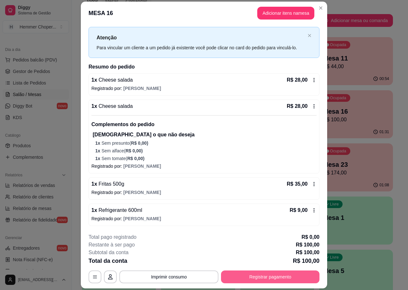
click at [255, 276] on button "Registrar pagamento" at bounding box center [270, 277] width 98 height 13
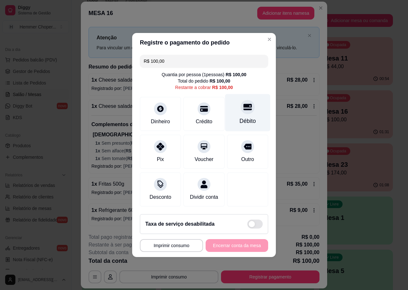
click at [241, 117] on div "Débito" at bounding box center [247, 121] width 16 height 8
type input "R$ 0,00"
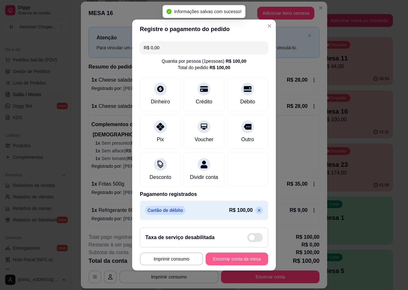
click at [222, 264] on button "Encerrar conta da mesa" at bounding box center [237, 259] width 63 height 13
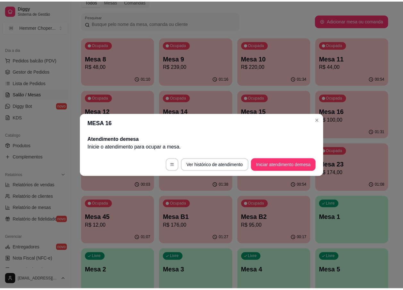
scroll to position [0, 0]
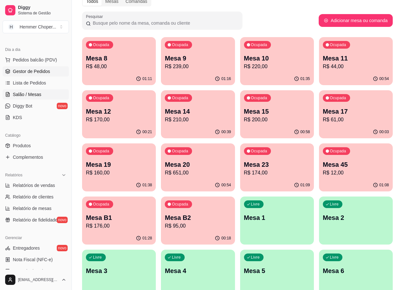
click at [36, 73] on span "Gestor de Pedidos" at bounding box center [31, 71] width 37 height 6
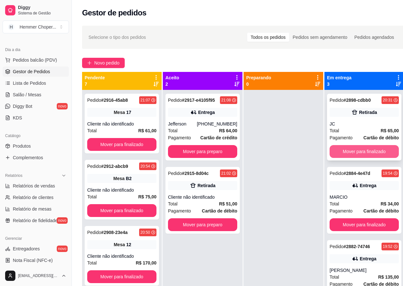
click at [362, 150] on button "Mover para finalizado" at bounding box center [364, 151] width 69 height 13
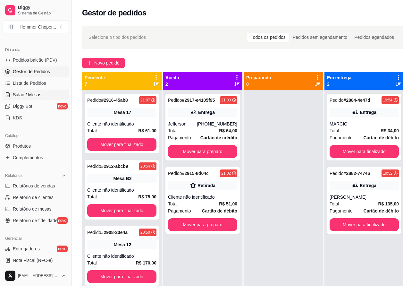
click at [26, 95] on span "Salão / Mesas" at bounding box center [27, 94] width 29 height 6
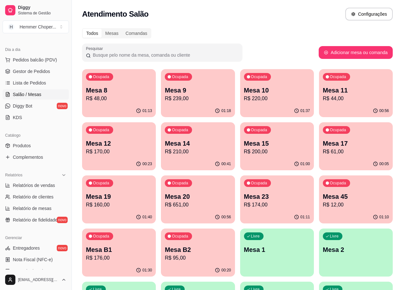
click at [122, 99] on p "R$ 48,00" at bounding box center [119, 99] width 66 height 8
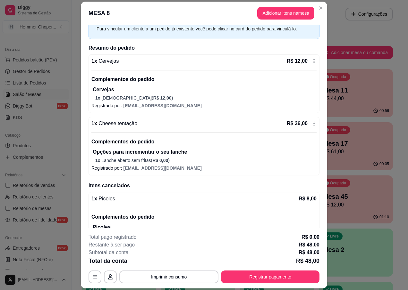
scroll to position [32, 0]
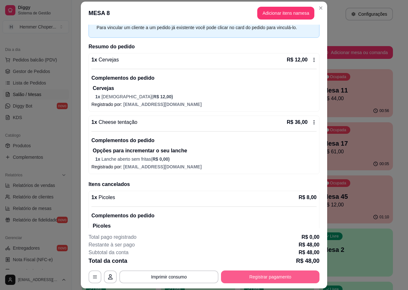
click at [281, 280] on button "Registrar pagamento" at bounding box center [270, 277] width 98 height 13
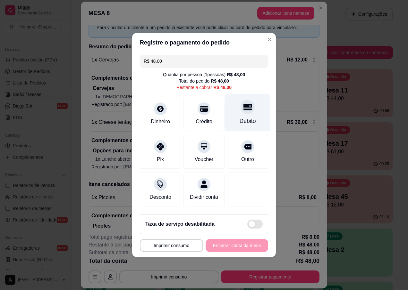
click at [242, 109] on div at bounding box center [247, 107] width 14 height 14
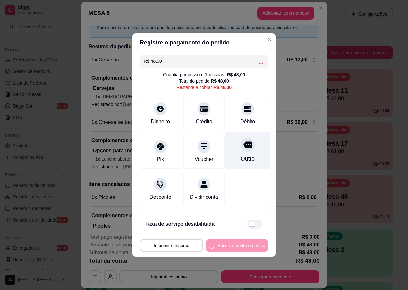
type input "R$ 0,00"
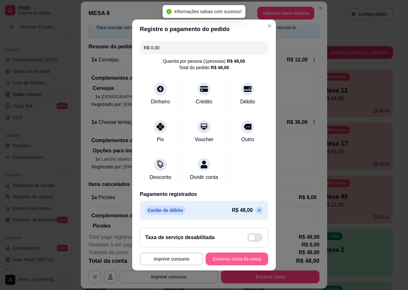
click at [213, 264] on button "Encerrar conta da mesa" at bounding box center [237, 259] width 63 height 13
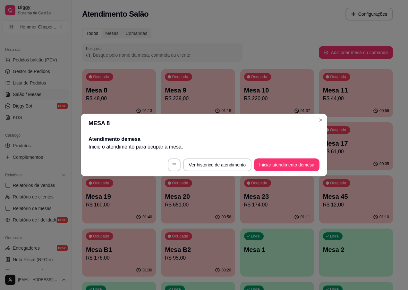
scroll to position [0, 0]
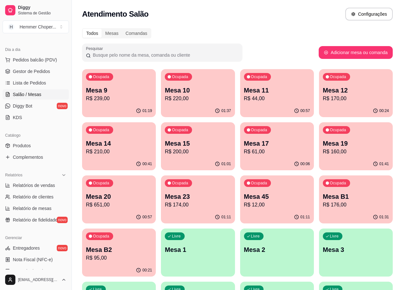
click at [190, 97] on p "R$ 220,00" at bounding box center [198, 99] width 66 height 8
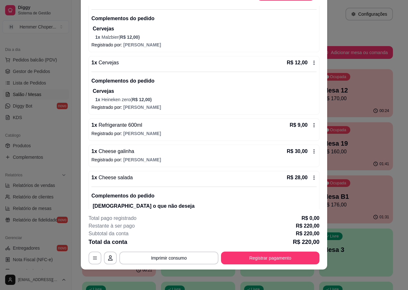
scroll to position [86, 0]
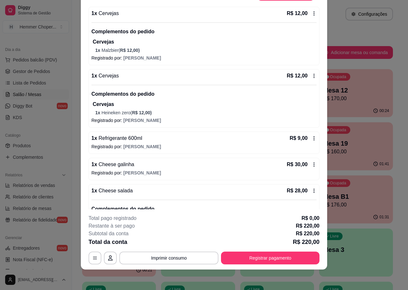
click at [125, 115] on p "1 x Heineken zero ( R$ 12,00 )" at bounding box center [205, 113] width 221 height 6
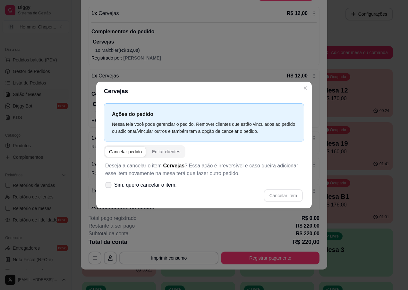
click at [141, 184] on span "Sim, quero cancelar o item." at bounding box center [145, 185] width 63 height 8
click at [109, 187] on input "Sim, quero cancelar o item." at bounding box center [107, 189] width 4 height 4
checkbox input "true"
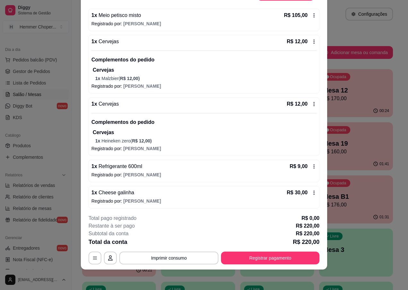
scroll to position [0, 0]
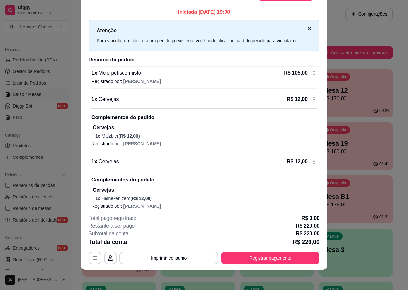
click at [307, 29] on icon "close" at bounding box center [309, 29] width 4 height 4
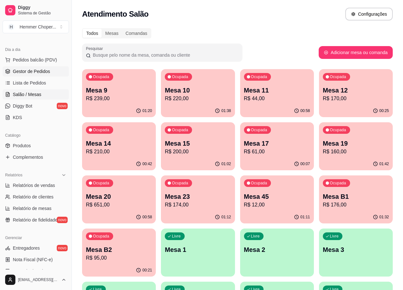
click at [38, 72] on span "Gestor de Pedidos" at bounding box center [31, 71] width 37 height 6
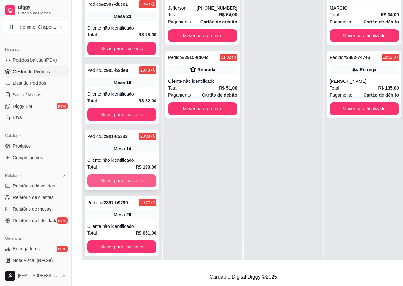
scroll to position [103, 0]
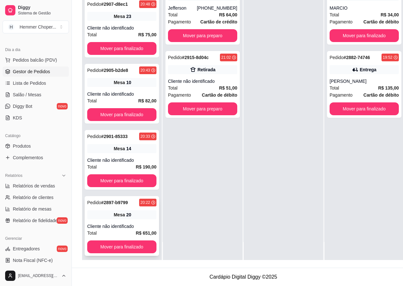
click at [125, 213] on div "Pedido # 2897-b9799 20:22 Mesa 20 Cliente não identificado Total R$ 651,00 Move…" at bounding box center [122, 226] width 74 height 60
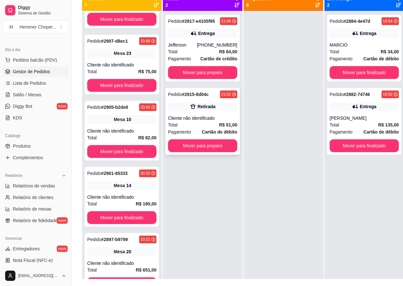
scroll to position [66, 0]
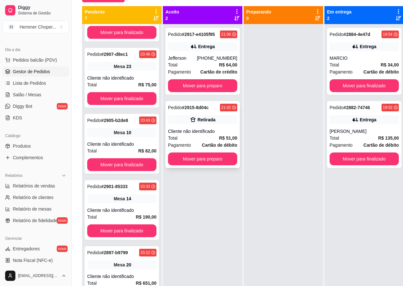
click at [214, 129] on div "Cliente não identificado" at bounding box center [202, 131] width 69 height 6
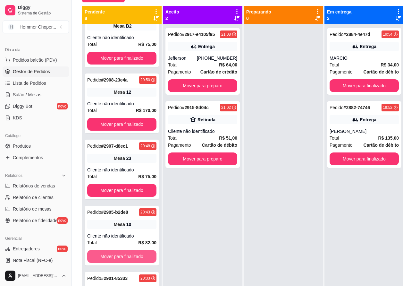
scroll to position [148, 0]
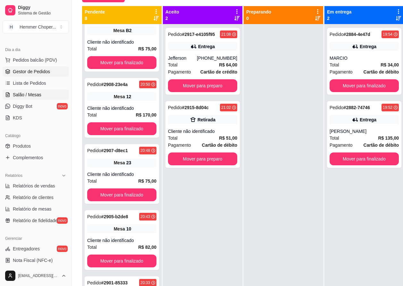
click at [31, 97] on span "Salão / Mesas" at bounding box center [27, 94] width 29 height 6
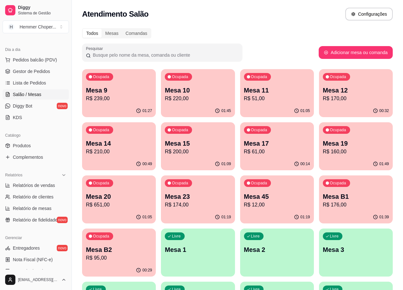
click at [337, 146] on p "Mesa 19" at bounding box center [356, 143] width 66 height 9
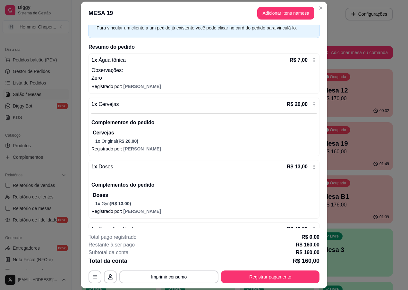
scroll to position [32, 0]
click at [176, 279] on button "Imprimir consumo" at bounding box center [168, 277] width 99 height 13
click at [161, 263] on button "IMPRESSORA" at bounding box center [168, 262] width 46 height 10
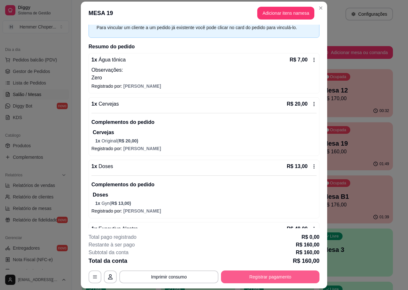
click at [269, 275] on button "Registrar pagamento" at bounding box center [270, 277] width 98 height 13
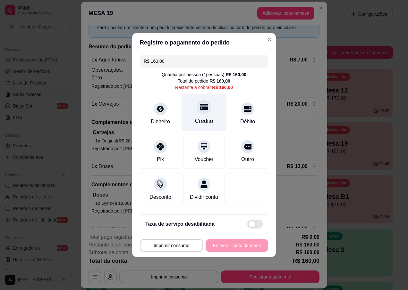
click at [202, 119] on div "Crédito" at bounding box center [204, 121] width 18 height 8
type input "R$ 0,00"
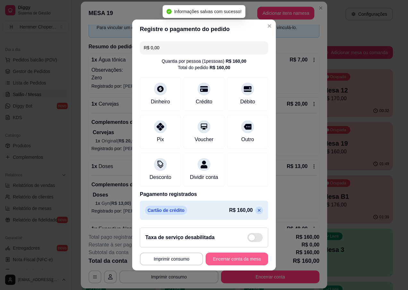
click at [217, 265] on button "Encerrar conta da mesa" at bounding box center [237, 259] width 63 height 13
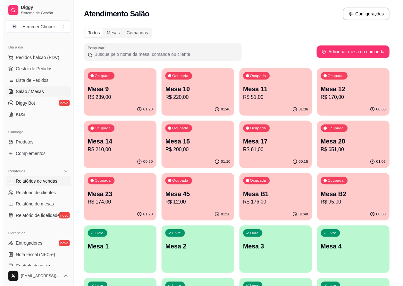
scroll to position [64, 0]
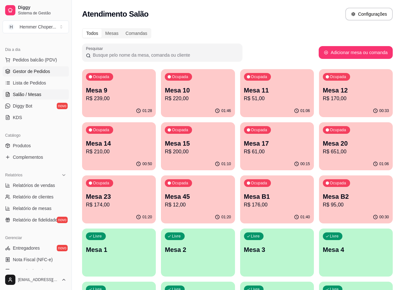
click at [42, 74] on span "Gestor de Pedidos" at bounding box center [31, 71] width 37 height 6
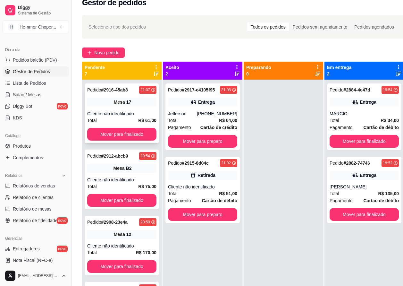
scroll to position [6, 0]
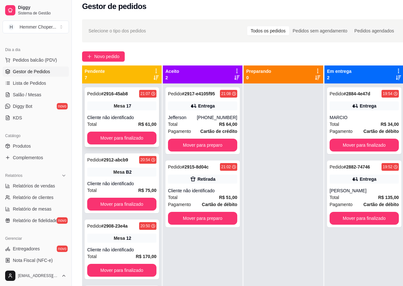
click at [122, 116] on div "Cliente não identificado" at bounding box center [121, 117] width 69 height 6
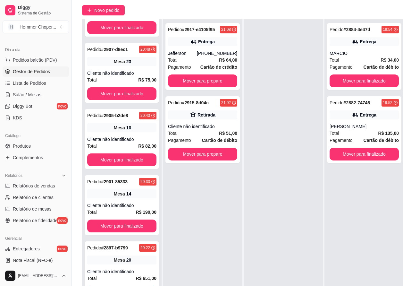
scroll to position [103, 0]
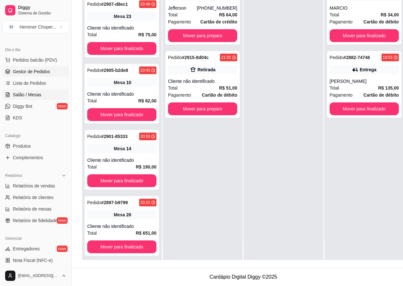
click at [36, 95] on span "Salão / Mesas" at bounding box center [27, 94] width 29 height 6
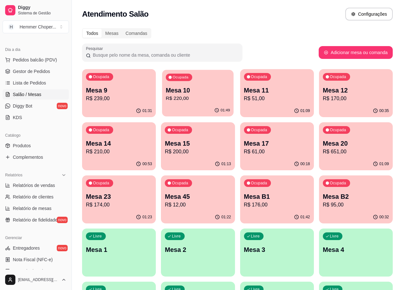
click at [196, 103] on div "Ocupada Mesa 10 R$ 220,00" at bounding box center [197, 87] width 71 height 35
click at [266, 94] on p "Mesa 11" at bounding box center [277, 90] width 66 height 9
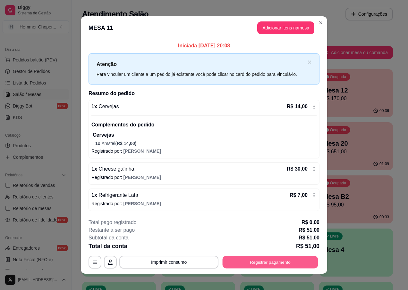
click at [263, 260] on button "Registrar pagamento" at bounding box center [271, 262] width 96 height 13
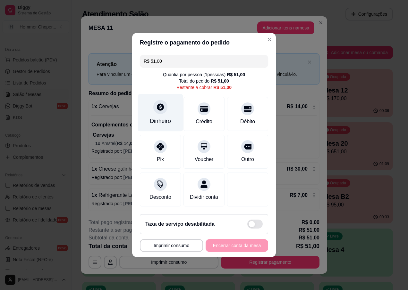
click at [168, 112] on div "Dinheiro" at bounding box center [160, 113] width 45 height 38
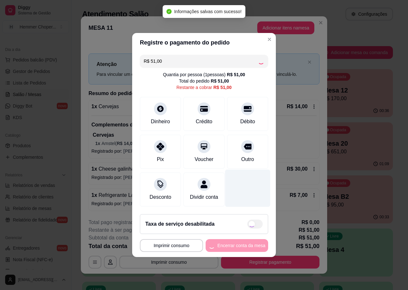
type input "R$ 0,00"
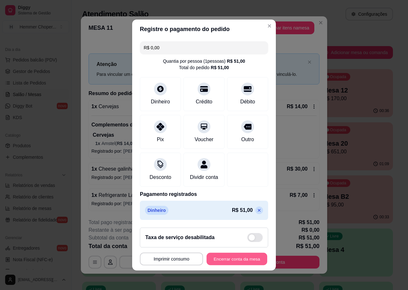
click at [237, 266] on button "Encerrar conta da mesa" at bounding box center [236, 259] width 61 height 13
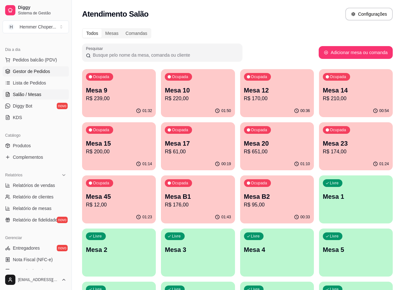
click at [44, 69] on span "Gestor de Pedidos" at bounding box center [31, 71] width 37 height 6
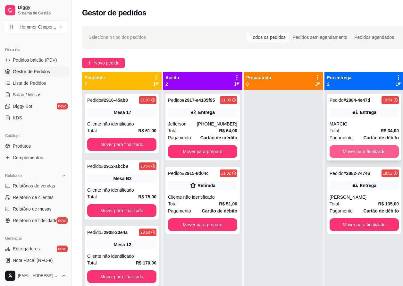
click at [364, 152] on button "Mover para finalizado" at bounding box center [364, 151] width 69 height 13
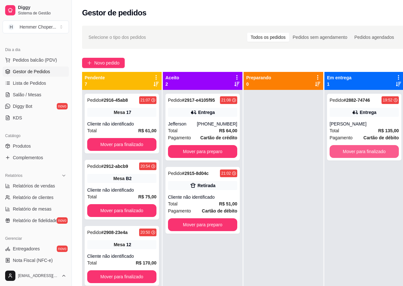
click at [364, 152] on button "Mover para finalizado" at bounding box center [364, 151] width 69 height 13
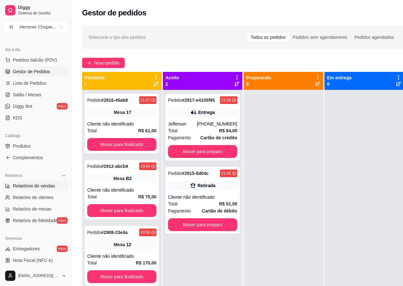
click at [38, 186] on span "Relatórios de vendas" at bounding box center [34, 185] width 42 height 6
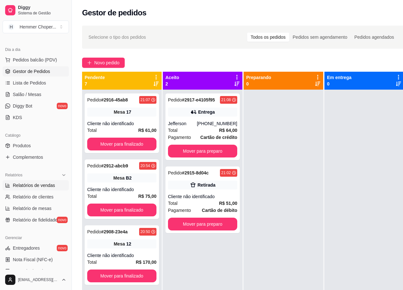
select select "ALL"
select select "0"
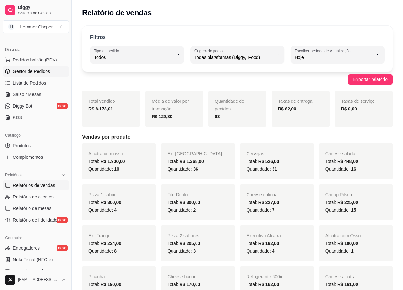
click at [41, 69] on span "Gestor de Pedidos" at bounding box center [31, 71] width 37 height 6
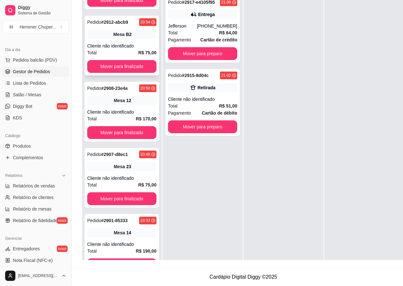
click at [115, 44] on div "Cliente não identificado" at bounding box center [121, 46] width 69 height 6
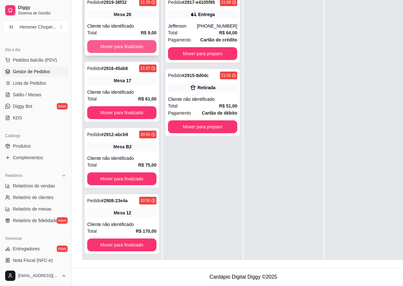
click at [121, 46] on button "Mover para finalizado" at bounding box center [121, 46] width 69 height 13
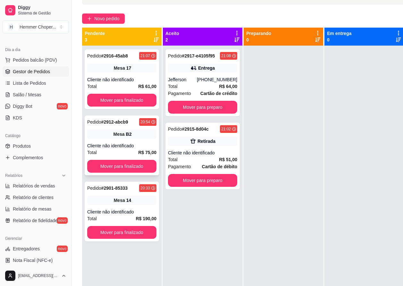
scroll to position [38, 0]
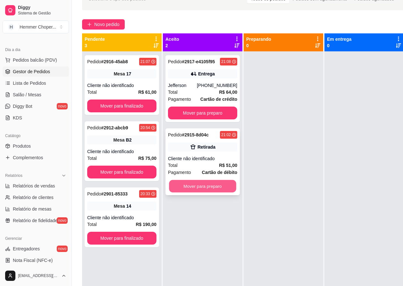
click at [193, 185] on button "Mover para preparo" at bounding box center [202, 186] width 67 height 13
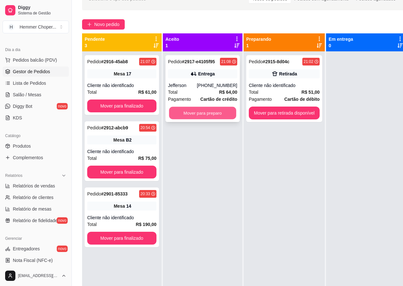
click at [203, 110] on button "Mover para preparo" at bounding box center [202, 113] width 67 height 13
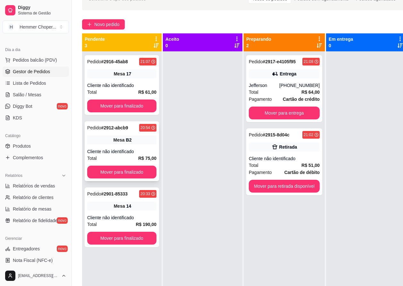
click at [123, 135] on div "Pedido # 2912-abcb9 20:54 Mesa B2 Cliente não identificado Total R$ 75,00 Mover…" at bounding box center [122, 151] width 74 height 60
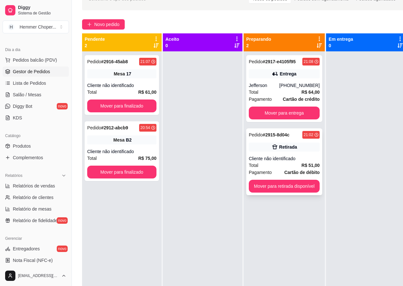
click at [281, 167] on div "Total R$ 51,00" at bounding box center [284, 165] width 71 height 7
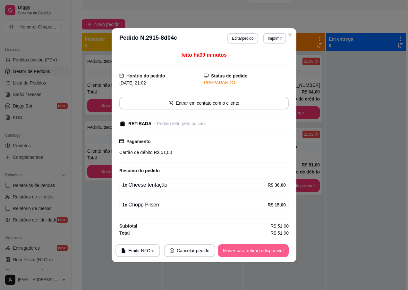
click at [250, 254] on button "Mover para retirada disponível" at bounding box center [253, 251] width 71 height 13
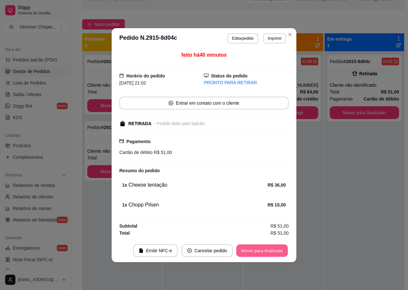
click at [254, 255] on button "Mover para finalizado" at bounding box center [262, 251] width 52 height 13
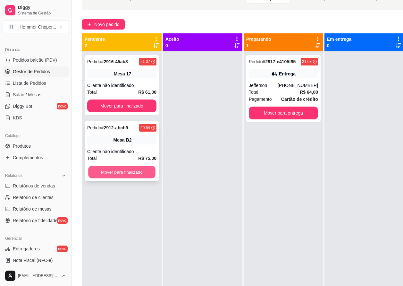
click at [124, 169] on button "Mover para finalizado" at bounding box center [121, 172] width 67 height 13
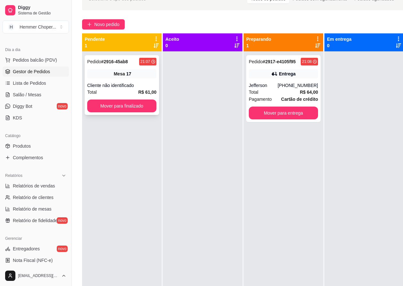
click at [134, 74] on div "Mesa 17" at bounding box center [121, 73] width 69 height 9
click at [37, 94] on span "Salão / Mesas" at bounding box center [27, 94] width 29 height 6
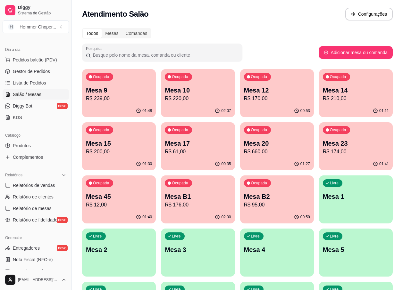
click at [123, 195] on p "Mesa 45" at bounding box center [119, 196] width 66 height 9
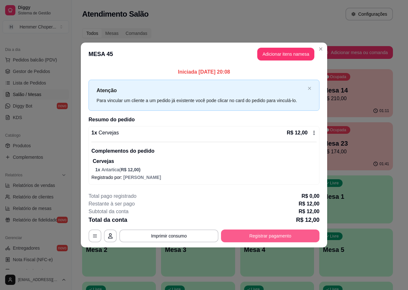
click at [251, 234] on button "Registrar pagamento" at bounding box center [270, 236] width 98 height 13
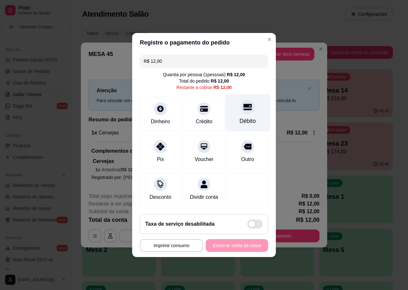
click at [242, 108] on div at bounding box center [247, 107] width 14 height 14
type input "R$ 0,00"
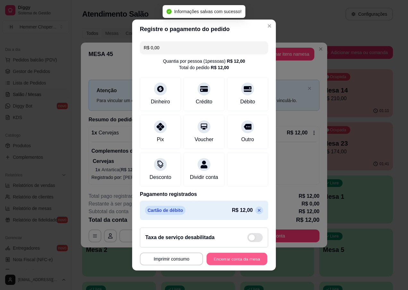
click at [222, 265] on button "Encerrar conta da mesa" at bounding box center [236, 259] width 61 height 13
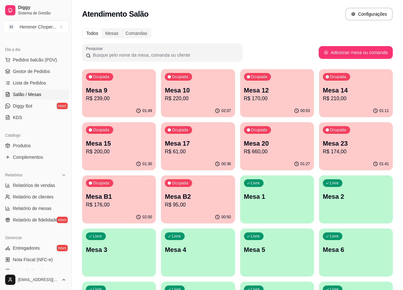
click at [122, 98] on p "R$ 239,00" at bounding box center [119, 99] width 66 height 8
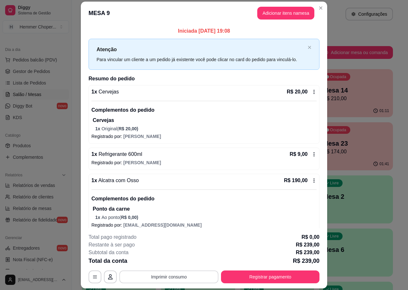
click at [182, 277] on button "Imprimir consumo" at bounding box center [168, 277] width 99 height 13
click at [173, 263] on button "IMPRESSORA" at bounding box center [168, 262] width 46 height 10
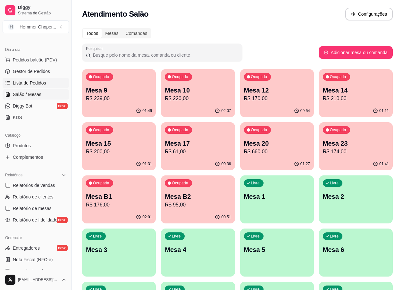
click at [38, 81] on span "Lista de Pedidos" at bounding box center [29, 83] width 33 height 6
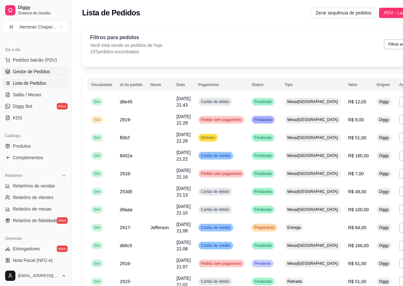
click at [39, 71] on span "Gestor de Pedidos" at bounding box center [31, 71] width 37 height 6
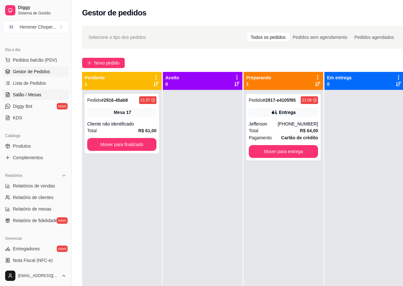
click at [42, 92] on link "Salão / Mesas" at bounding box center [36, 94] width 66 height 10
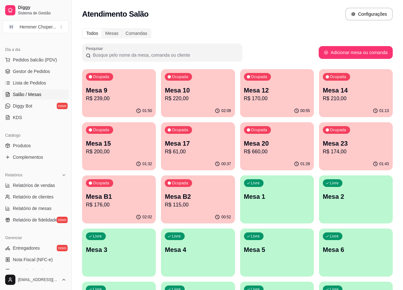
click at [189, 95] on div "Mesa 10 R$ 220,00" at bounding box center [198, 94] width 66 height 17
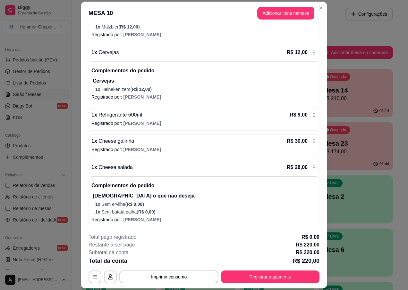
scroll to position [182, 0]
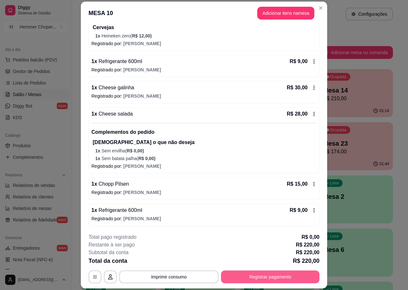
click at [254, 277] on button "Registrar pagamento" at bounding box center [270, 277] width 98 height 13
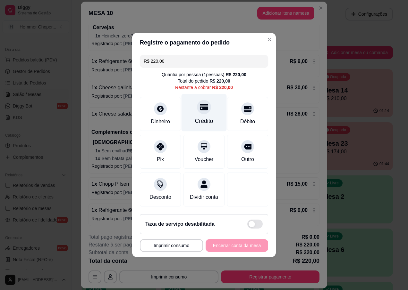
click at [201, 107] on icon at bounding box center [204, 107] width 8 height 8
type input "R$ 0,00"
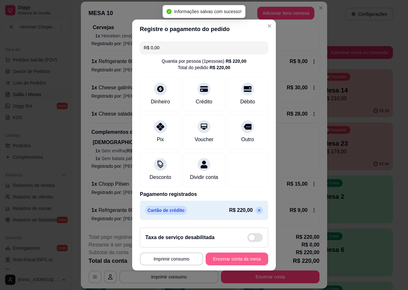
click at [222, 265] on button "Encerrar conta da mesa" at bounding box center [237, 259] width 63 height 13
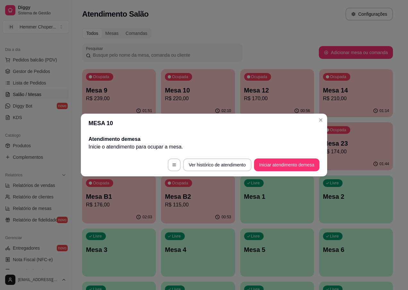
scroll to position [0, 0]
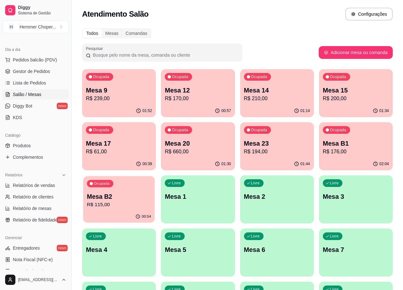
click at [125, 199] on p "Mesa B2" at bounding box center [119, 197] width 64 height 9
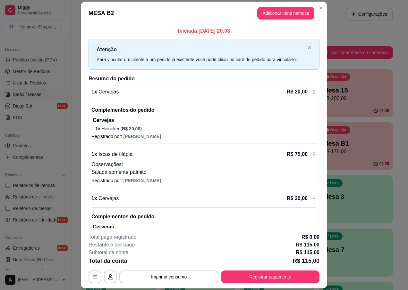
scroll to position [24, 0]
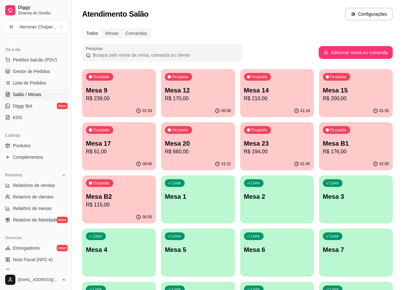
click at [351, 152] on p "R$ 176,00" at bounding box center [356, 152] width 66 height 8
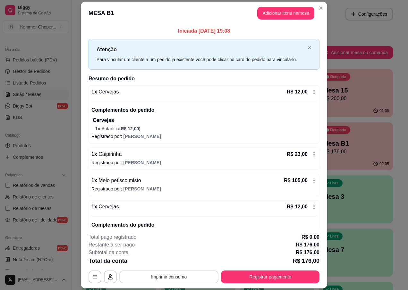
click at [175, 279] on button "Imprimir consumo" at bounding box center [168, 277] width 99 height 13
click at [174, 262] on button "IMPRESSORA" at bounding box center [168, 263] width 46 height 10
click at [248, 275] on button "Registrar pagamento" at bounding box center [271, 277] width 96 height 13
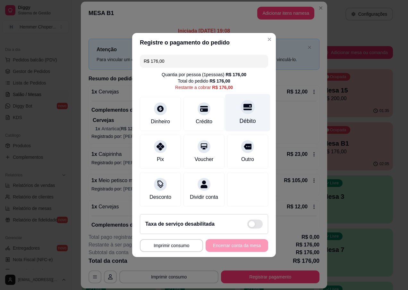
click at [243, 110] on div at bounding box center [247, 107] width 14 height 14
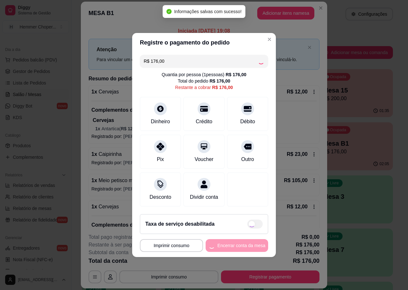
type input "R$ 0,00"
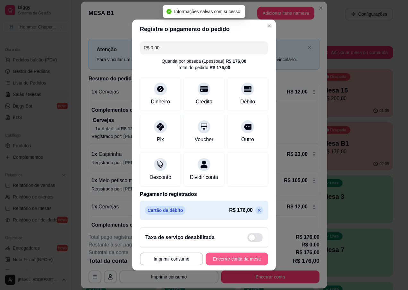
click at [221, 264] on button "Encerrar conta da mesa" at bounding box center [237, 259] width 63 height 13
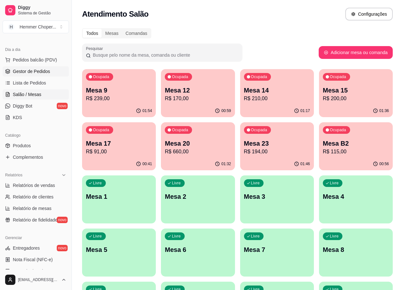
click at [43, 72] on span "Gestor de Pedidos" at bounding box center [31, 71] width 37 height 6
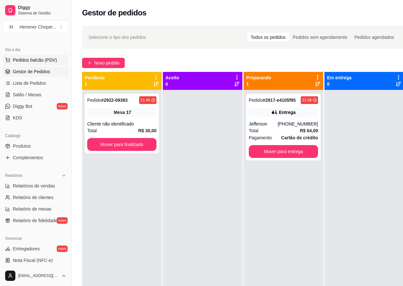
click at [41, 60] on span "Pedidos balcão (PDV)" at bounding box center [35, 60] width 44 height 6
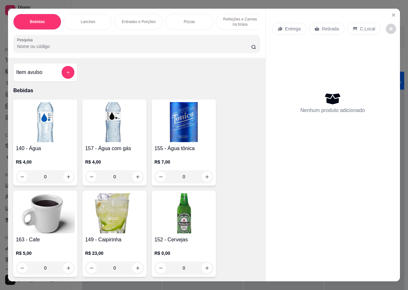
click at [293, 28] on p "Entrega" at bounding box center [293, 29] width 16 height 6
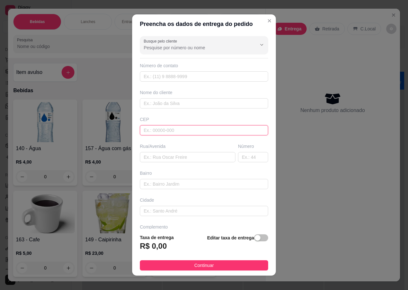
click at [155, 126] on input "text" at bounding box center [204, 130] width 128 height 10
type input "89065750"
type input "Rua [PERSON_NAME]"
type input "[GEOGRAPHIC_DATA]"
type input "Blumenau"
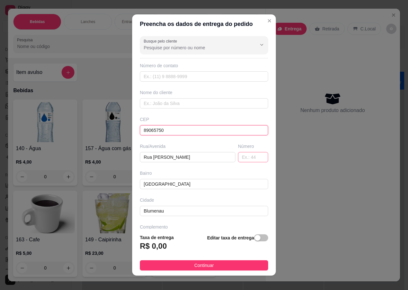
type input "89065750"
click at [238, 158] on input "text" at bounding box center [253, 157] width 30 height 10
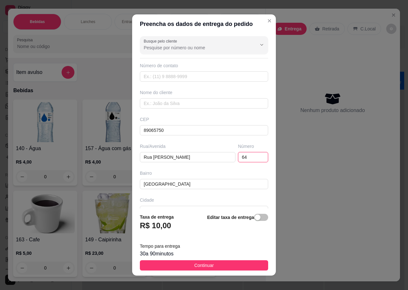
type input "64"
click at [158, 88] on div "Busque pelo cliente Número de contato Nome do cliente CEP 89065750 Rua/[STREET_…" at bounding box center [204, 121] width 144 height 175
click at [156, 97] on div "Nome do cliente" at bounding box center [204, 98] width 131 height 19
click at [157, 100] on input "text" at bounding box center [204, 103] width 128 height 10
type input "[PERSON_NAME]"
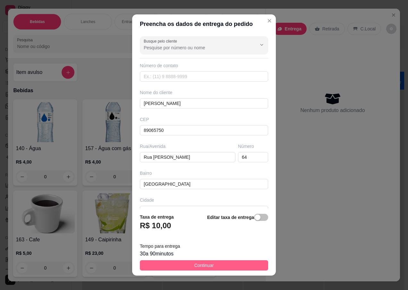
click at [185, 266] on button "Continuar" at bounding box center [204, 266] width 128 height 10
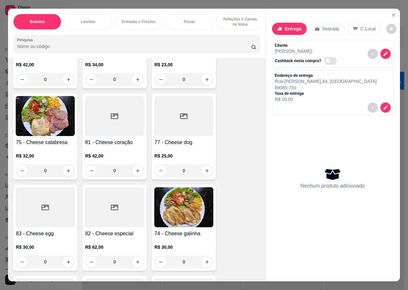
scroll to position [1154, 0]
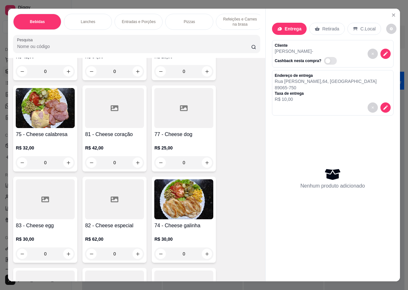
click at [180, 192] on img at bounding box center [183, 200] width 59 height 40
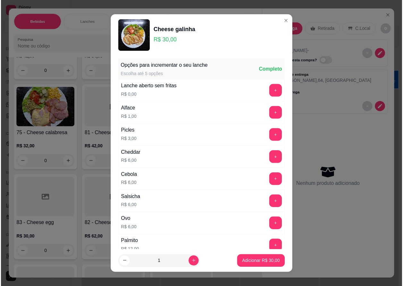
scroll to position [96, 0]
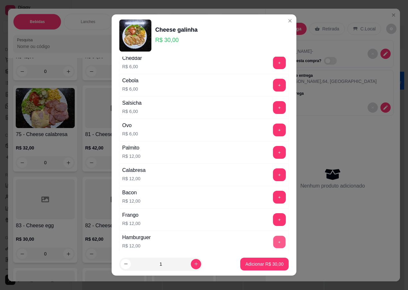
click at [273, 239] on button "+" at bounding box center [279, 242] width 13 height 13
click at [258, 267] on p "Adicionar R$ 42,00" at bounding box center [264, 264] width 38 height 6
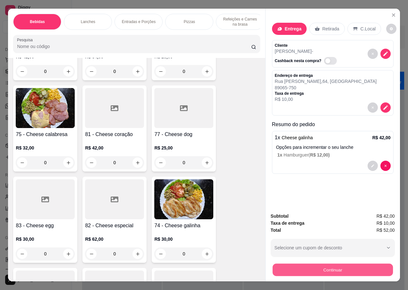
click at [300, 272] on button "Continuar" at bounding box center [332, 270] width 120 height 13
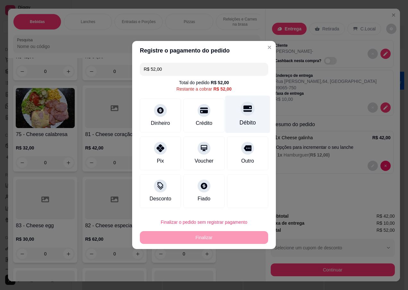
click at [243, 117] on div "Débito" at bounding box center [247, 115] width 45 height 38
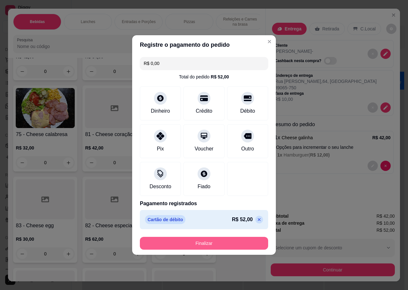
click at [204, 245] on button "Finalizar" at bounding box center [204, 243] width 128 height 13
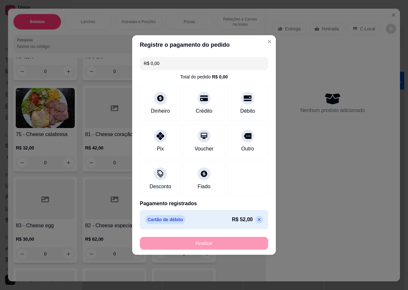
type input "-R$ 52,00"
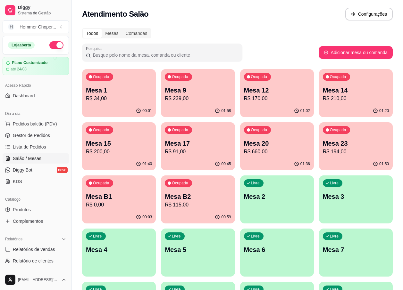
click at [126, 160] on div "01:40" at bounding box center [119, 164] width 74 height 13
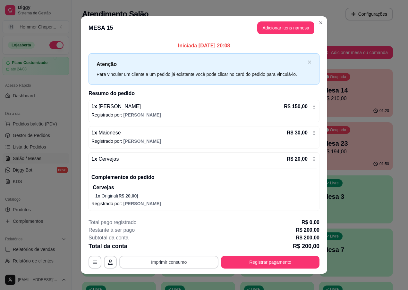
click at [163, 260] on button "Imprimir consumo" at bounding box center [168, 262] width 99 height 13
click at [160, 249] on button "IMPRESSORA" at bounding box center [168, 248] width 46 height 10
click at [256, 265] on button "Registrar pagamento" at bounding box center [270, 262] width 98 height 13
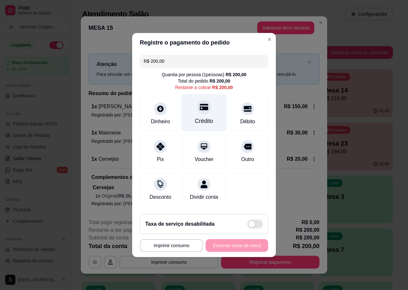
click at [199, 109] on div at bounding box center [204, 107] width 14 height 14
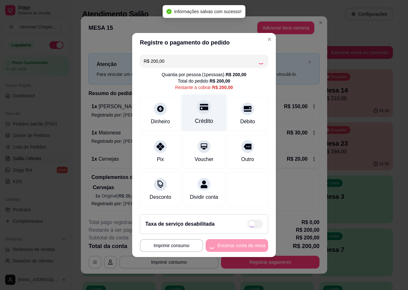
type input "R$ 0,00"
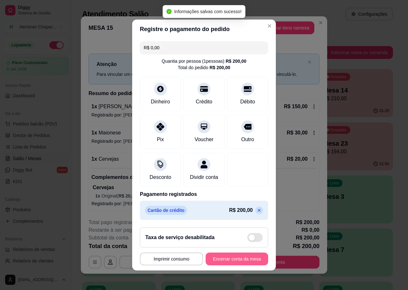
click at [230, 261] on button "Encerrar conta da mesa" at bounding box center [237, 259] width 63 height 13
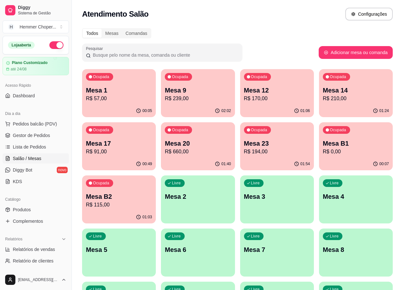
click at [265, 147] on p "Mesa 23" at bounding box center [277, 143] width 66 height 9
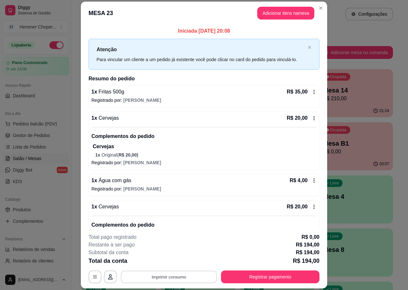
click at [181, 278] on button "Imprimir consumo" at bounding box center [169, 277] width 96 height 13
click at [175, 263] on button "IMPRESSORA" at bounding box center [168, 262] width 45 height 10
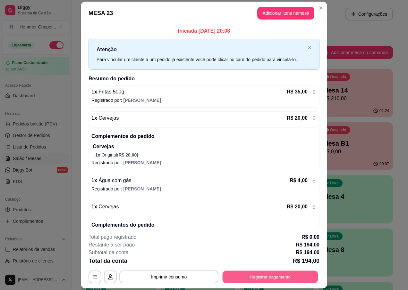
click at [256, 281] on button "Registrar pagamento" at bounding box center [271, 277] width 96 height 13
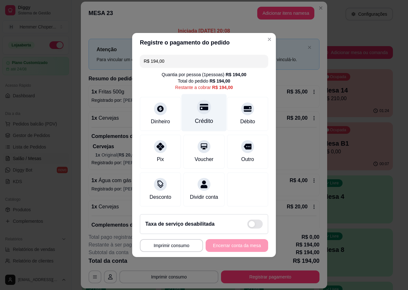
click at [202, 117] on div "Crédito" at bounding box center [204, 121] width 18 height 8
type input "R$ 0,00"
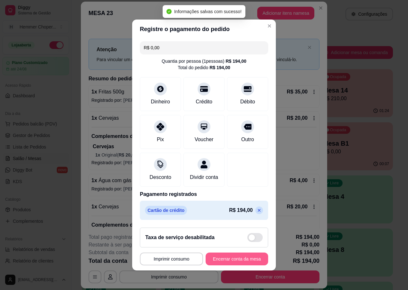
click at [228, 263] on button "Encerrar conta da mesa" at bounding box center [237, 259] width 63 height 13
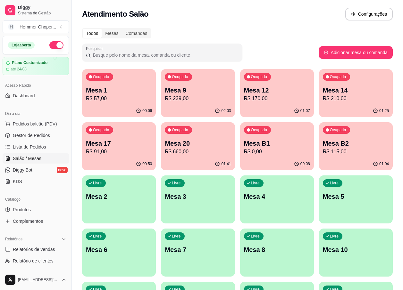
click at [194, 190] on div "Livre Mesa 3" at bounding box center [198, 196] width 74 height 40
click at [38, 135] on span "Gestor de Pedidos" at bounding box center [31, 135] width 37 height 6
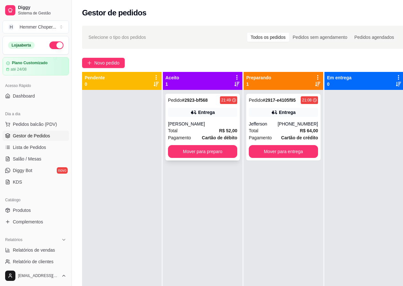
click at [222, 123] on div "[PERSON_NAME]" at bounding box center [202, 124] width 69 height 6
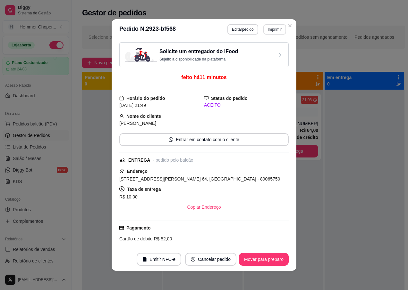
click at [274, 30] on button "Imprimir" at bounding box center [274, 29] width 23 height 10
click at [261, 52] on button "IMPRESSORA" at bounding box center [261, 52] width 46 height 10
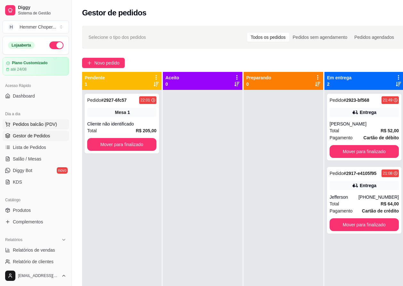
click at [39, 122] on span "Pedidos balcão (PDV)" at bounding box center [35, 124] width 44 height 6
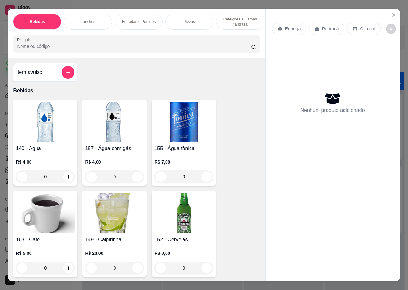
click at [329, 26] on p "Retirada" at bounding box center [330, 29] width 17 height 6
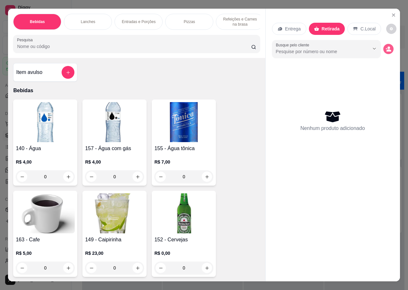
click at [386, 47] on icon "decrease-product-quantity" at bounding box center [388, 49] width 6 height 6
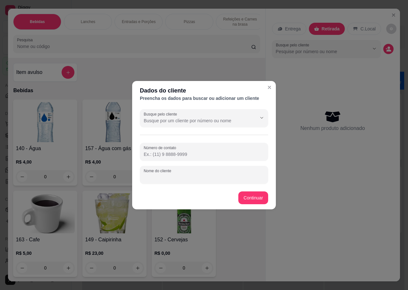
click at [163, 176] on div "Nome do cliente" at bounding box center [204, 175] width 128 height 18
type input "EMPRESA"
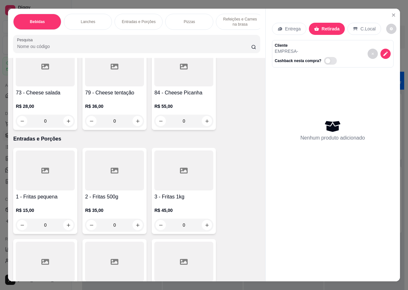
scroll to position [1314, 0]
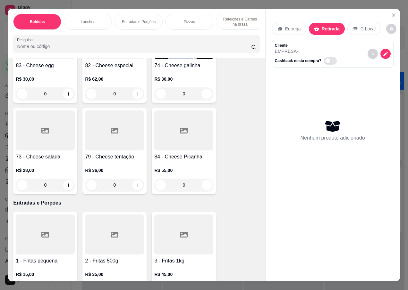
click at [45, 161] on div "R$ 28,00 0" at bounding box center [45, 176] width 59 height 31
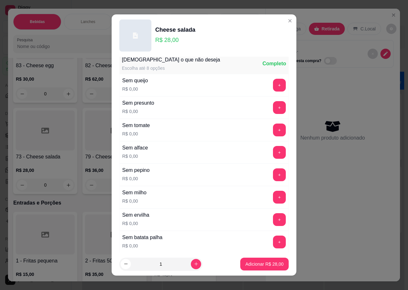
scroll to position [457, 0]
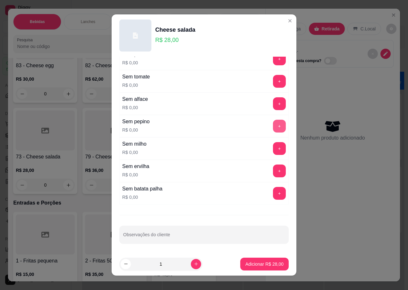
click at [273, 126] on button "+" at bounding box center [279, 126] width 13 height 13
click at [273, 172] on button "+" at bounding box center [279, 171] width 13 height 13
click at [254, 264] on p "Adicionar R$ 28,00" at bounding box center [264, 264] width 37 height 6
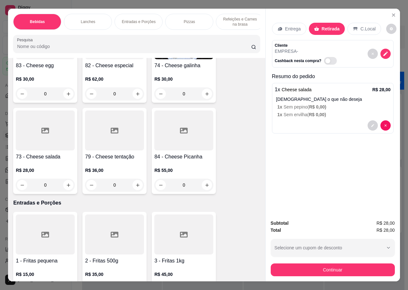
click at [44, 161] on div "R$ 28,00 0" at bounding box center [45, 176] width 59 height 31
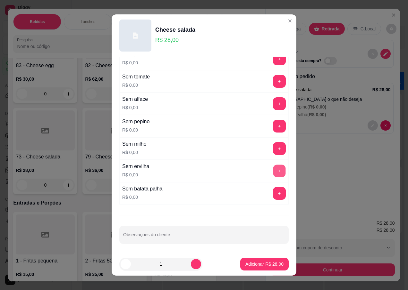
click at [273, 170] on button "+" at bounding box center [279, 171] width 13 height 13
click at [255, 263] on p "Adicionar R$ 28,00" at bounding box center [264, 264] width 37 height 6
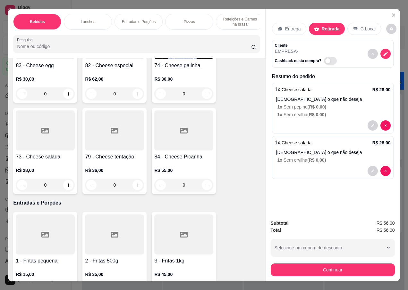
scroll to position [1250, 0]
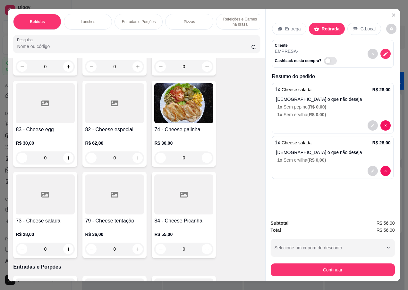
click at [173, 107] on img at bounding box center [183, 103] width 59 height 40
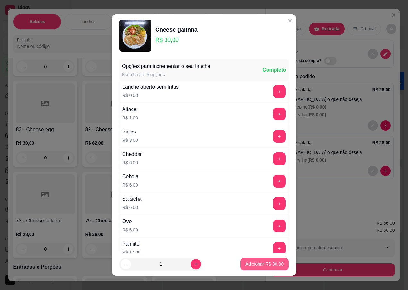
click at [249, 267] on p "Adicionar R$ 30,00" at bounding box center [264, 264] width 38 height 6
type input "1"
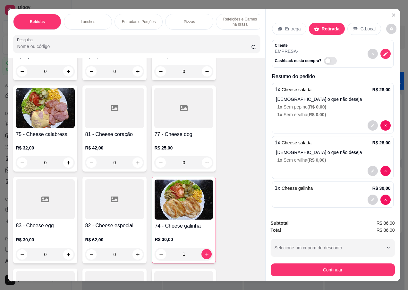
scroll to position [1090, 0]
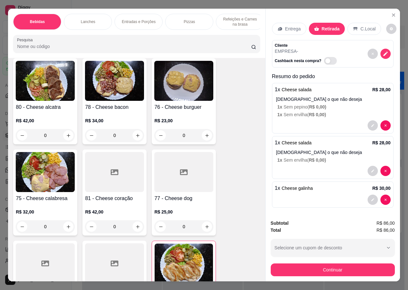
click at [36, 180] on img at bounding box center [45, 172] width 59 height 40
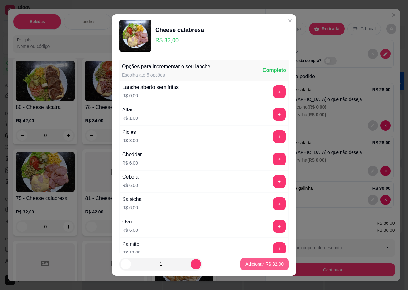
click at [253, 263] on p "Adicionar R$ 32,00" at bounding box center [264, 264] width 38 height 6
type input "1"
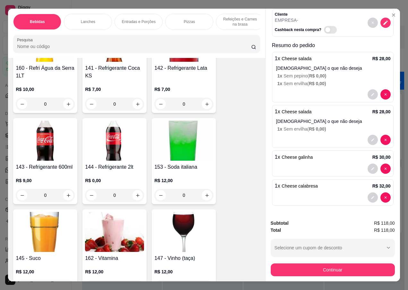
scroll to position [481, 0]
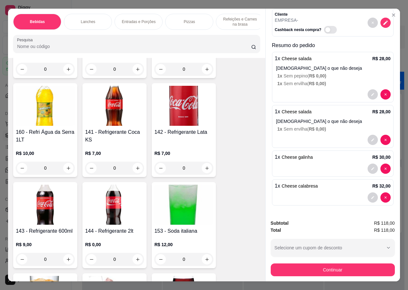
click at [50, 122] on div "160 - Refri Água da Serra 1LT R$ 10,00 0" at bounding box center [45, 130] width 64 height 94
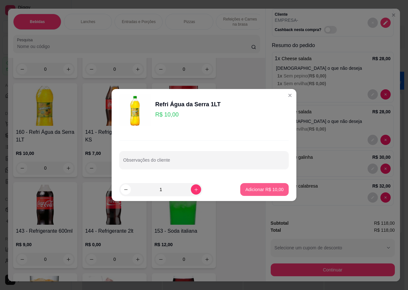
click at [247, 192] on p "Adicionar R$ 10,00" at bounding box center [264, 190] width 38 height 6
type input "1"
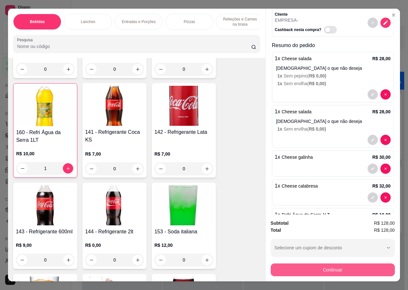
click at [310, 267] on button "Continuar" at bounding box center [333, 270] width 124 height 13
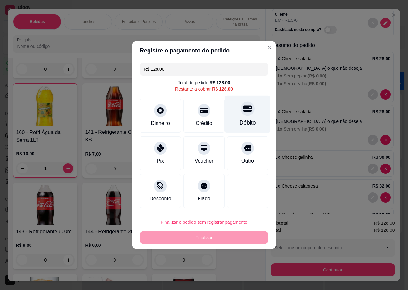
click at [240, 118] on div "Débito" at bounding box center [247, 115] width 45 height 38
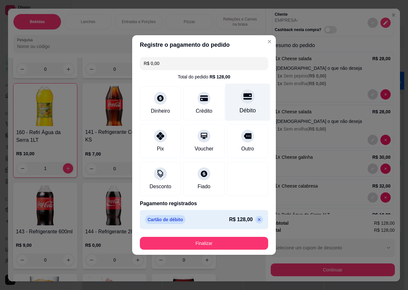
type input "R$ 0,00"
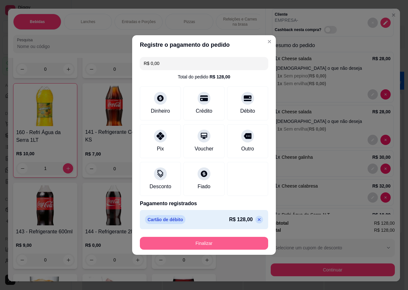
click at [200, 243] on button "Finalizar" at bounding box center [204, 243] width 128 height 13
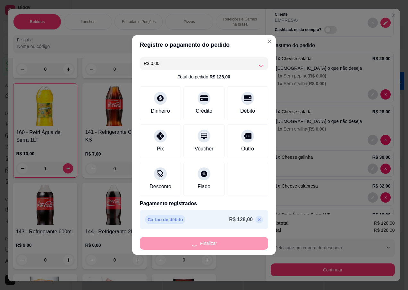
type input "0"
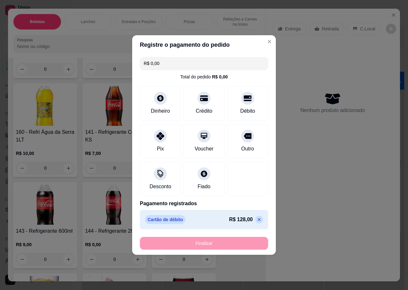
type input "-R$ 128,00"
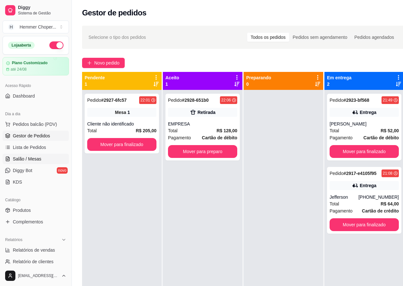
click at [34, 158] on span "Salão / Mesas" at bounding box center [27, 158] width 29 height 6
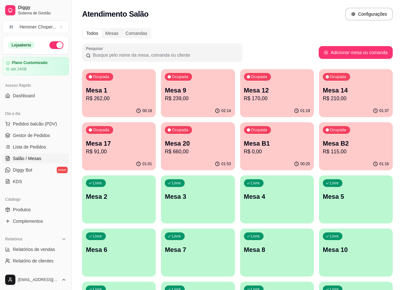
click at [346, 152] on p "R$ 115,00" at bounding box center [356, 152] width 66 height 8
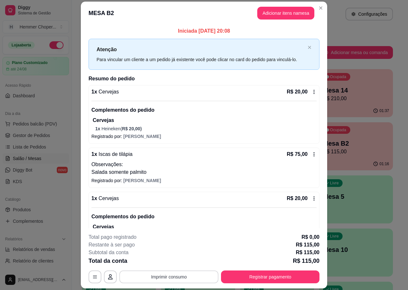
click at [164, 278] on button "Imprimir consumo" at bounding box center [168, 277] width 99 height 13
click at [165, 263] on button "IMPRESSORA" at bounding box center [168, 262] width 46 height 10
click at [255, 279] on button "Registrar pagamento" at bounding box center [270, 277] width 98 height 13
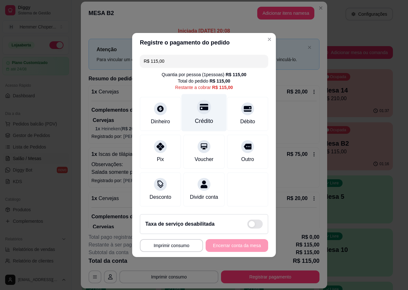
click at [205, 112] on div "Crédito" at bounding box center [203, 113] width 45 height 38
type input "R$ 0,00"
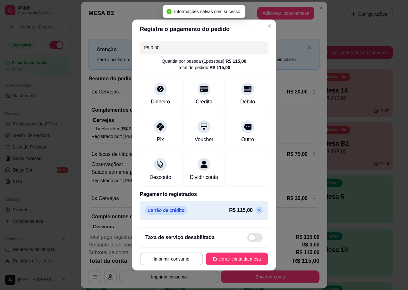
click at [213, 265] on button "Encerrar conta da mesa" at bounding box center [237, 259] width 63 height 13
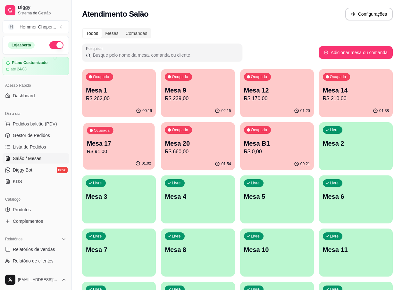
click at [107, 147] on p "Mesa 17" at bounding box center [119, 143] width 64 height 9
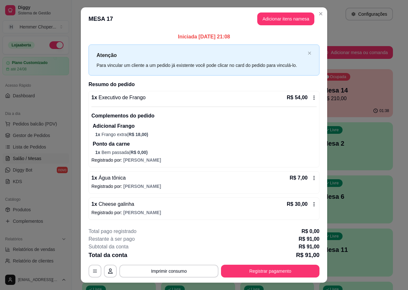
scroll to position [13, 0]
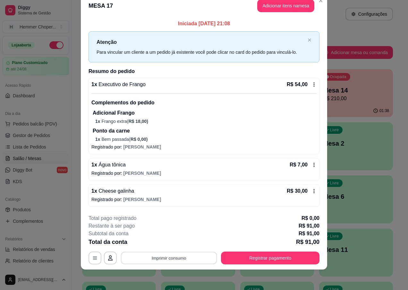
click at [162, 258] on button "Imprimir consumo" at bounding box center [169, 258] width 96 height 13
click at [168, 244] on button "IMPRESSORA" at bounding box center [168, 244] width 45 height 10
click at [249, 261] on button "Registrar pagamento" at bounding box center [271, 258] width 96 height 13
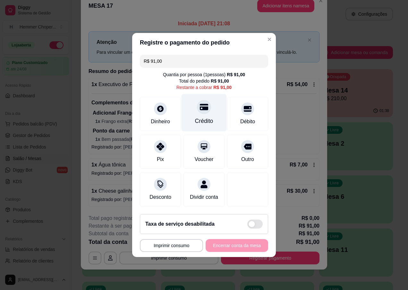
click at [202, 108] on icon at bounding box center [204, 107] width 8 height 8
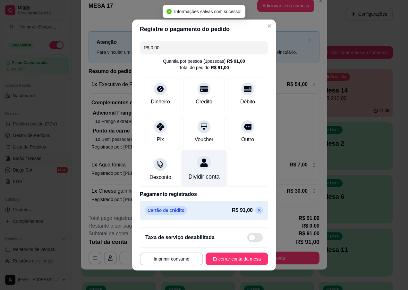
type input "R$ 0,00"
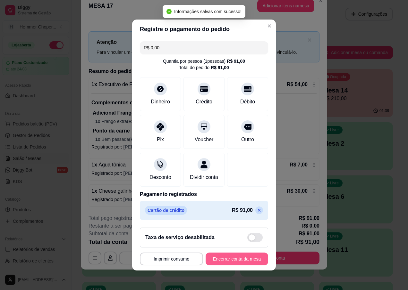
click at [214, 265] on button "Encerrar conta da mesa" at bounding box center [237, 259] width 63 height 13
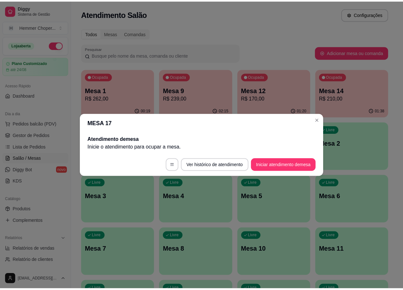
scroll to position [0, 0]
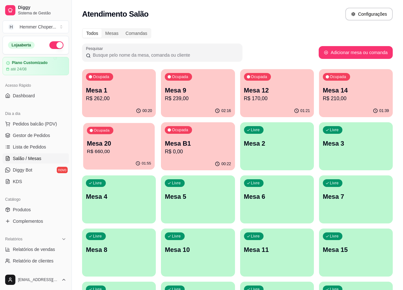
click at [117, 150] on p "R$ 660,00" at bounding box center [119, 151] width 64 height 7
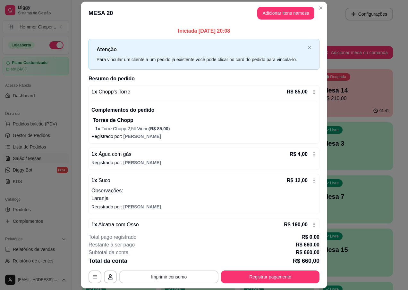
click at [181, 279] on button "Imprimir consumo" at bounding box center [168, 277] width 99 height 13
click at [168, 260] on button "IMPRESSORA" at bounding box center [168, 262] width 46 height 10
click at [241, 280] on button "Registrar pagamento" at bounding box center [270, 277] width 98 height 13
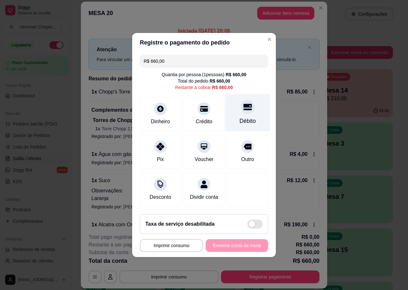
click at [246, 117] on div "Débito" at bounding box center [247, 121] width 16 height 8
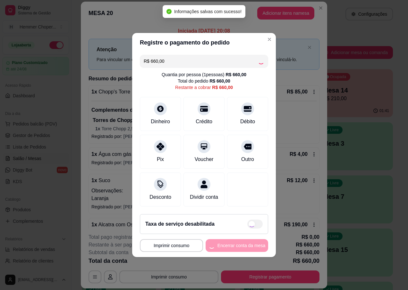
type input "R$ 0,00"
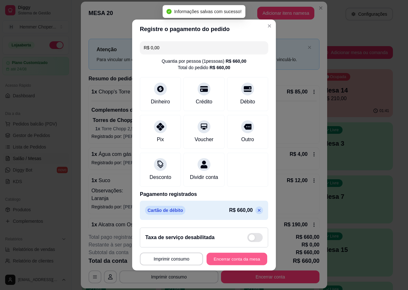
click at [216, 261] on button "Encerrar conta da mesa" at bounding box center [236, 259] width 61 height 13
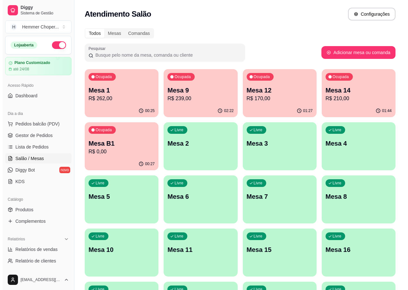
scroll to position [64, 0]
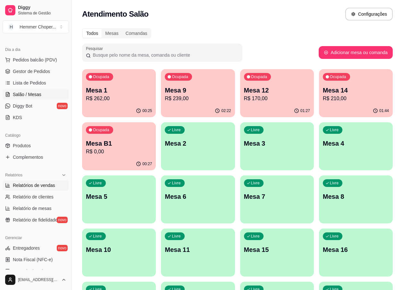
click at [35, 189] on span "Relatórios de vendas" at bounding box center [34, 185] width 42 height 6
select select "ALL"
select select "0"
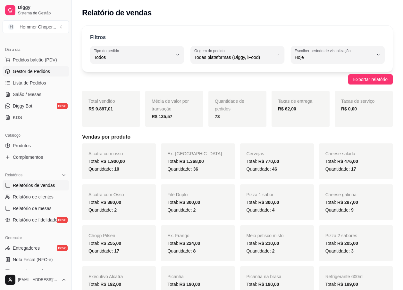
click at [42, 73] on span "Gestor de Pedidos" at bounding box center [31, 71] width 37 height 6
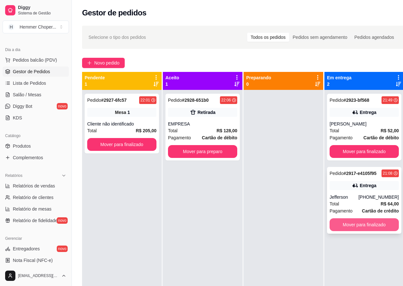
click at [357, 227] on button "Mover para finalizado" at bounding box center [364, 224] width 69 height 13
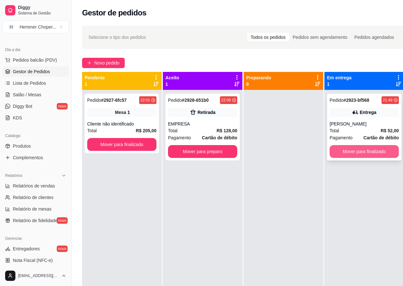
click at [346, 153] on button "Mover para finalizado" at bounding box center [364, 151] width 69 height 13
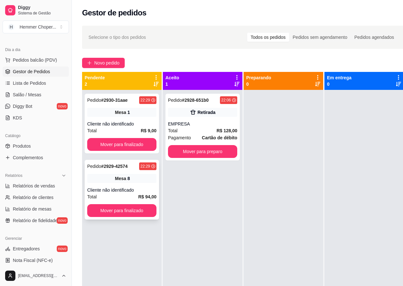
click at [135, 189] on div "Cliente não identificado" at bounding box center [121, 190] width 69 height 6
click at [101, 115] on div "Mesa 1" at bounding box center [121, 112] width 69 height 9
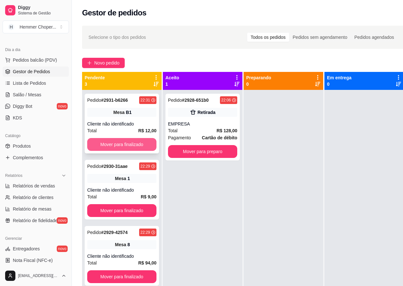
click at [128, 142] on button "Mover para finalizado" at bounding box center [121, 144] width 69 height 13
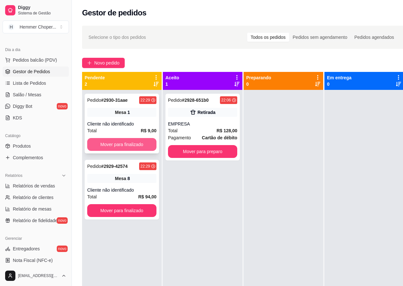
click at [125, 142] on button "Mover para finalizado" at bounding box center [121, 144] width 69 height 13
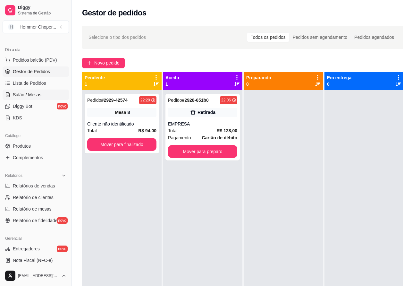
click at [31, 92] on span "Salão / Mesas" at bounding box center [27, 94] width 29 height 6
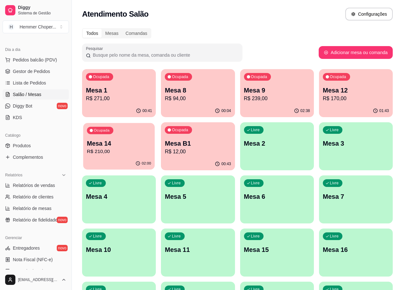
click at [127, 138] on div "Ocupada Mesa 14 R$ 210,00" at bounding box center [118, 140] width 71 height 35
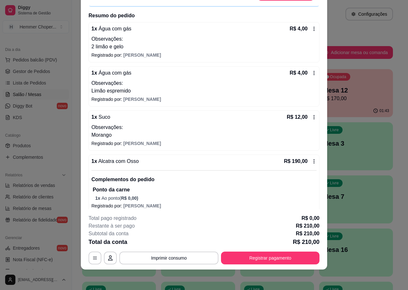
scroll to position [50, 0]
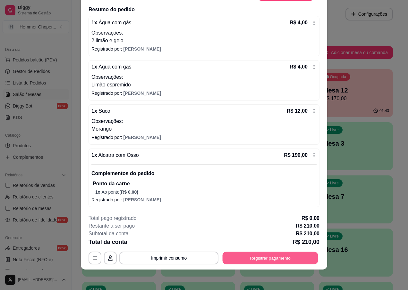
click at [263, 263] on button "Registrar pagamento" at bounding box center [271, 258] width 96 height 13
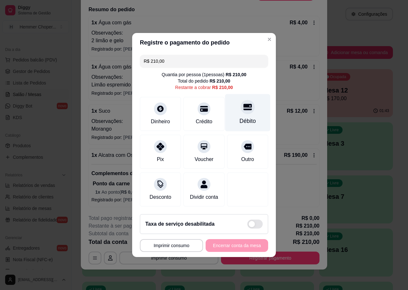
click at [248, 117] on div "Débito" at bounding box center [247, 121] width 16 height 8
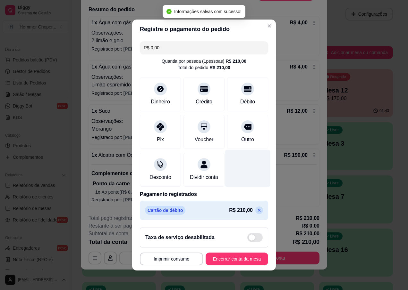
type input "R$ 0,00"
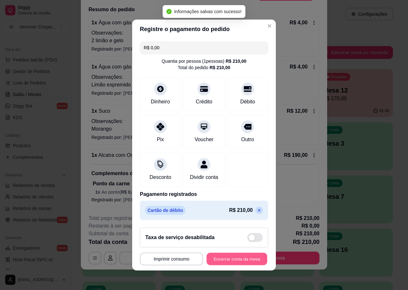
click at [236, 264] on button "Encerrar conta da mesa" at bounding box center [236, 259] width 61 height 13
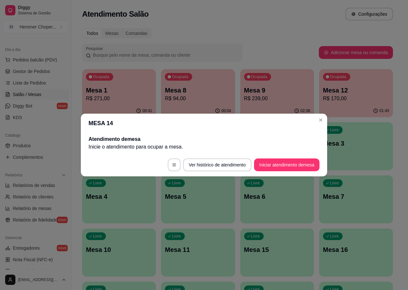
scroll to position [0, 0]
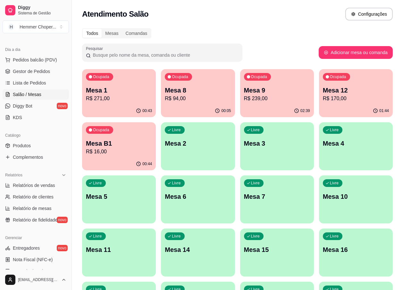
click at [361, 84] on div "Ocupada Mesa 12 R$ 170,00" at bounding box center [356, 87] width 74 height 36
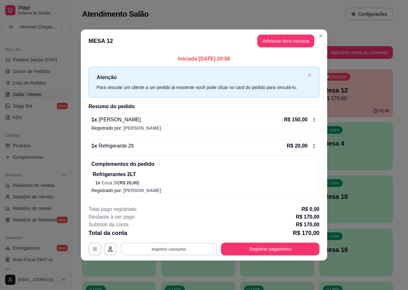
click at [191, 247] on button "Imprimir consumo" at bounding box center [169, 249] width 96 height 13
click at [181, 234] on button "IMPRESSORA" at bounding box center [170, 235] width 46 height 10
click at [260, 248] on button "Registrar pagamento" at bounding box center [270, 249] width 98 height 13
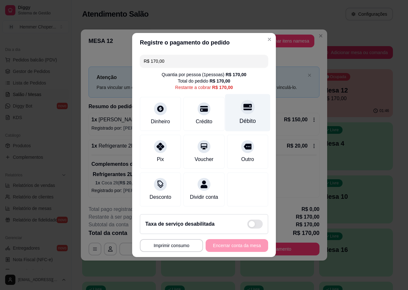
click at [244, 110] on div at bounding box center [247, 107] width 14 height 14
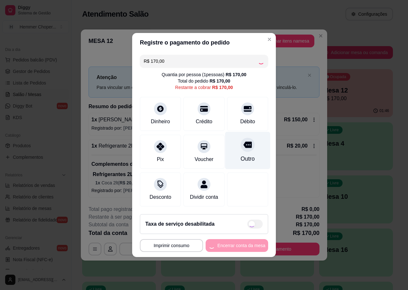
type input "R$ 0,00"
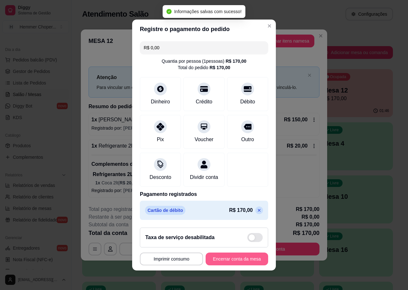
click at [211, 260] on button "Encerrar conta da mesa" at bounding box center [237, 259] width 63 height 13
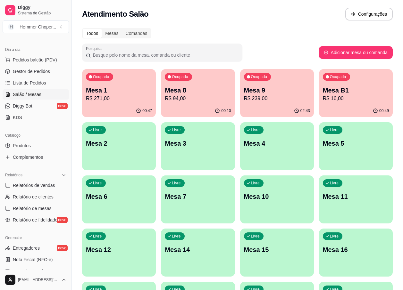
click at [344, 99] on p "R$ 16,00" at bounding box center [356, 99] width 66 height 8
click at [267, 92] on p "Mesa 9" at bounding box center [277, 90] width 64 height 9
click at [189, 102] on p "R$ 94,00" at bounding box center [198, 99] width 66 height 8
click at [271, 96] on p "R$ 239,00" at bounding box center [277, 99] width 66 height 8
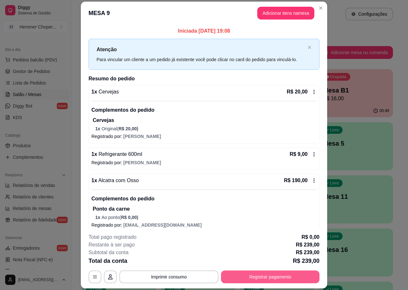
click at [239, 273] on button "Registrar pagamento" at bounding box center [270, 277] width 98 height 13
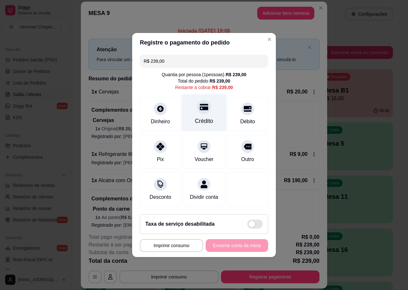
click at [201, 110] on div at bounding box center [204, 107] width 14 height 14
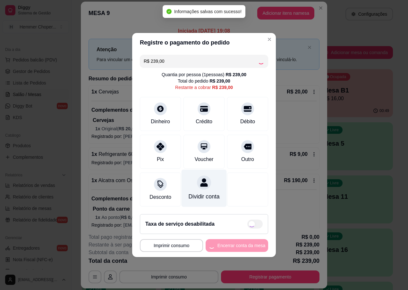
type input "R$ 0,00"
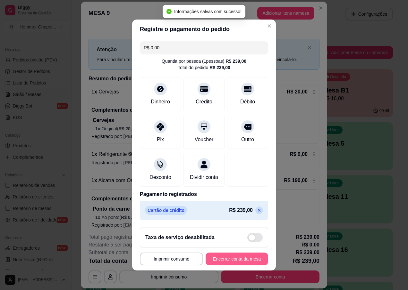
click at [216, 262] on button "Encerrar conta da mesa" at bounding box center [237, 259] width 63 height 13
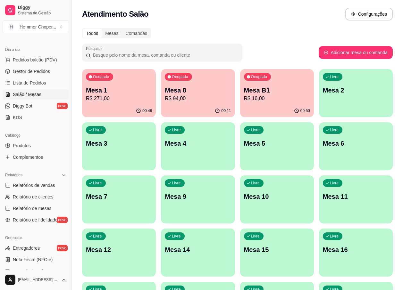
click at [259, 94] on p "Mesa B1" at bounding box center [277, 90] width 66 height 9
click at [208, 102] on p "R$ 94,00" at bounding box center [198, 99] width 66 height 8
click at [113, 101] on p "R$ 271,00" at bounding box center [119, 99] width 66 height 8
click at [37, 74] on span "Gestor de Pedidos" at bounding box center [31, 71] width 37 height 6
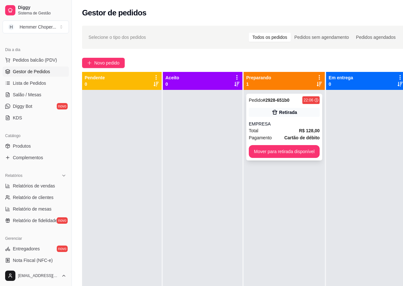
click at [287, 134] on div "Total R$ 128,00" at bounding box center [284, 130] width 71 height 7
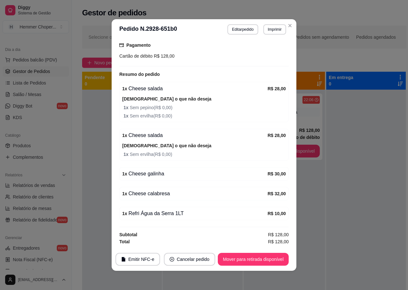
scroll to position [1, 0]
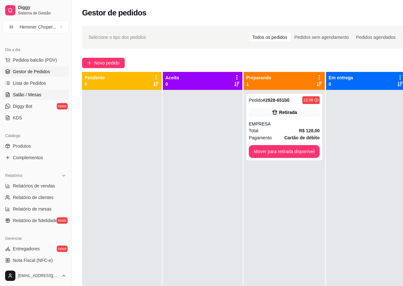
click at [24, 91] on link "Salão / Mesas" at bounding box center [36, 94] width 66 height 10
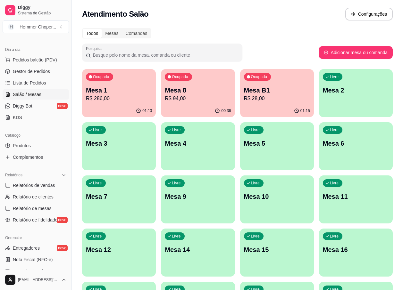
click at [122, 92] on p "Mesa 1" at bounding box center [119, 90] width 66 height 9
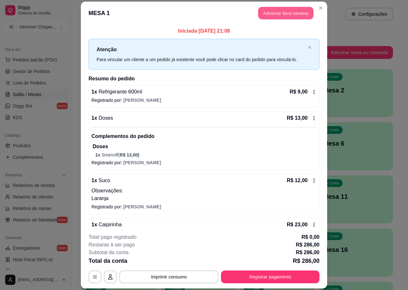
click at [281, 14] on button "Adicionar itens na mesa" at bounding box center [285, 13] width 55 height 13
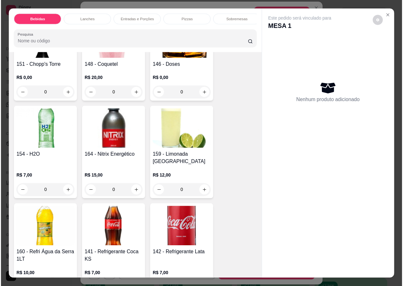
scroll to position [192, 0]
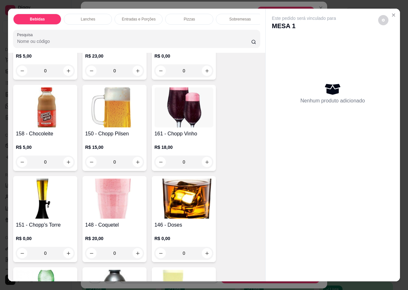
click at [121, 121] on img at bounding box center [114, 108] width 59 height 40
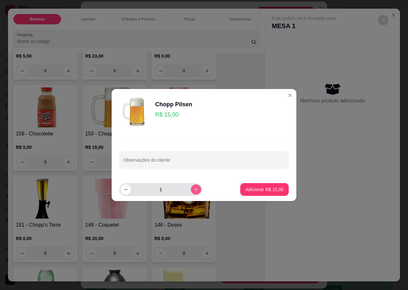
click at [194, 189] on icon "increase-product-quantity" at bounding box center [196, 190] width 5 height 5
type input "2"
click at [259, 192] on p "Adicionar R$ 30,00" at bounding box center [264, 190] width 38 height 6
type input "2"
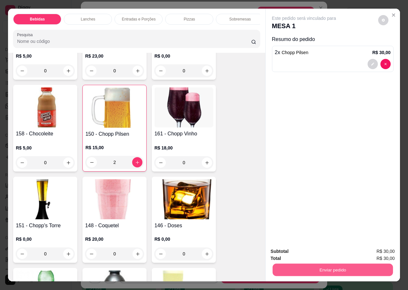
click at [290, 268] on button "Enviar pedido" at bounding box center [332, 270] width 120 height 13
click at [298, 252] on button "Não registrar e enviar pedido" at bounding box center [311, 252] width 67 height 12
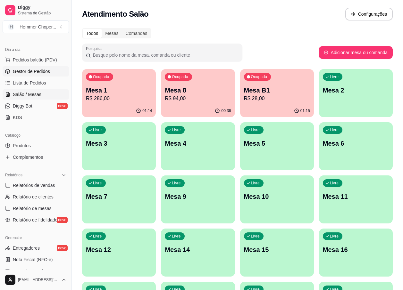
click at [35, 70] on span "Gestor de Pedidos" at bounding box center [31, 71] width 37 height 6
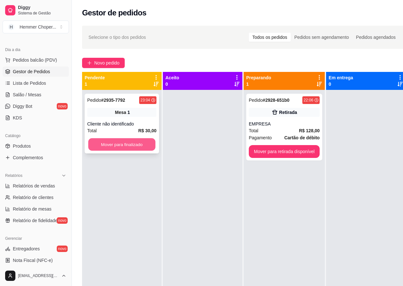
click at [103, 145] on button "Mover para finalizado" at bounding box center [121, 144] width 67 height 13
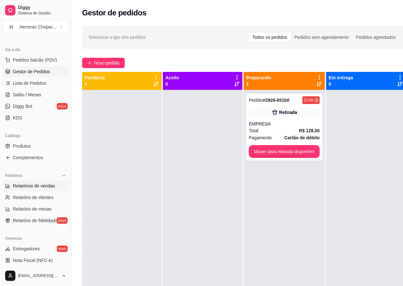
click at [31, 185] on span "Relatórios de vendas" at bounding box center [34, 185] width 42 height 6
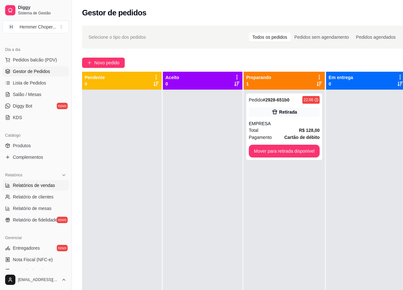
select select "ALL"
select select "0"
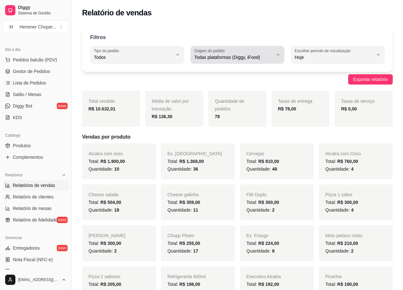
click at [214, 56] on span "Todas plataformas (Diggy, iFood)" at bounding box center [233, 57] width 79 height 6
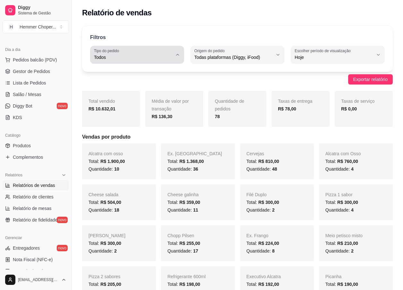
click at [112, 54] on span "Todos" at bounding box center [133, 57] width 79 height 6
click at [109, 85] on span "Entrega" at bounding box center [134, 83] width 74 height 6
type input "DELIVERY"
select select "DELIVERY"
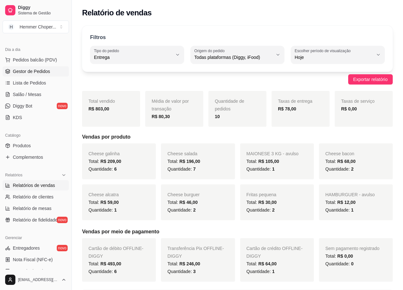
click at [29, 70] on span "Gestor de Pedidos" at bounding box center [31, 71] width 37 height 6
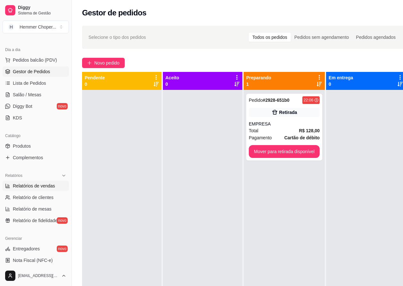
click at [28, 186] on span "Relatórios de vendas" at bounding box center [34, 185] width 42 height 6
select select "ALL"
select select "0"
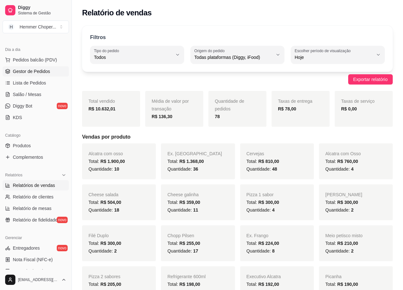
click at [37, 72] on span "Gestor de Pedidos" at bounding box center [31, 71] width 37 height 6
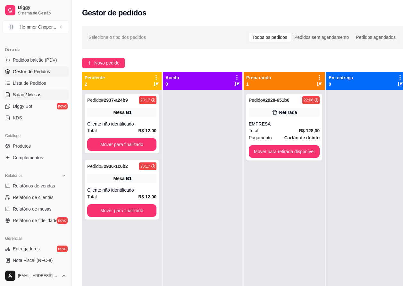
click at [29, 92] on span "Salão / Mesas" at bounding box center [27, 94] width 29 height 6
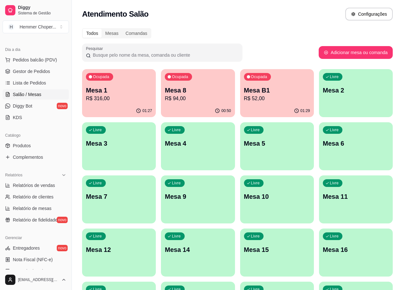
click at [191, 89] on p "Mesa 8" at bounding box center [198, 90] width 66 height 9
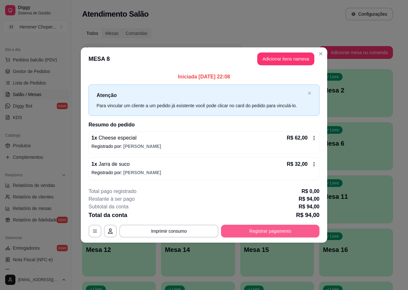
click at [296, 231] on button "Registrar pagamento" at bounding box center [270, 231] width 98 height 13
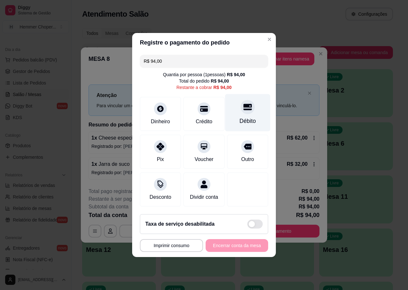
click at [244, 117] on div "Débito" at bounding box center [247, 121] width 16 height 8
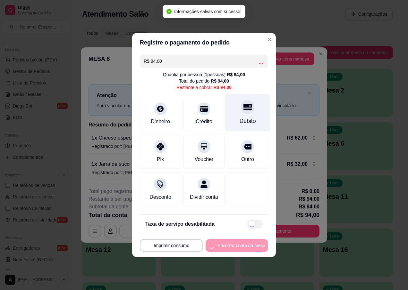
type input "R$ 0,00"
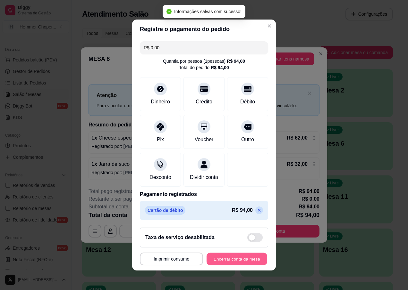
click at [238, 263] on button "Encerrar conta da mesa" at bounding box center [236, 259] width 61 height 13
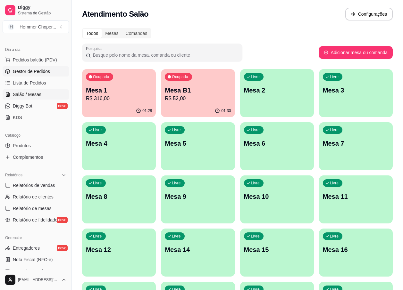
click at [39, 72] on span "Gestor de Pedidos" at bounding box center [31, 71] width 37 height 6
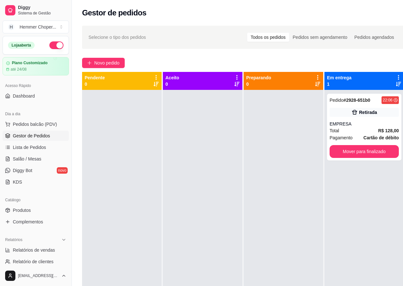
click at [215, 136] on div at bounding box center [203, 233] width 80 height 286
click at [354, 130] on div "Total R$ 128,00" at bounding box center [364, 130] width 69 height 7
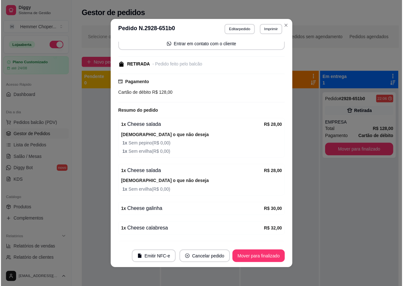
scroll to position [102, 0]
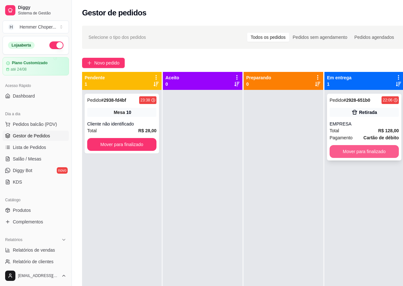
click at [371, 154] on button "Mover para finalizado" at bounding box center [364, 151] width 69 height 13
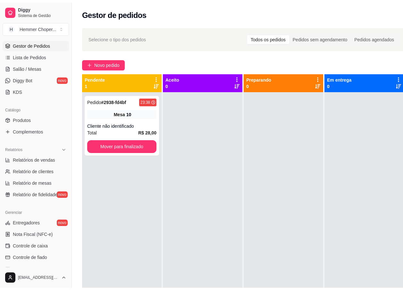
scroll to position [96, 0]
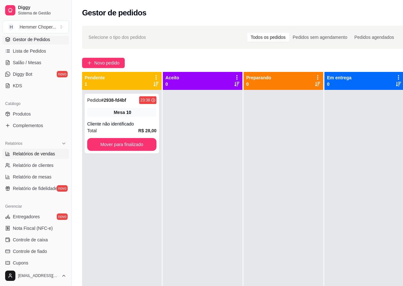
click at [38, 154] on span "Relatórios de vendas" at bounding box center [34, 153] width 42 height 6
select select "ALL"
select select "0"
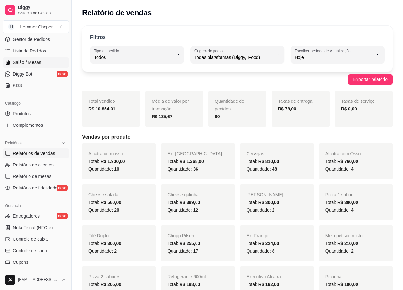
click at [39, 63] on span "Salão / Mesas" at bounding box center [27, 62] width 29 height 6
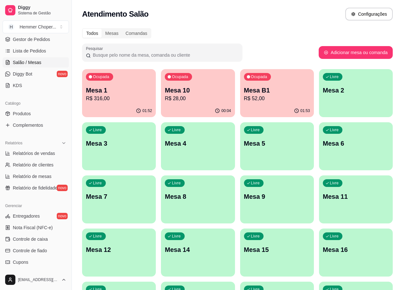
click at [264, 91] on p "Mesa B1" at bounding box center [277, 90] width 66 height 9
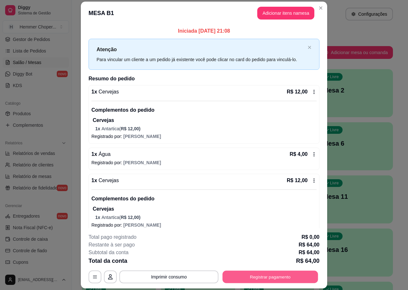
click at [246, 279] on button "Registrar pagamento" at bounding box center [271, 277] width 96 height 13
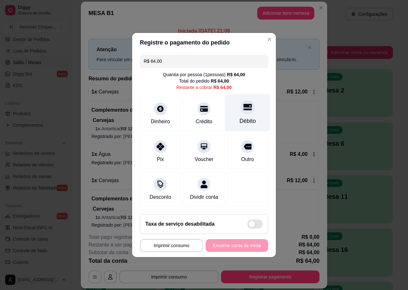
click at [243, 105] on icon at bounding box center [247, 107] width 8 height 6
type input "R$ 0,00"
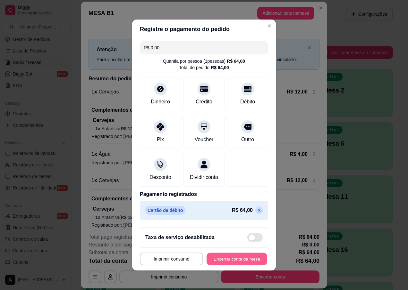
click at [226, 266] on button "Encerrar conta da mesa" at bounding box center [236, 259] width 61 height 13
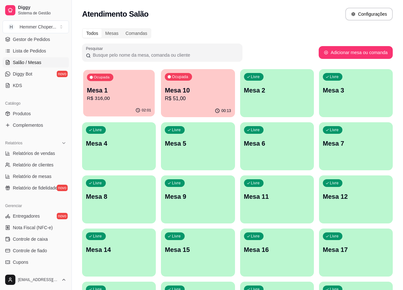
click at [129, 97] on p "R$ 316,00" at bounding box center [119, 98] width 64 height 7
click at [41, 35] on div "Diggy Sistema de Gestão H Hemmer Choper ..." at bounding box center [35, 18] width 71 height 36
click at [41, 38] on span "Gestor de Pedidos" at bounding box center [31, 39] width 37 height 6
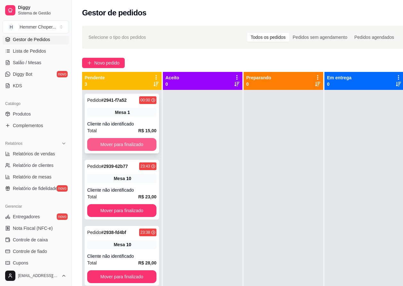
click at [118, 143] on button "Mover para finalizado" at bounding box center [121, 144] width 69 height 13
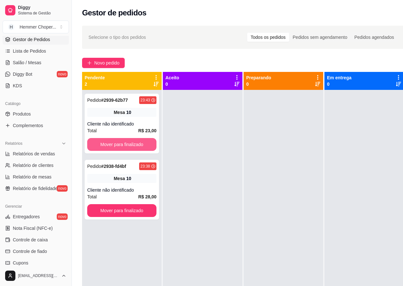
click at [118, 143] on button "Mover para finalizado" at bounding box center [121, 144] width 69 height 13
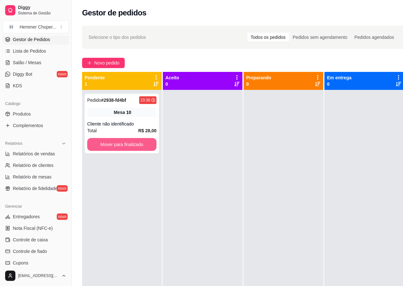
click at [118, 143] on button "Mover para finalizado" at bounding box center [121, 144] width 69 height 13
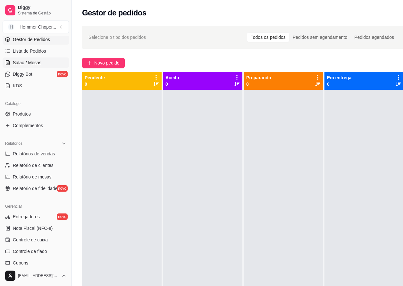
click at [36, 62] on span "Salão / Mesas" at bounding box center [27, 62] width 29 height 6
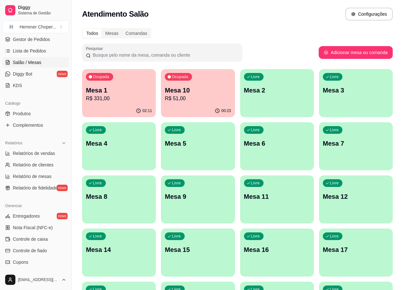
click at [117, 100] on p "R$ 331,00" at bounding box center [119, 99] width 66 height 8
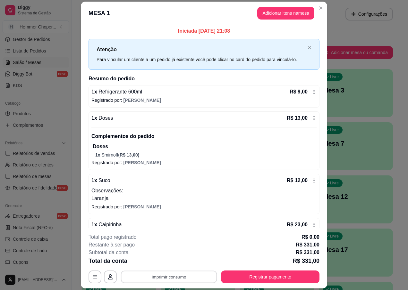
click at [172, 275] on button "Imprimir consumo" at bounding box center [169, 277] width 96 height 13
click at [169, 263] on button "IMPRESSORA" at bounding box center [168, 263] width 46 height 10
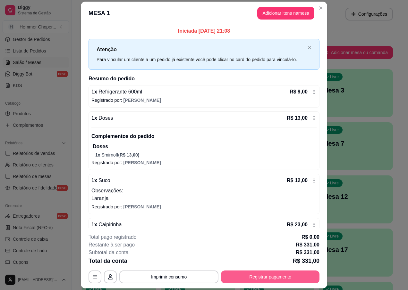
click at [252, 275] on button "Registrar pagamento" at bounding box center [270, 277] width 98 height 13
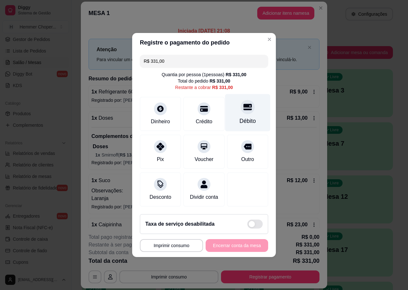
click at [248, 112] on div "Débito" at bounding box center [247, 113] width 45 height 38
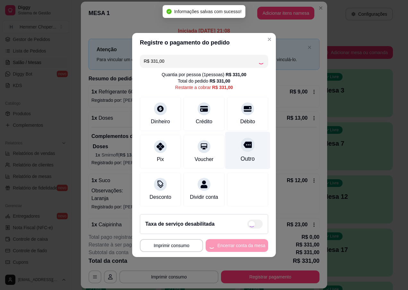
type input "R$ 0,00"
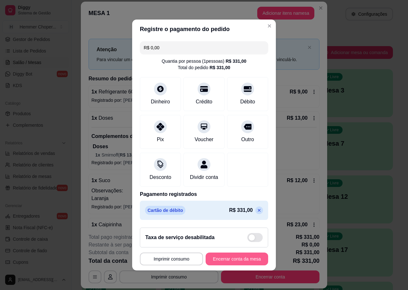
click at [215, 265] on button "Encerrar conta da mesa" at bounding box center [237, 259] width 63 height 13
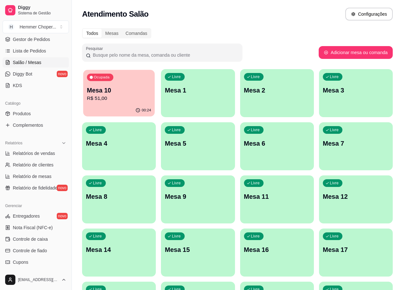
click at [121, 105] on div "00:24" at bounding box center [118, 111] width 71 height 12
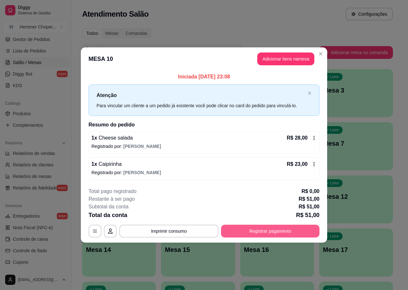
click at [242, 230] on button "Registrar pagamento" at bounding box center [270, 231] width 98 height 13
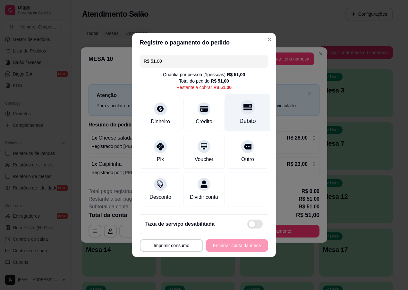
click at [243, 105] on icon at bounding box center [247, 107] width 8 height 8
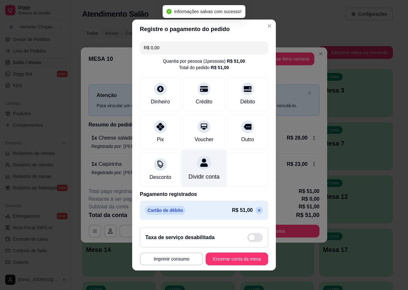
type input "R$ 0,00"
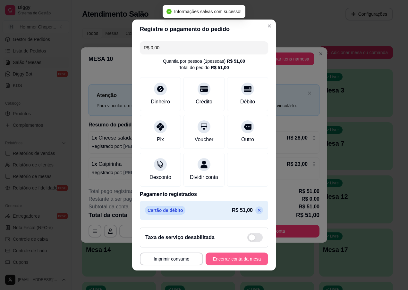
click at [217, 265] on button "Encerrar conta da mesa" at bounding box center [237, 259] width 63 height 13
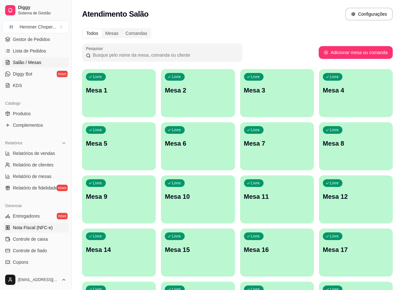
click at [26, 230] on span "Nota Fiscal (NFC-e)" at bounding box center [33, 228] width 40 height 6
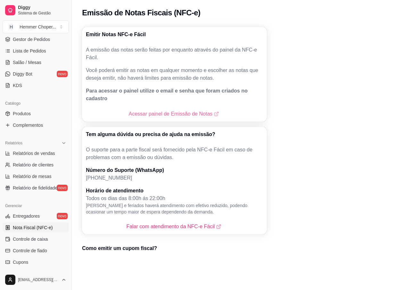
click at [158, 110] on link "Acessar painel de Emissão de Notas" at bounding box center [174, 114] width 91 height 8
